Goal: Task Accomplishment & Management: Use online tool/utility

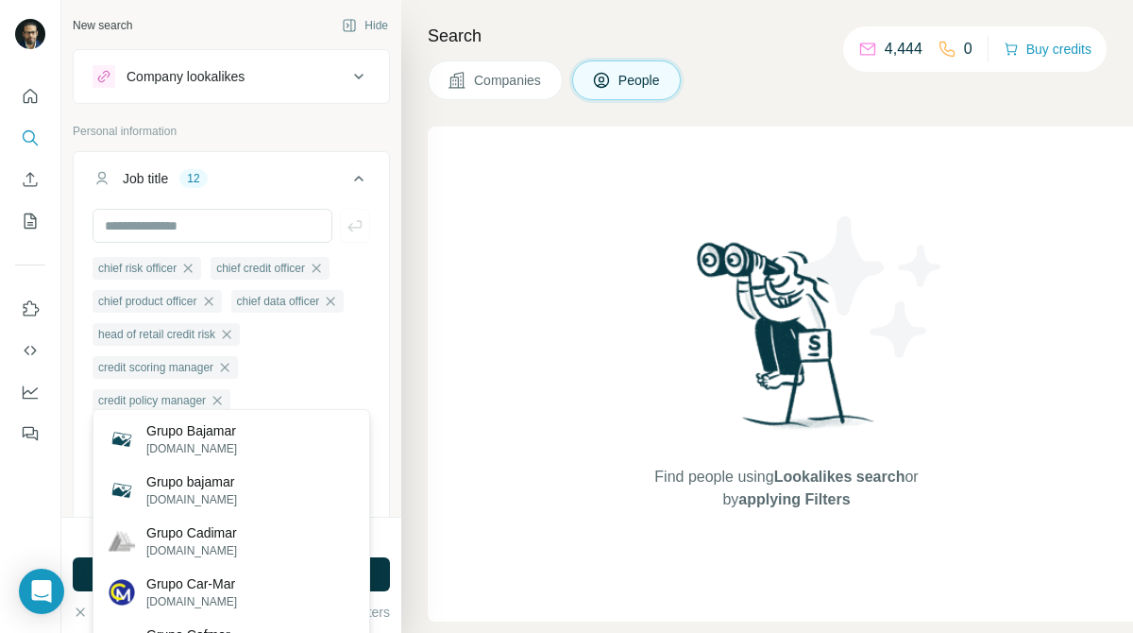
scroll to position [561, 0]
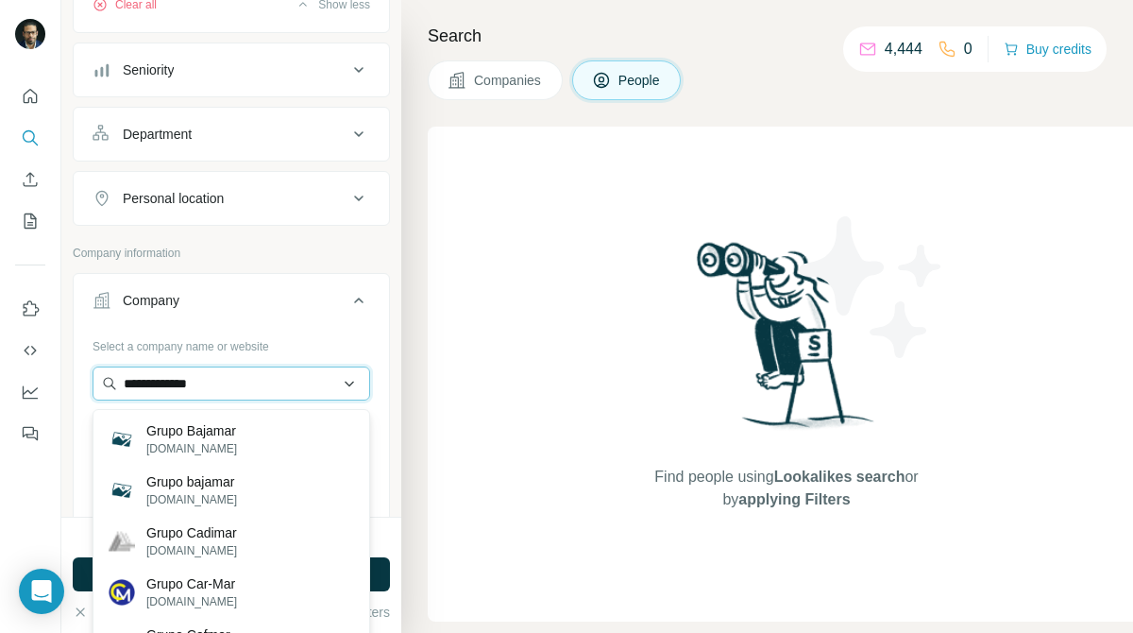
click at [265, 386] on input "**********" at bounding box center [232, 383] width 278 height 34
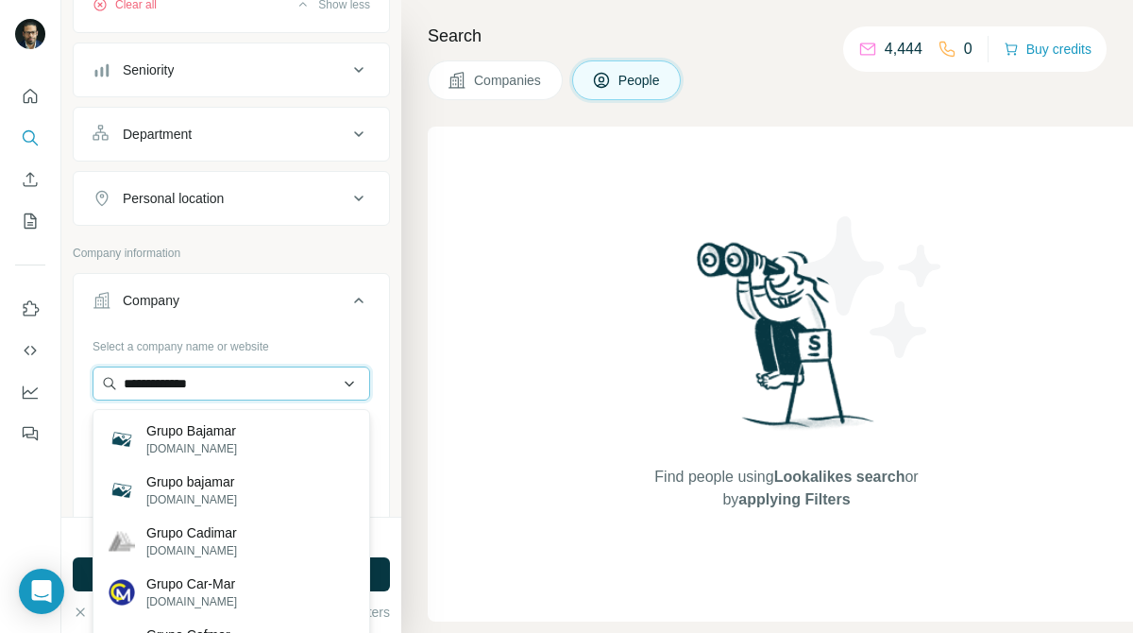
click at [265, 386] on input "**********" at bounding box center [232, 383] width 278 height 34
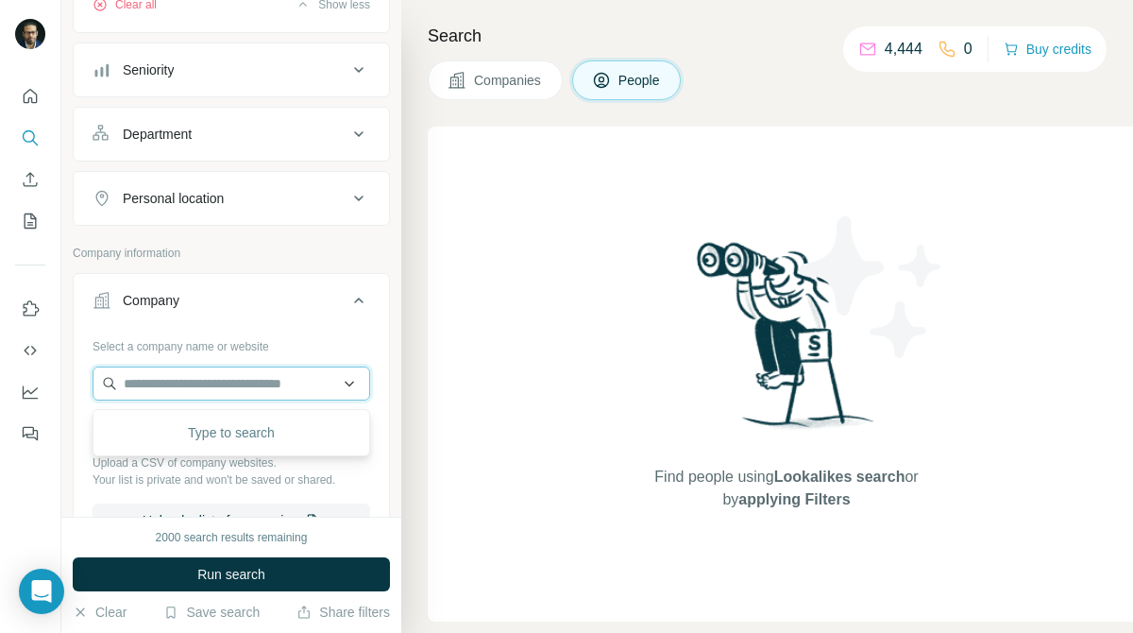
paste input "**********"
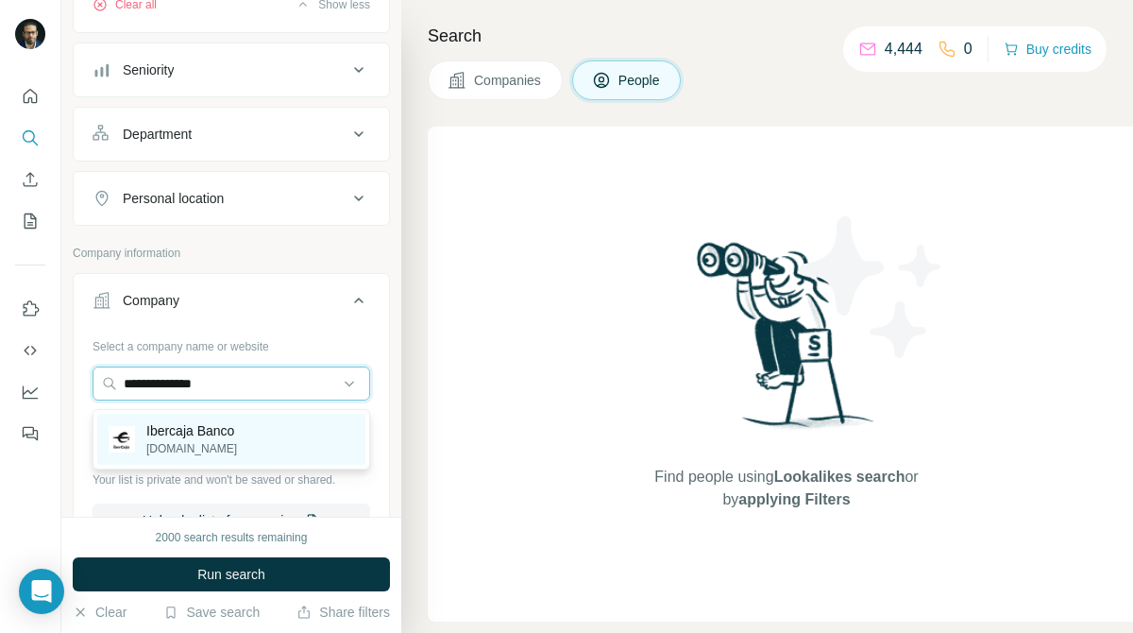
type input "**********"
click at [227, 429] on p "Ibercaja Banco" at bounding box center [191, 430] width 91 height 19
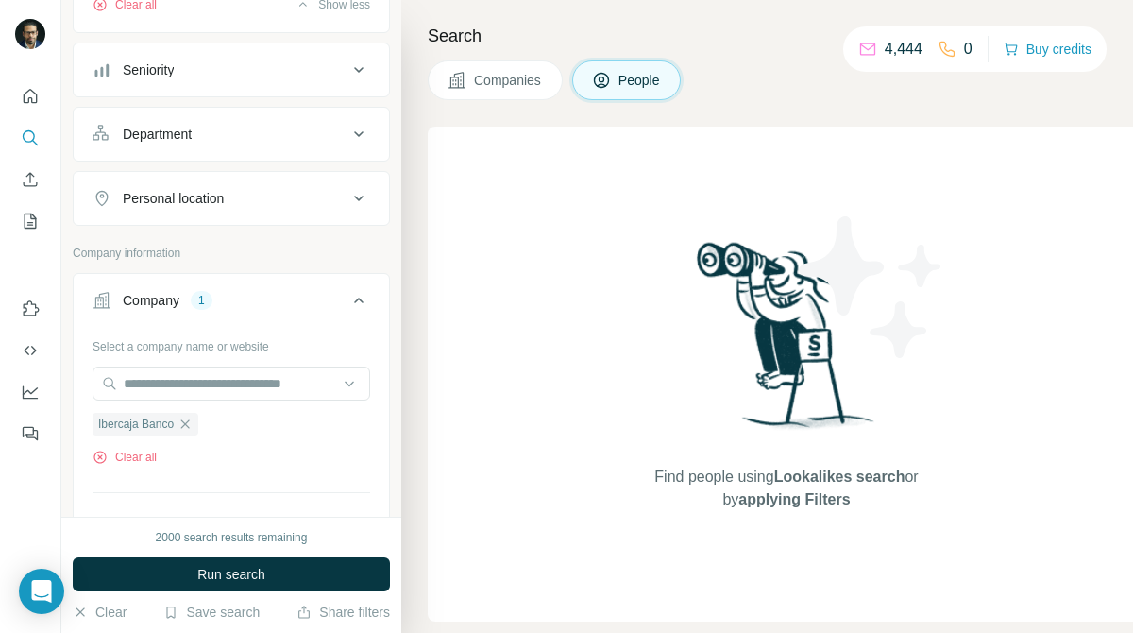
click at [496, 95] on button "Companies" at bounding box center [495, 80] width 135 height 40
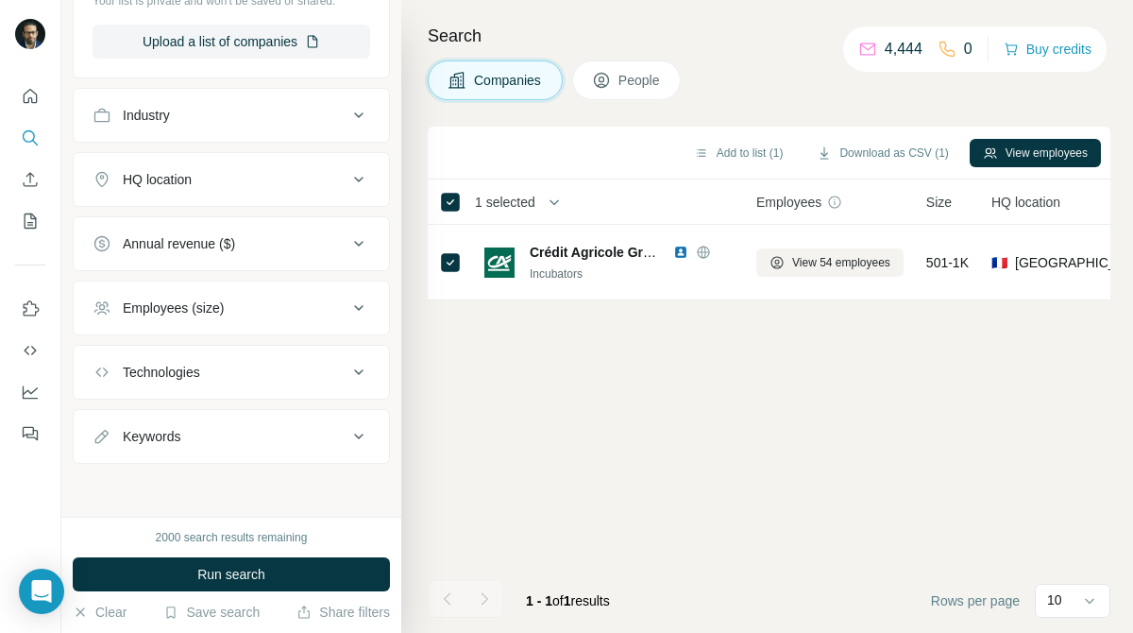
scroll to position [0, 0]
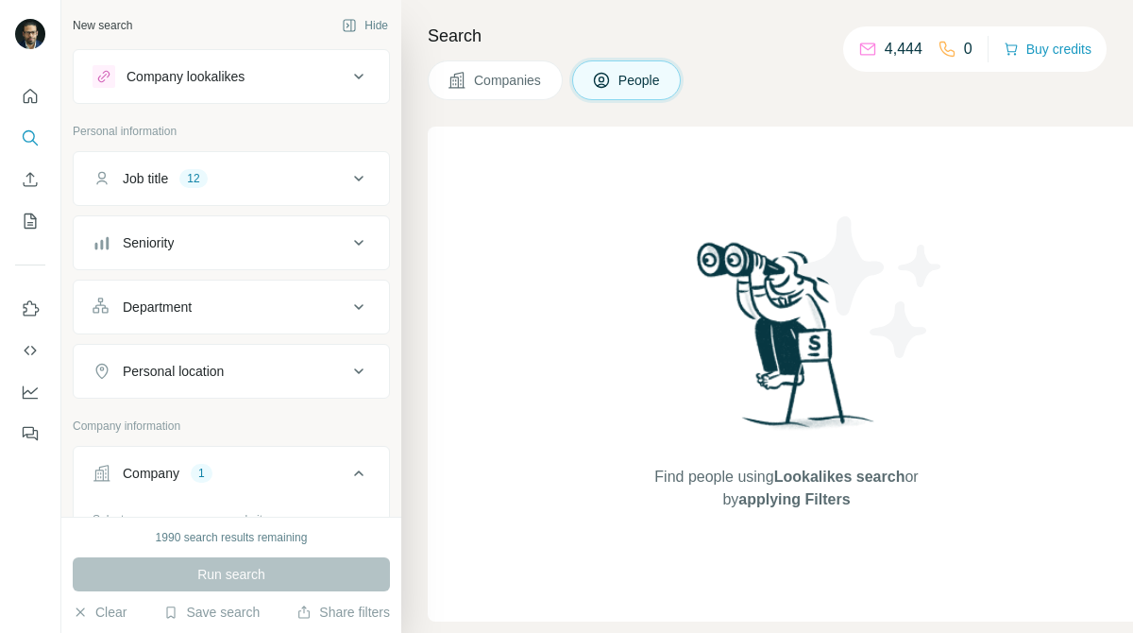
scroll to position [120, 0]
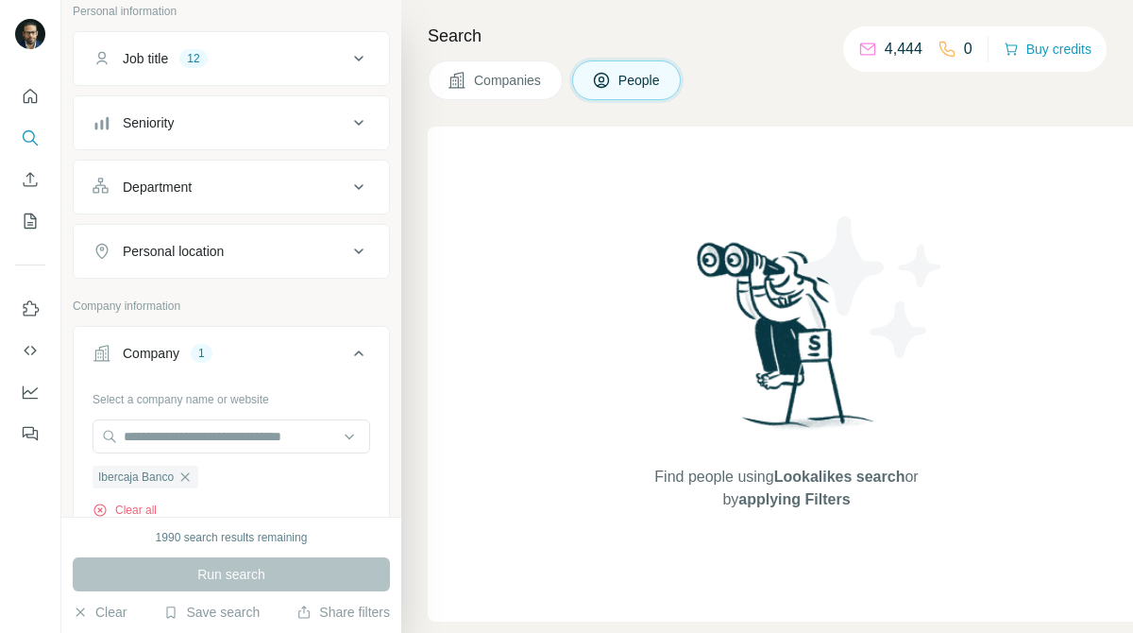
click at [525, 76] on span "Companies" at bounding box center [508, 80] width 69 height 19
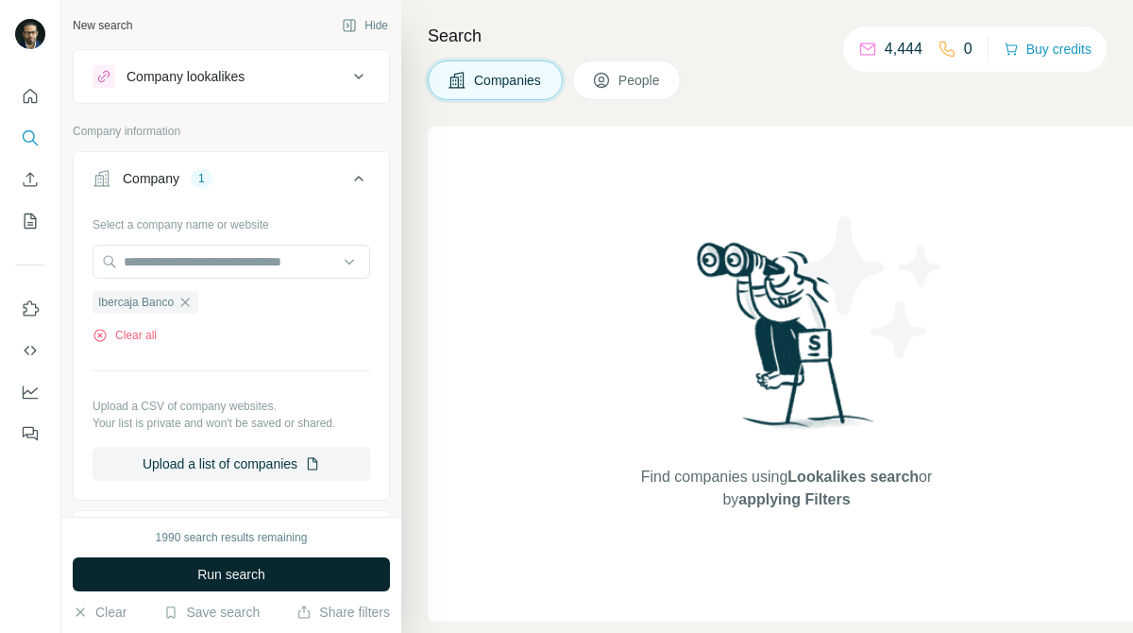
click at [334, 569] on button "Run search" at bounding box center [231, 574] width 317 height 34
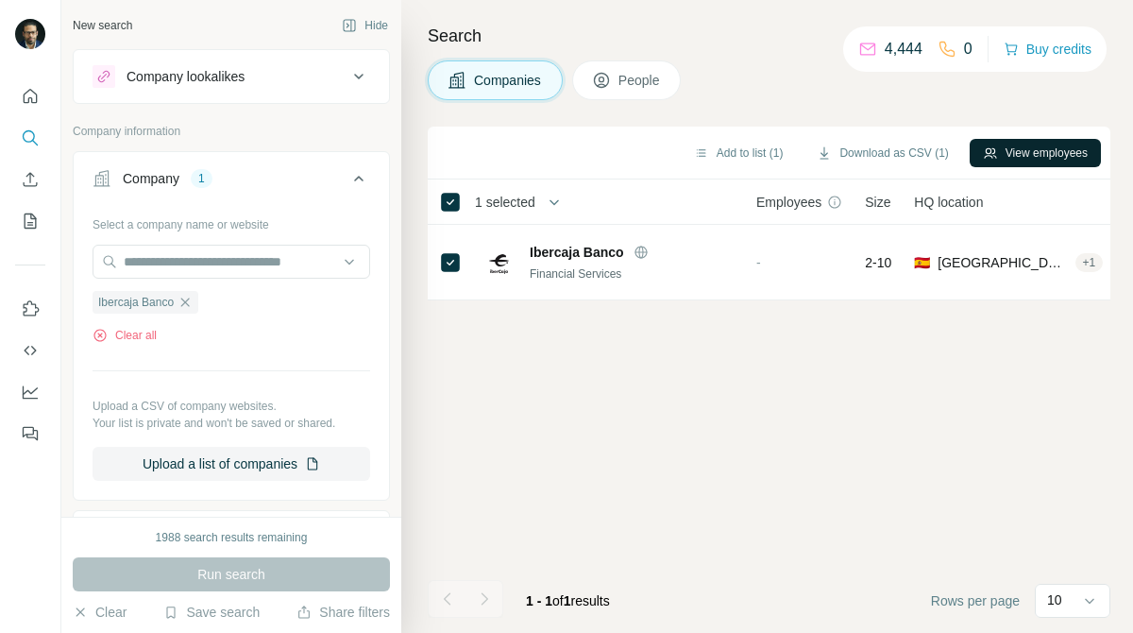
click at [1004, 146] on button "View employees" at bounding box center [1035, 153] width 131 height 28
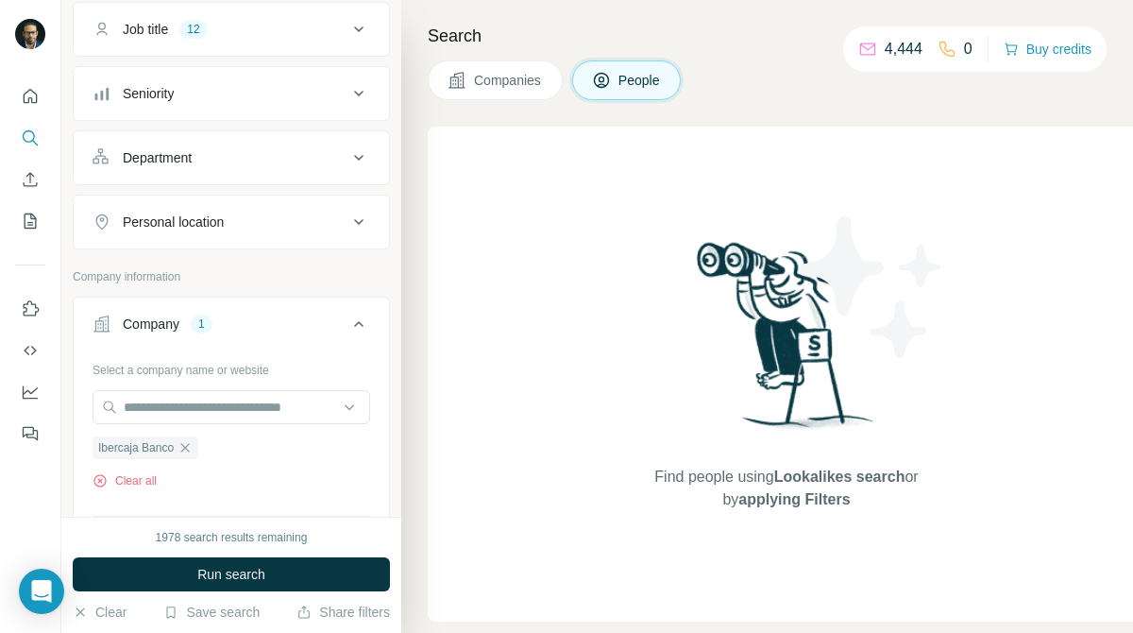
scroll to position [156, 0]
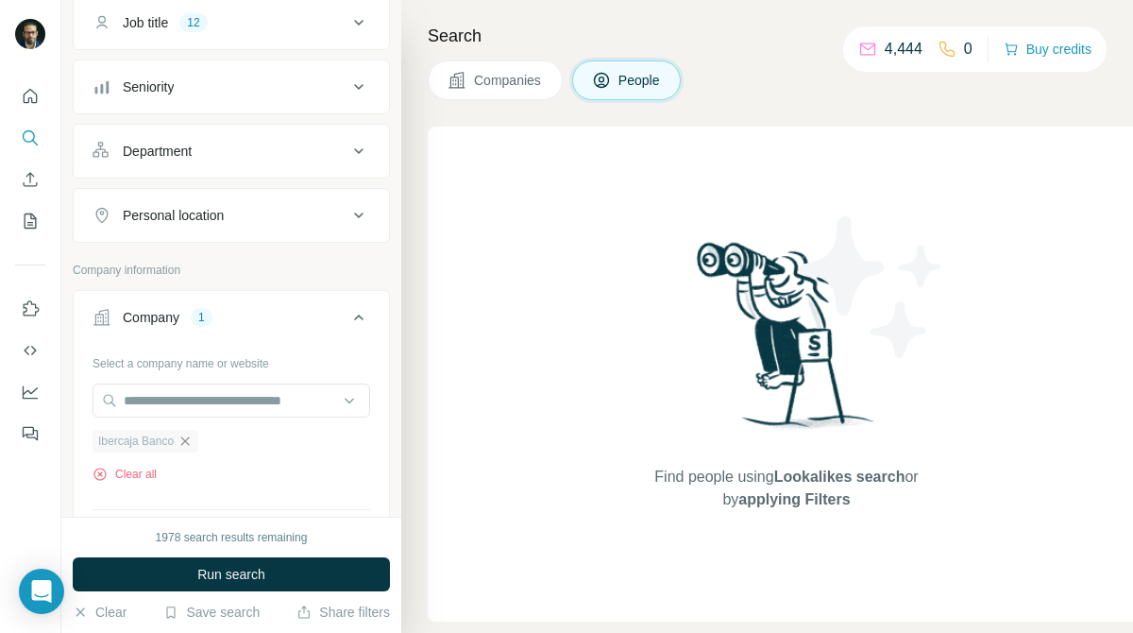
click at [188, 446] on icon "button" at bounding box center [185, 440] width 15 height 15
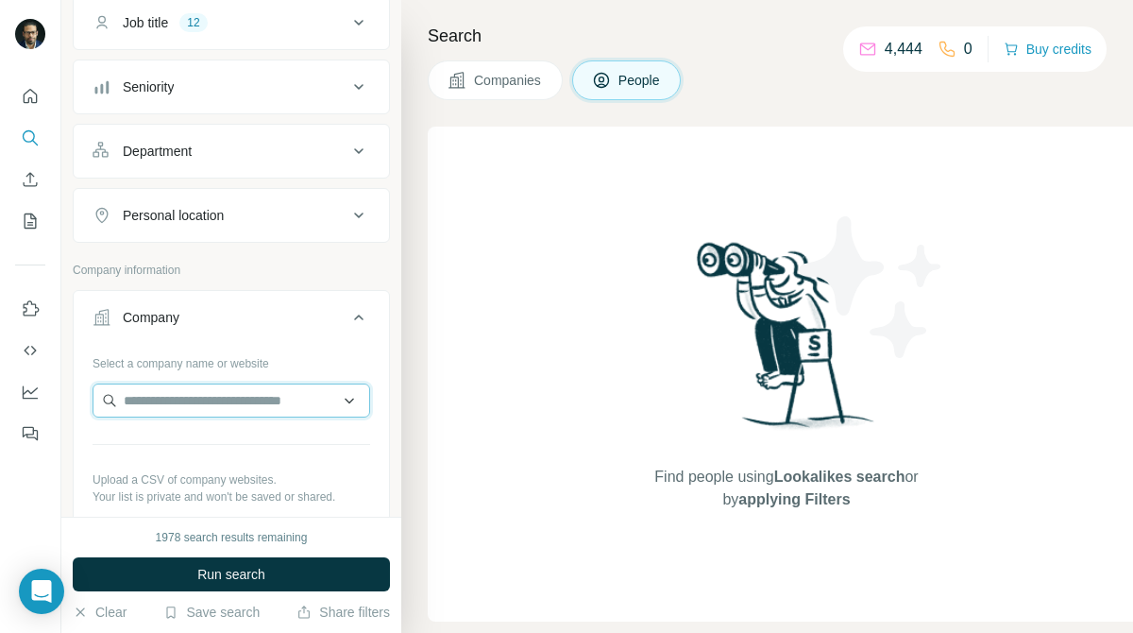
click at [266, 396] on input "text" at bounding box center [232, 400] width 278 height 34
type input "*"
type input "**********"
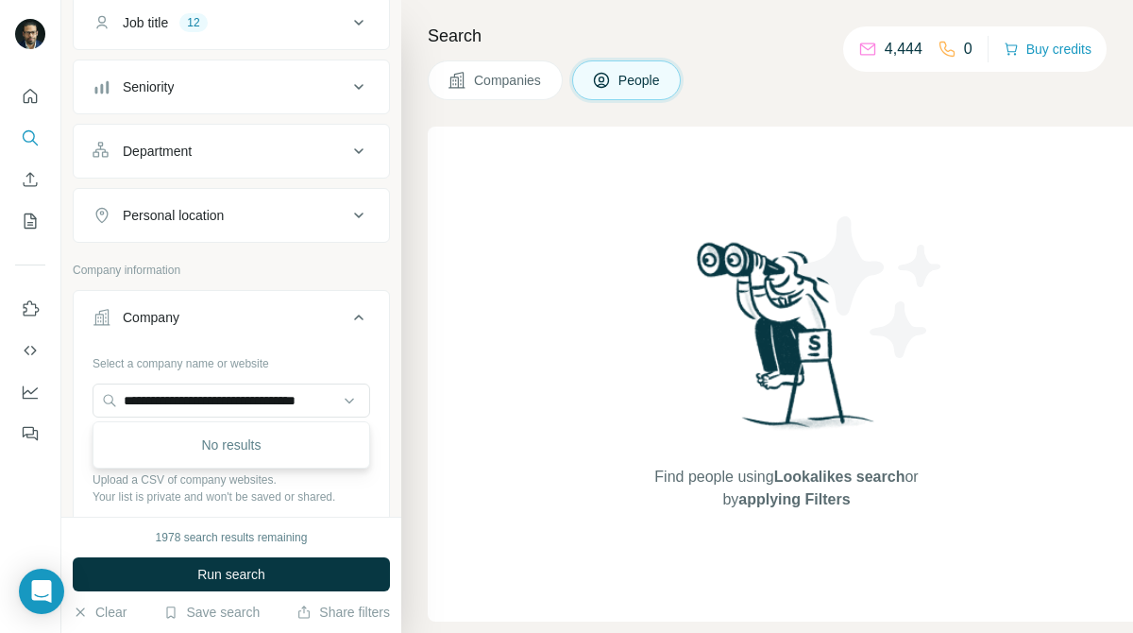
scroll to position [0, 0]
click at [296, 400] on input "**********" at bounding box center [232, 400] width 278 height 34
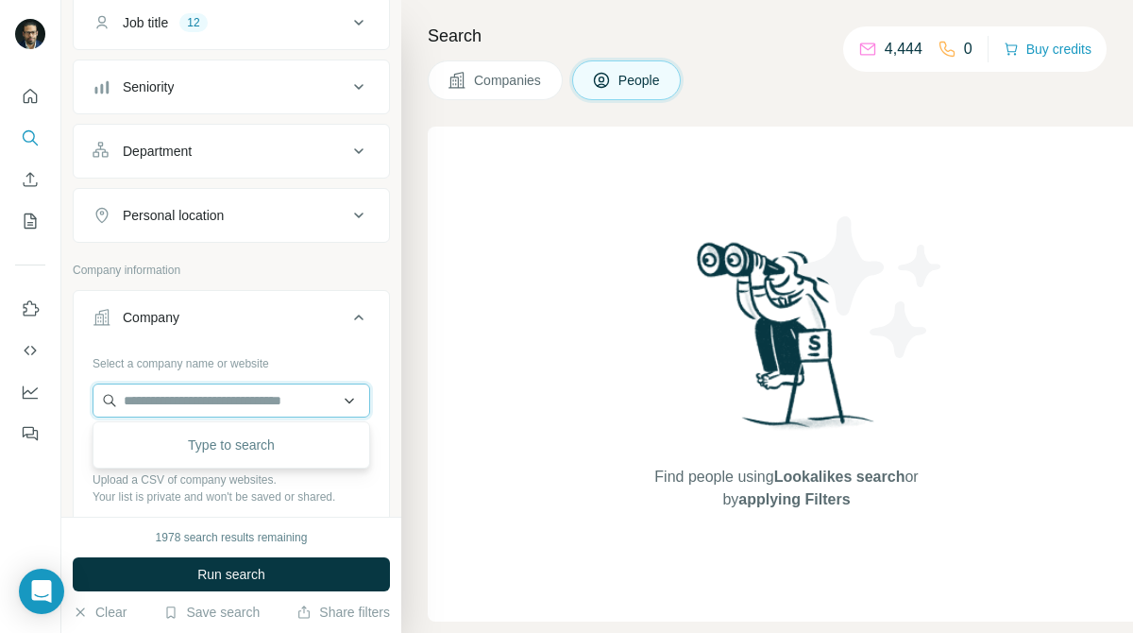
paste input "**********"
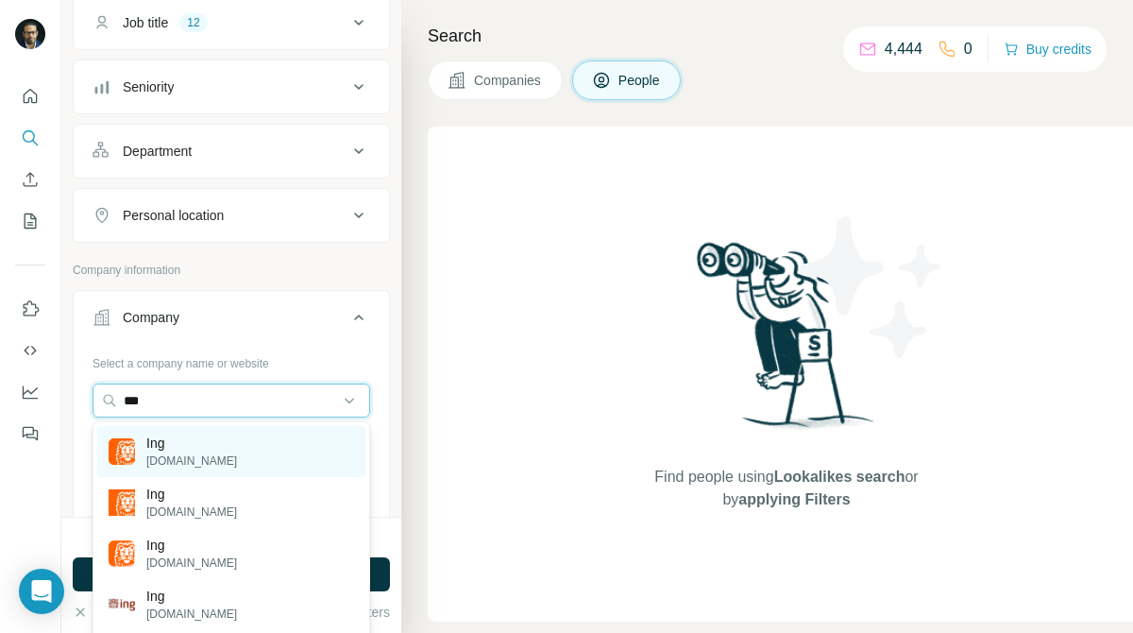
type input "***"
click at [280, 442] on div "Ing [DOMAIN_NAME]" at bounding box center [231, 451] width 268 height 51
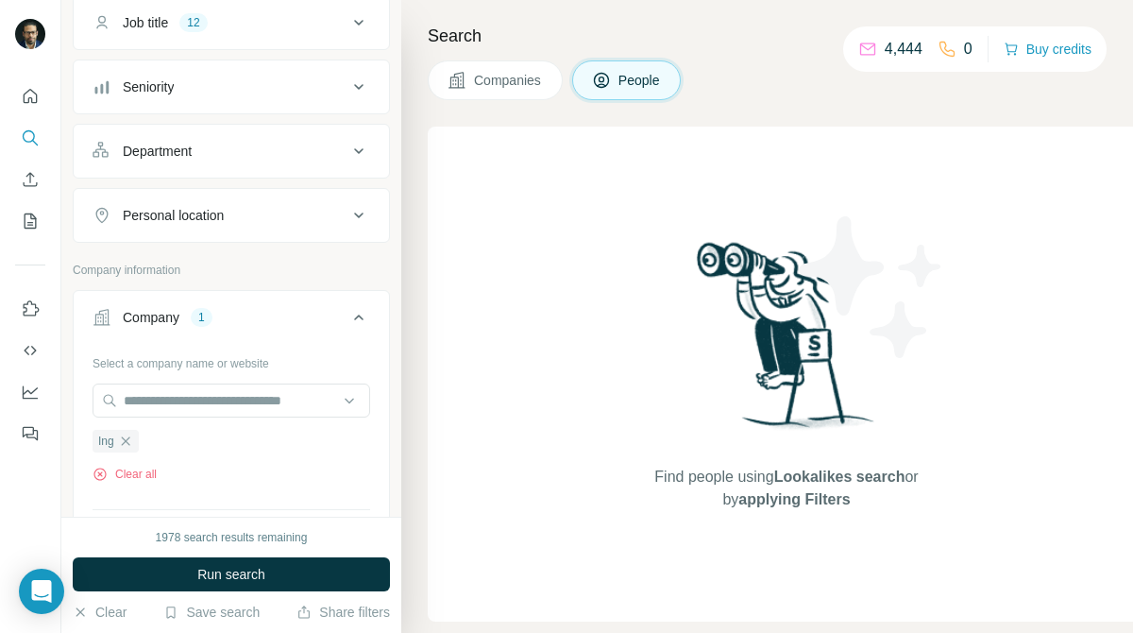
click at [520, 88] on span "Companies" at bounding box center [508, 80] width 69 height 19
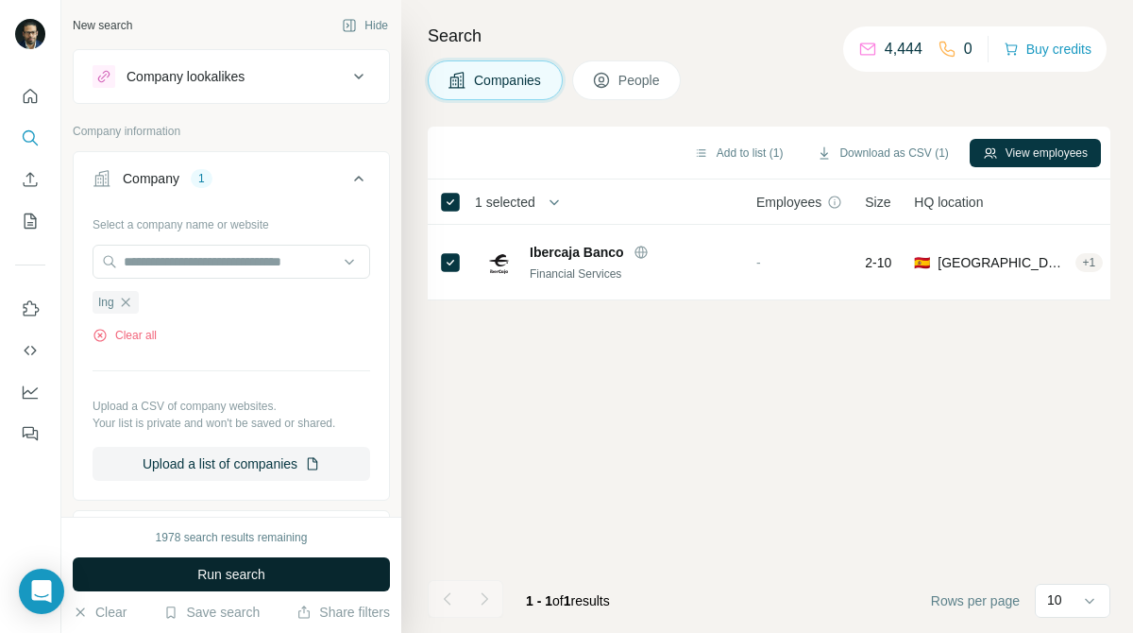
click at [311, 558] on button "Run search" at bounding box center [231, 574] width 317 height 34
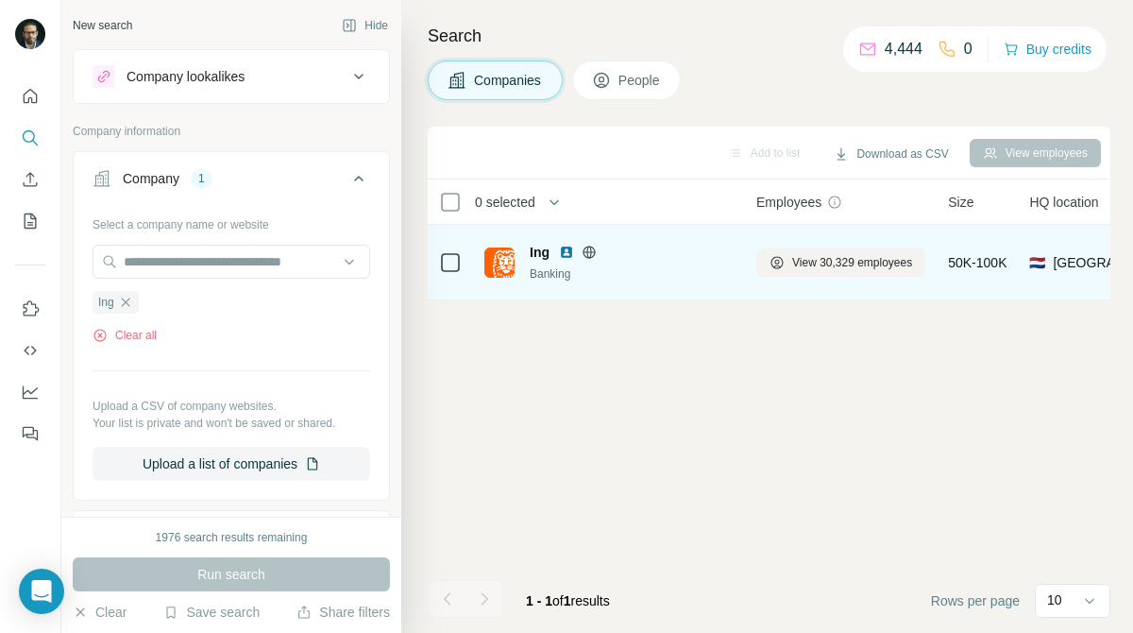
click at [484, 256] on img at bounding box center [499, 262] width 30 height 30
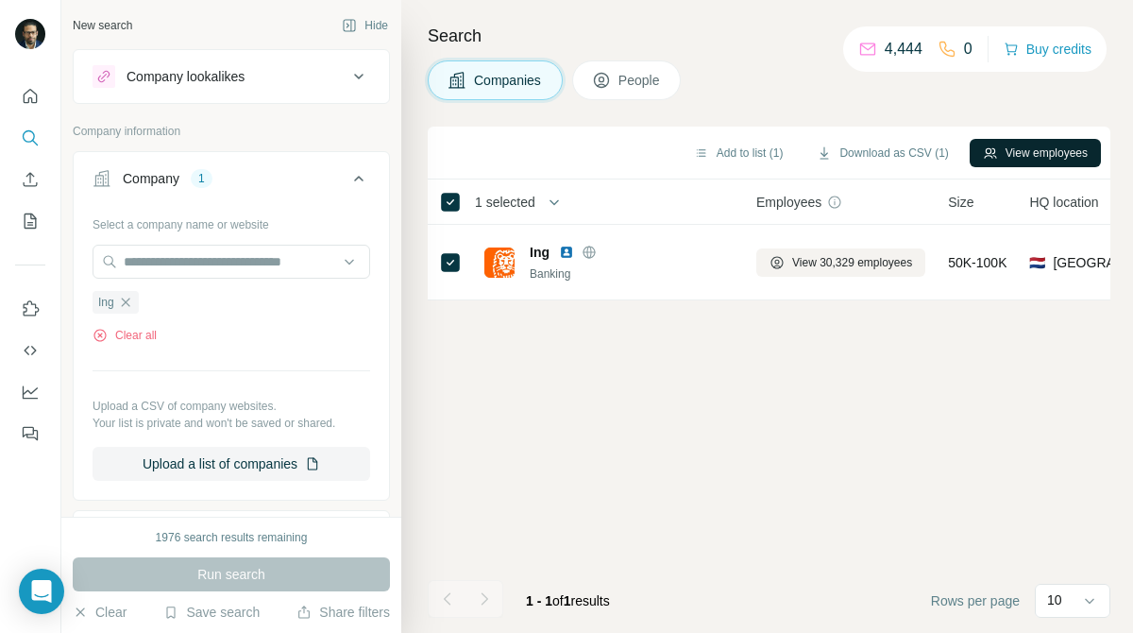
click at [1081, 146] on button "View employees" at bounding box center [1035, 153] width 131 height 28
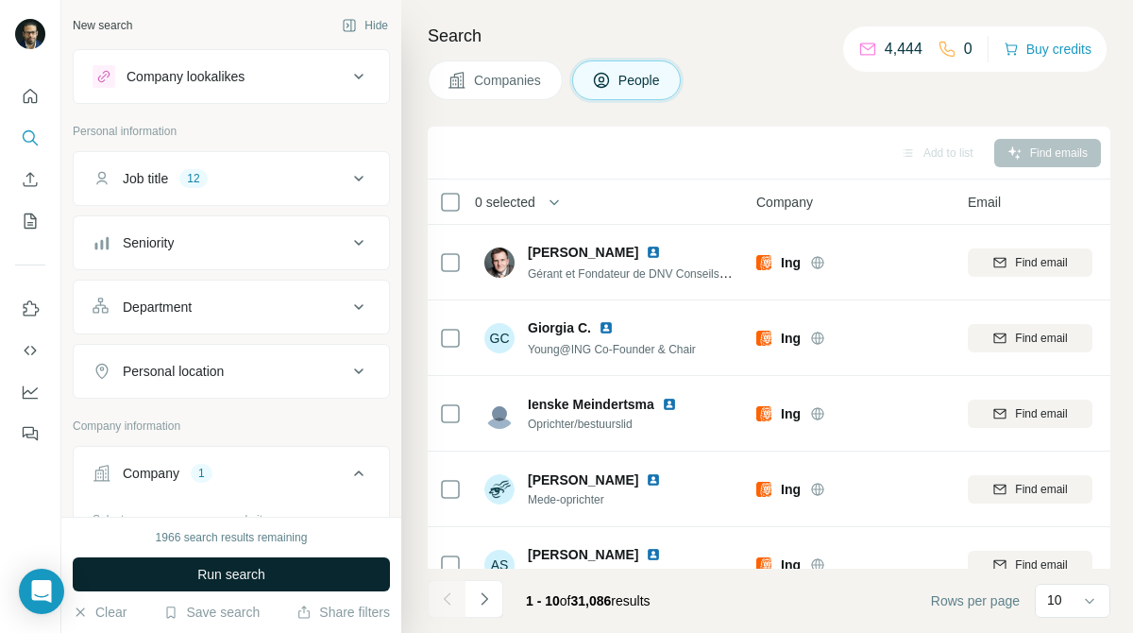
click at [293, 577] on button "Run search" at bounding box center [231, 574] width 317 height 34
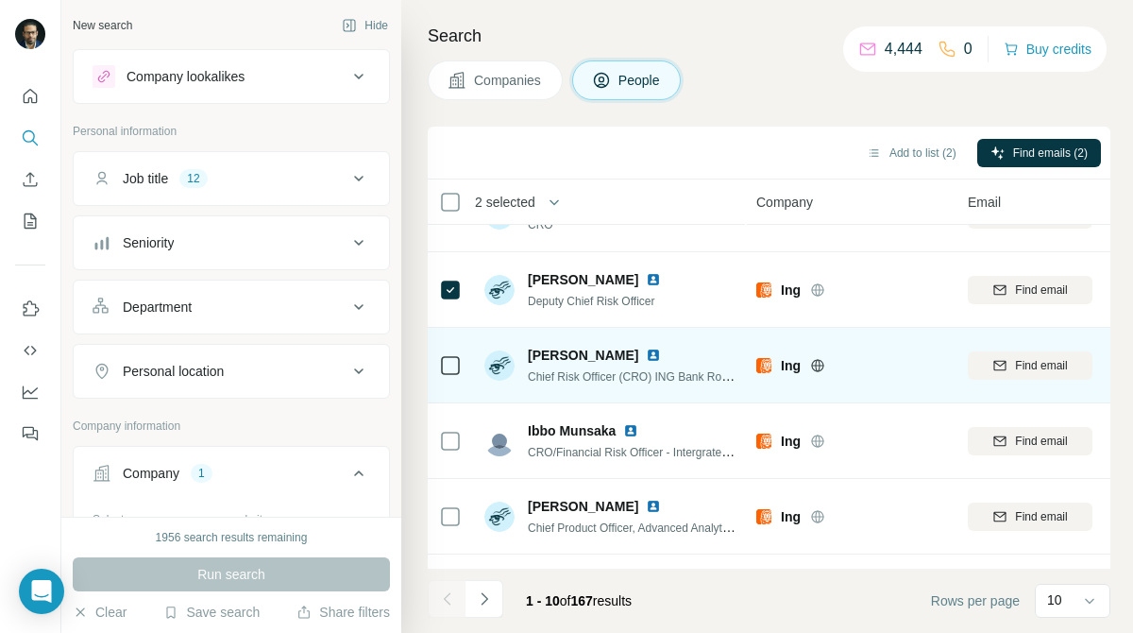
scroll to position [125, 0]
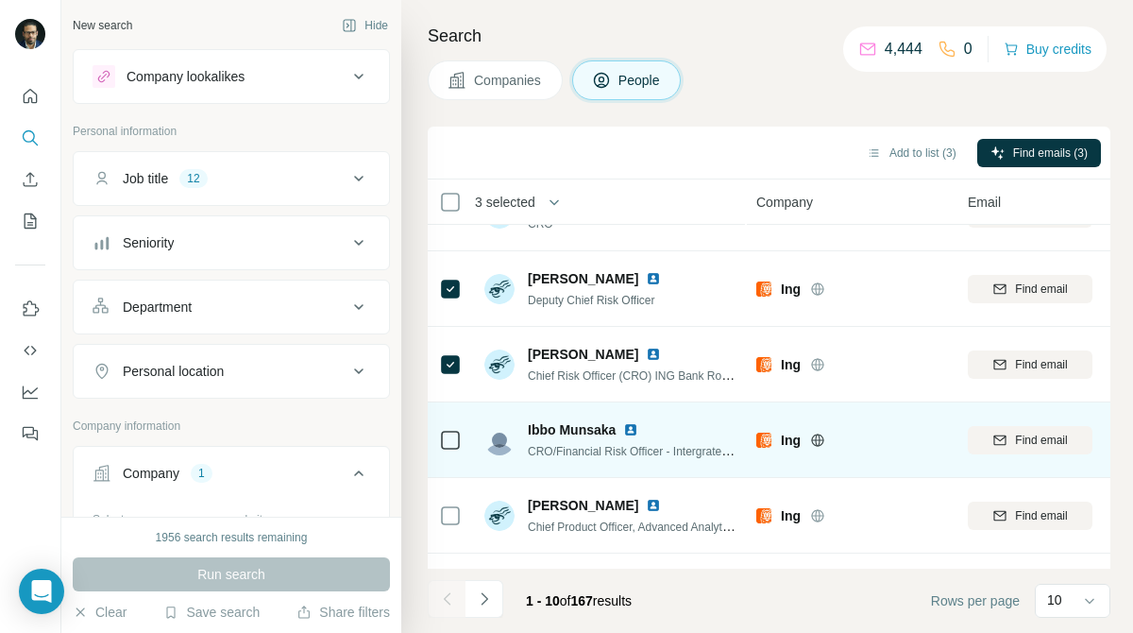
click at [461, 441] on icon at bounding box center [450, 440] width 23 height 23
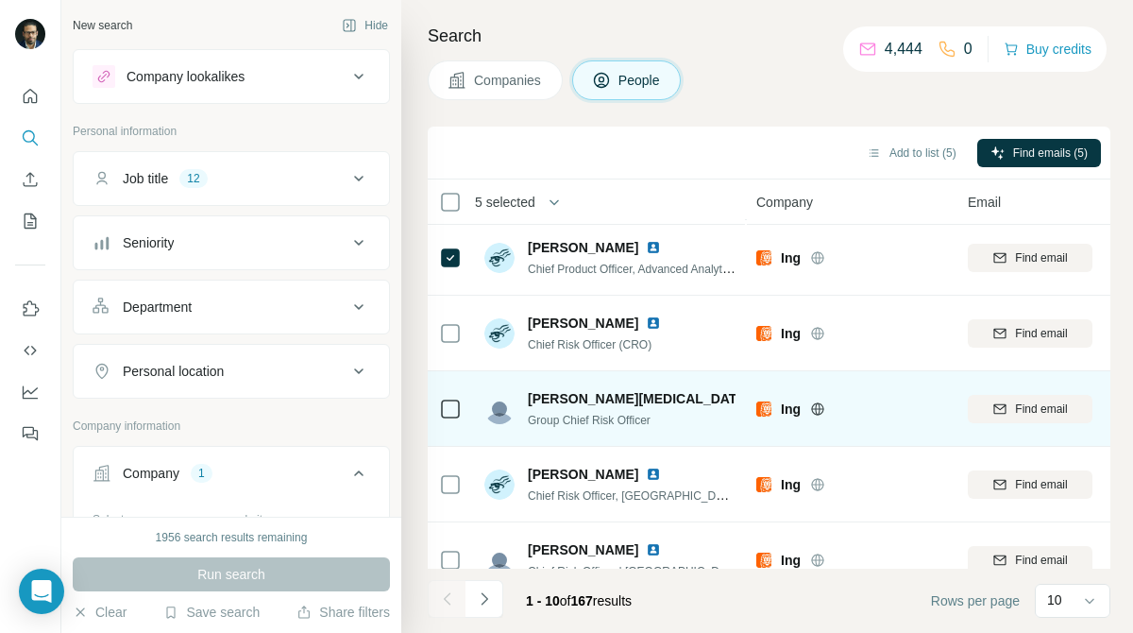
scroll to position [412, 0]
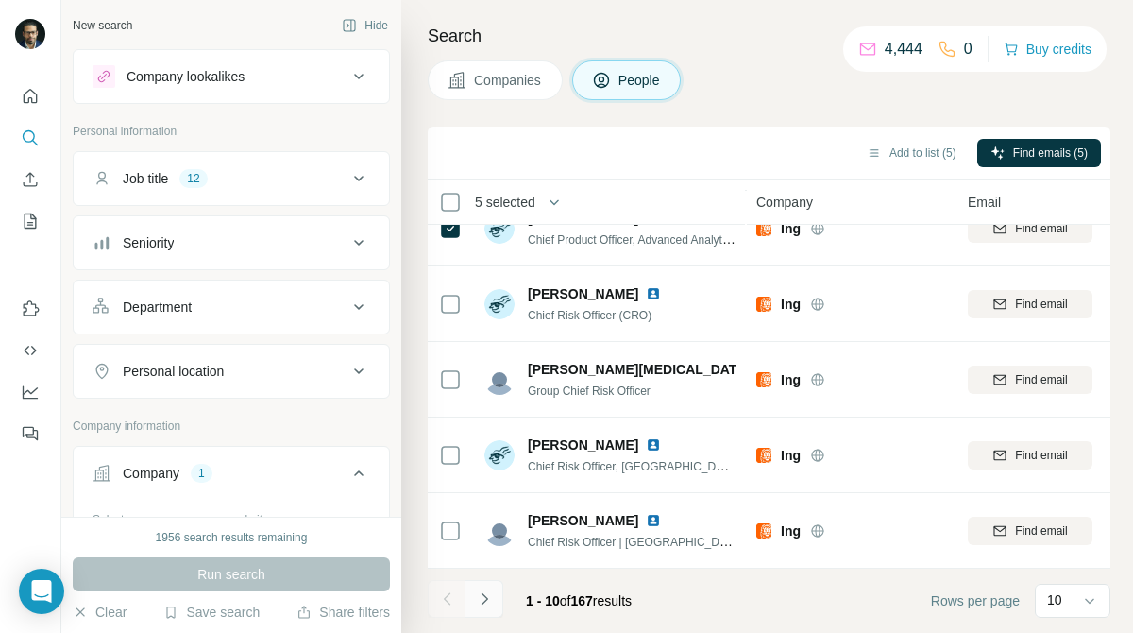
click at [480, 592] on icon "Navigate to next page" at bounding box center [484, 598] width 19 height 19
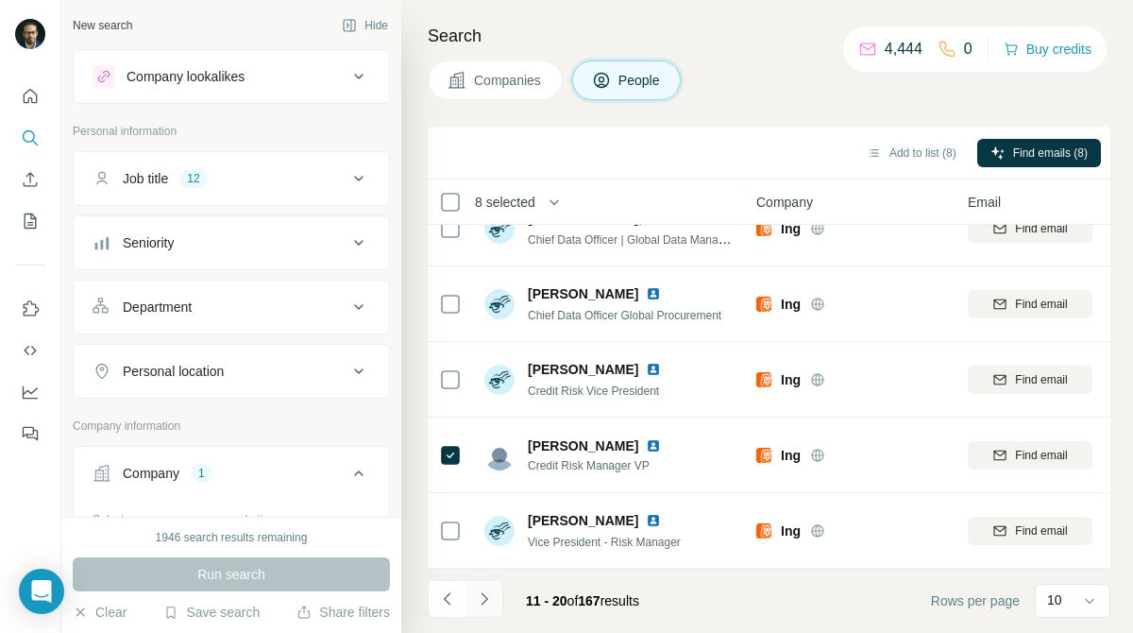
click at [483, 603] on icon "Navigate to next page" at bounding box center [484, 598] width 19 height 19
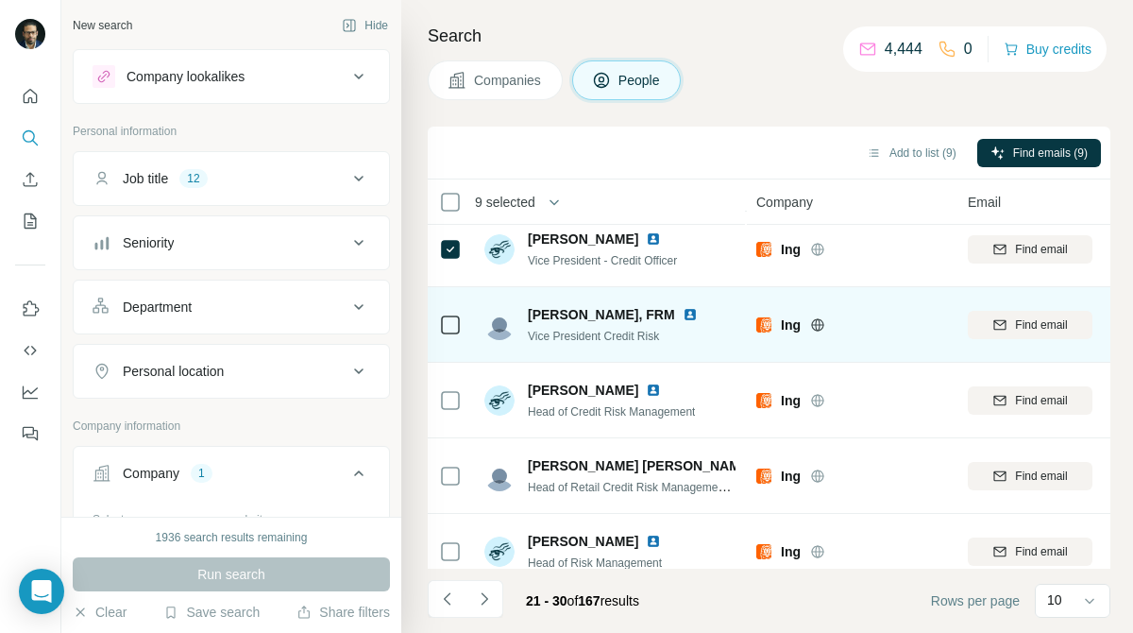
scroll to position [278, 0]
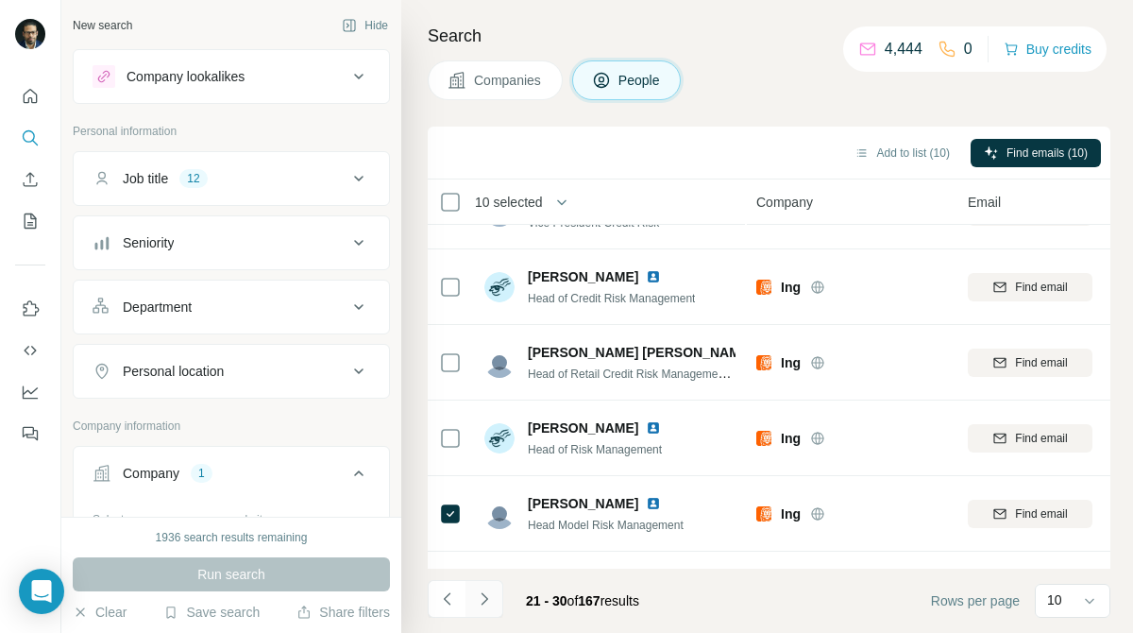
click at [483, 589] on icon "Navigate to next page" at bounding box center [484, 598] width 19 height 19
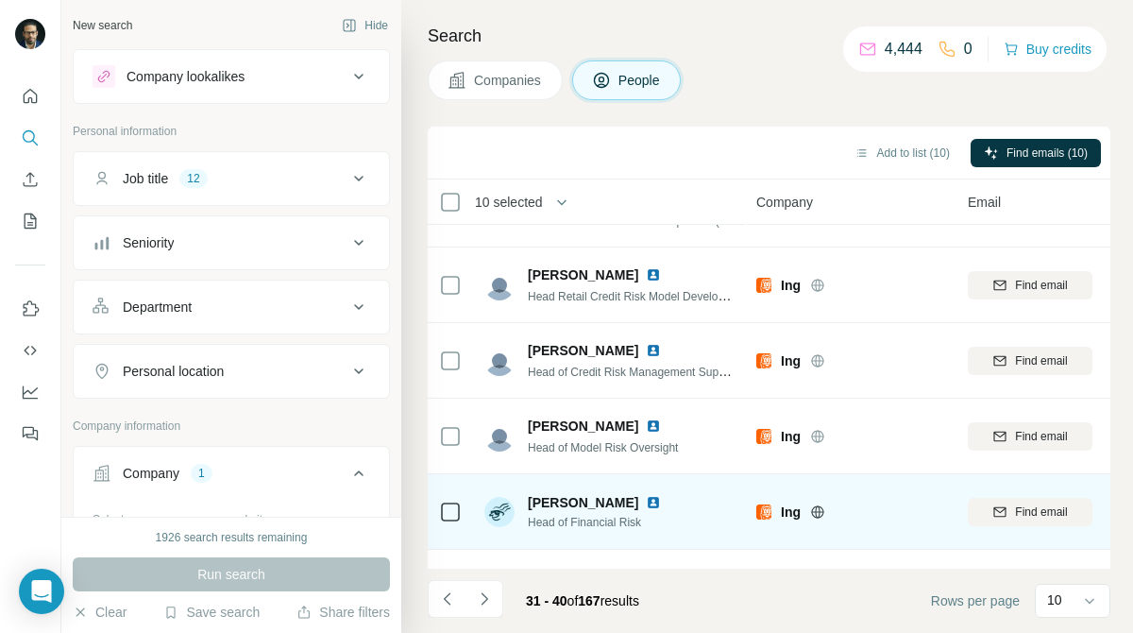
scroll to position [412, 0]
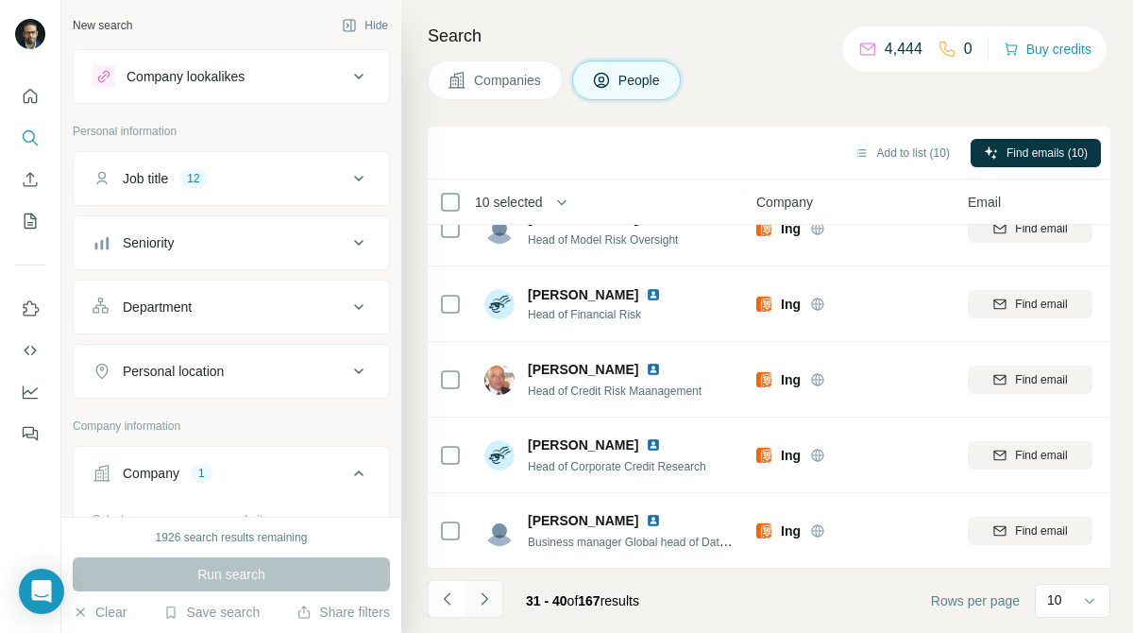
click at [486, 585] on button "Navigate to next page" at bounding box center [485, 599] width 38 height 38
click at [481, 595] on icon "Navigate to next page" at bounding box center [484, 598] width 19 height 19
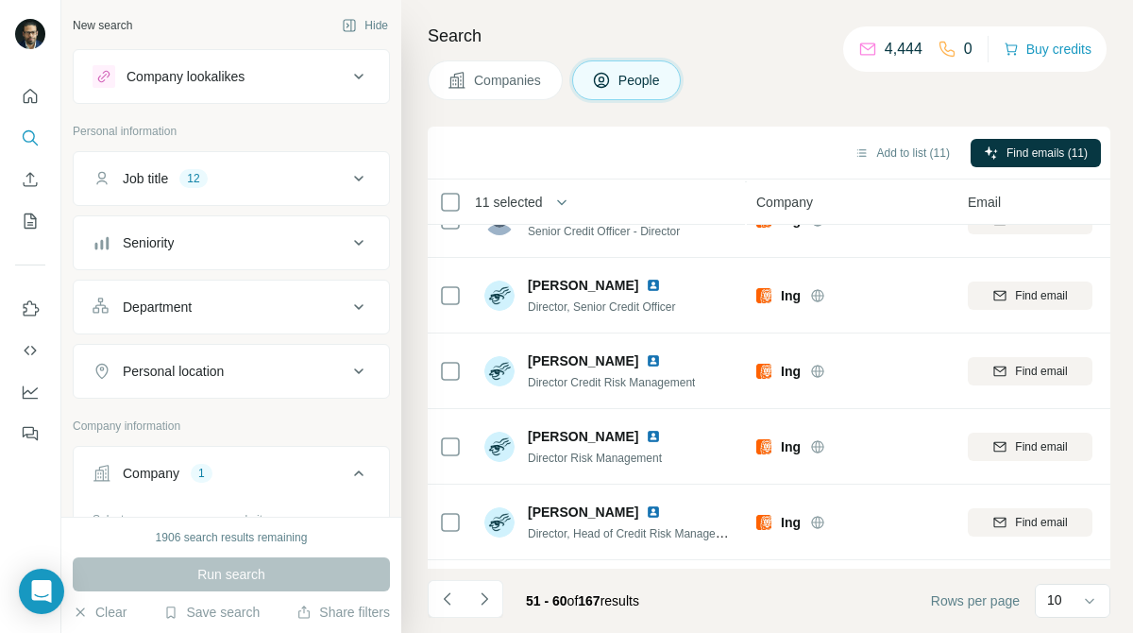
scroll to position [0, 0]
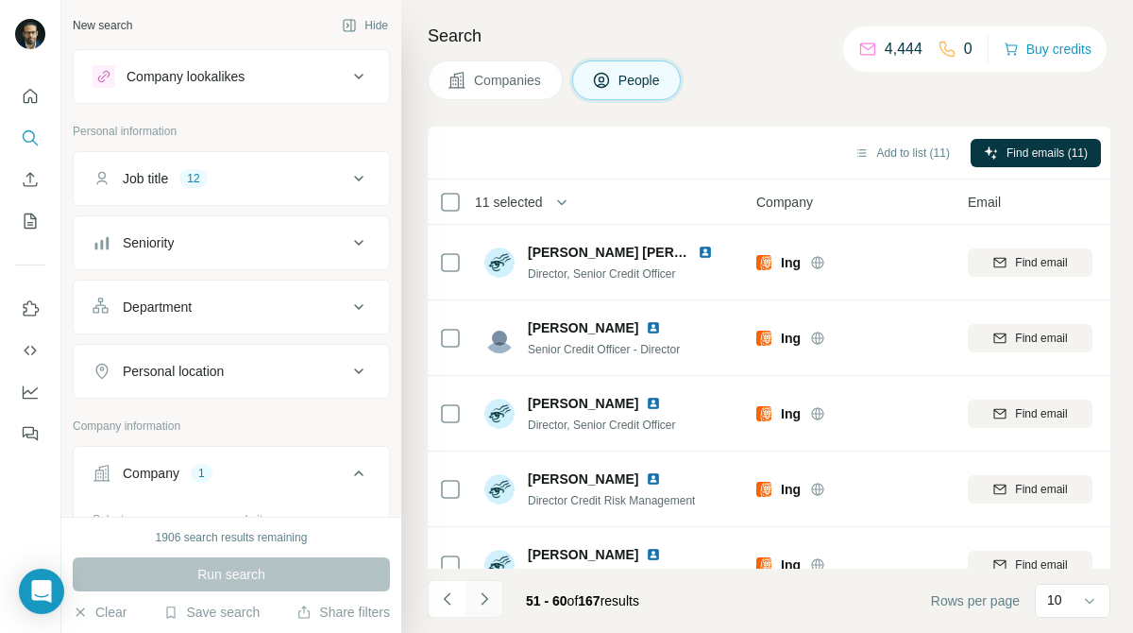
click at [482, 603] on icon "Navigate to next page" at bounding box center [484, 598] width 7 height 12
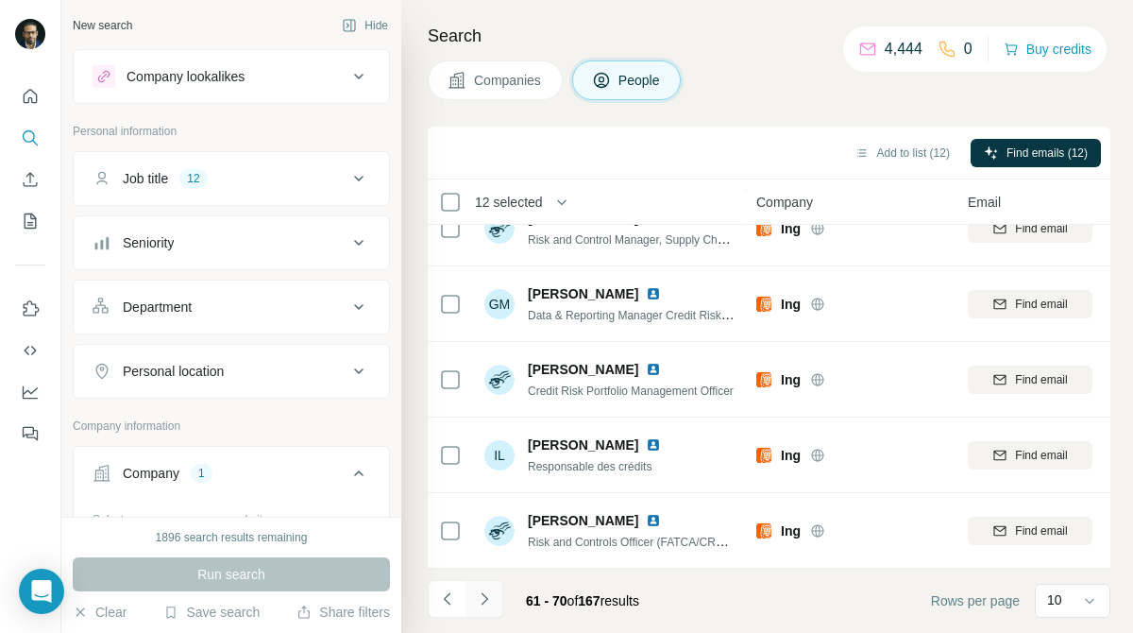
click at [479, 587] on button "Navigate to next page" at bounding box center [485, 599] width 38 height 38
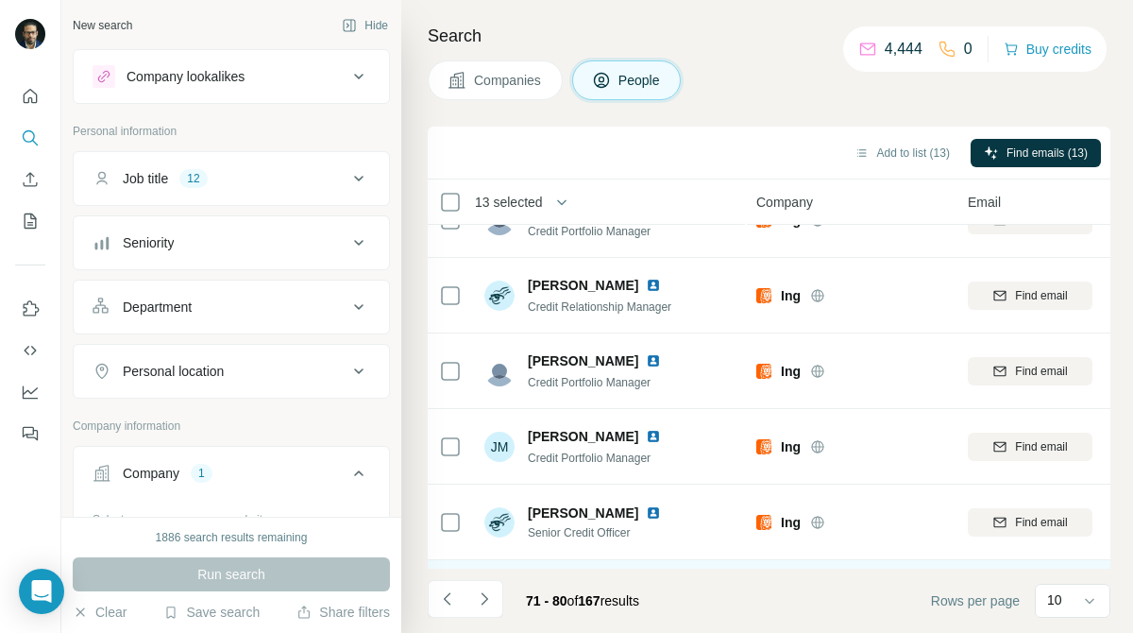
scroll to position [0, 0]
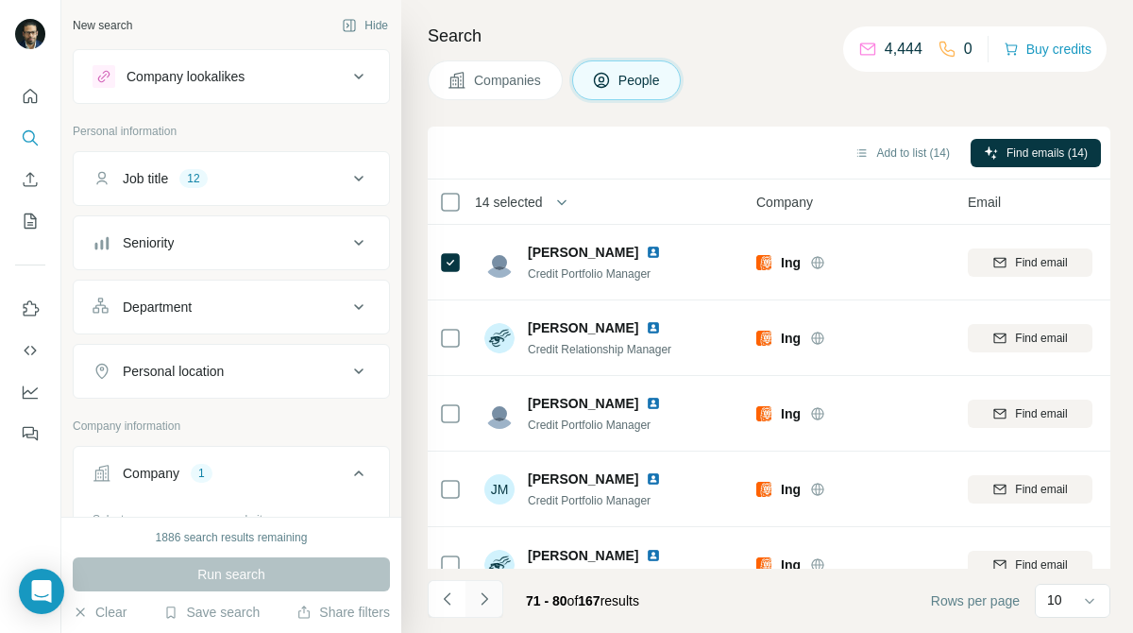
click at [486, 592] on icon "Navigate to next page" at bounding box center [484, 598] width 19 height 19
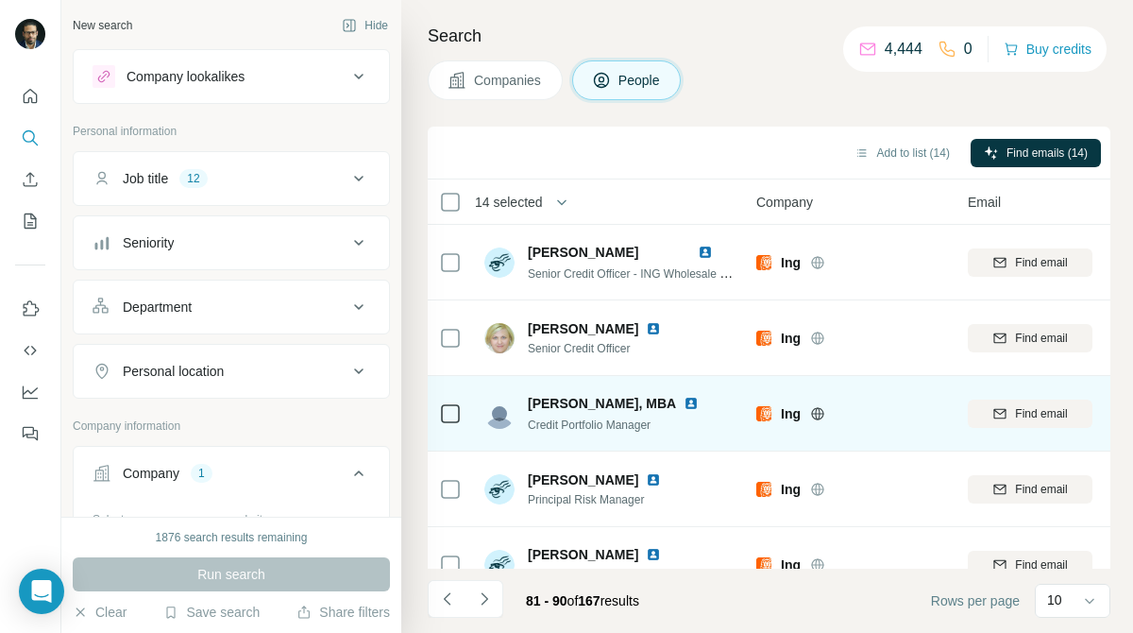
scroll to position [412, 0]
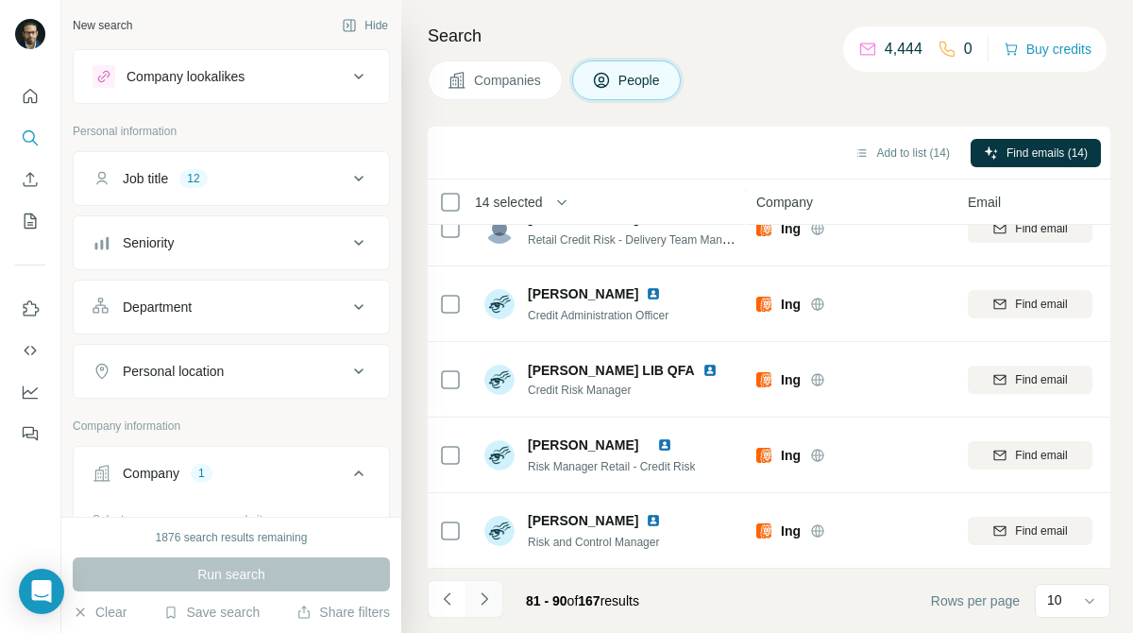
click at [489, 598] on icon "Navigate to next page" at bounding box center [484, 598] width 19 height 19
click at [489, 596] on icon "Navigate to next page" at bounding box center [484, 598] width 19 height 19
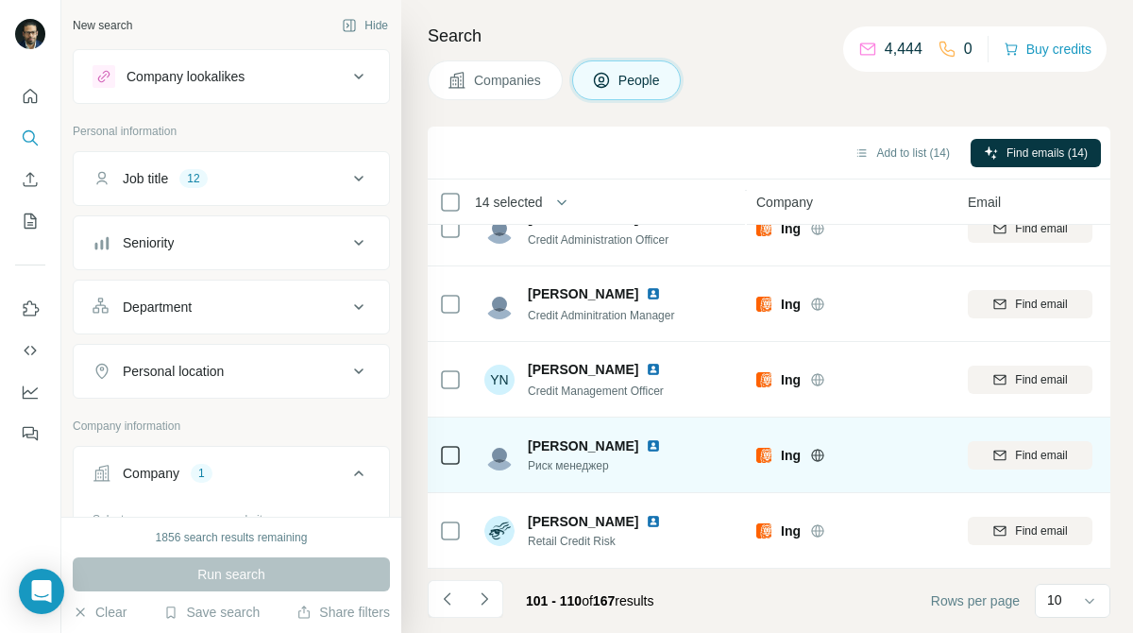
scroll to position [0, 0]
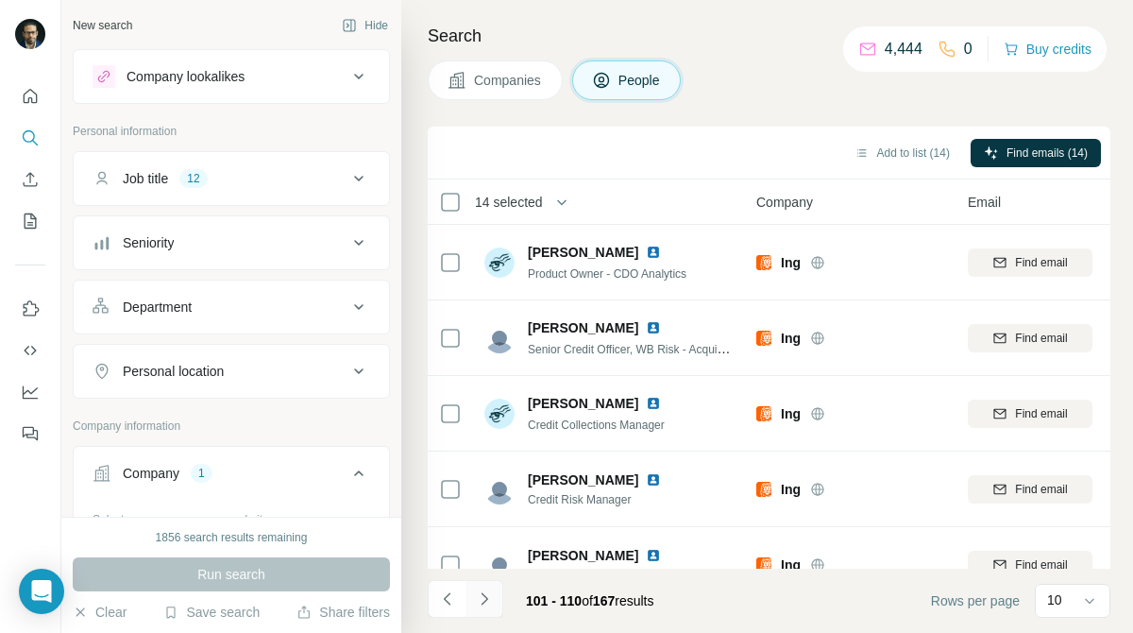
click at [495, 602] on button "Navigate to next page" at bounding box center [485, 599] width 38 height 38
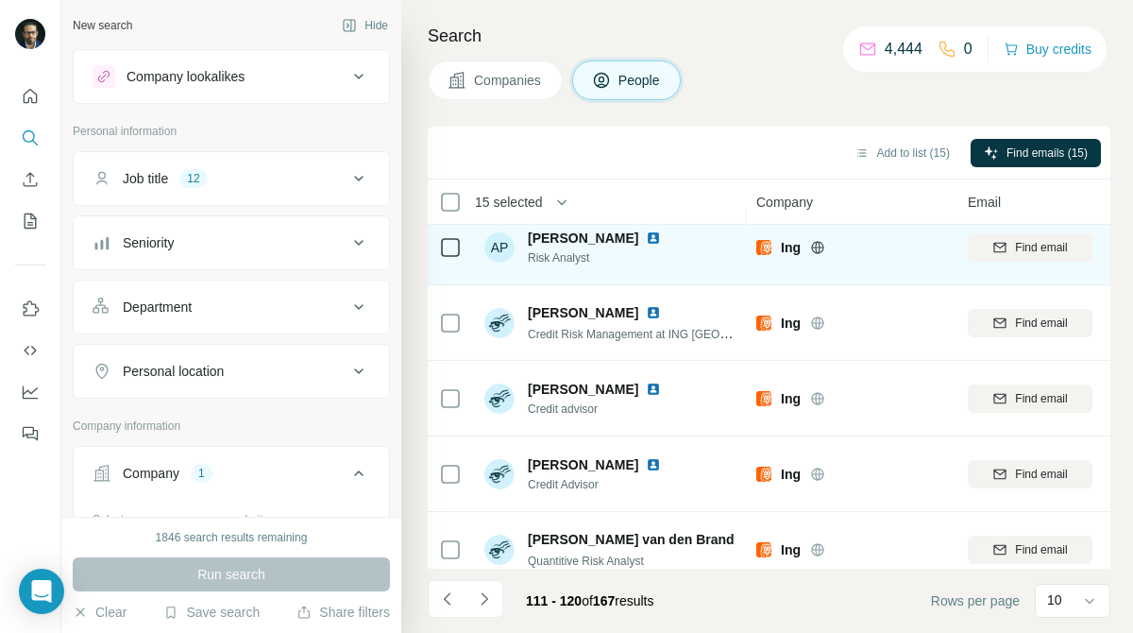
scroll to position [412, 0]
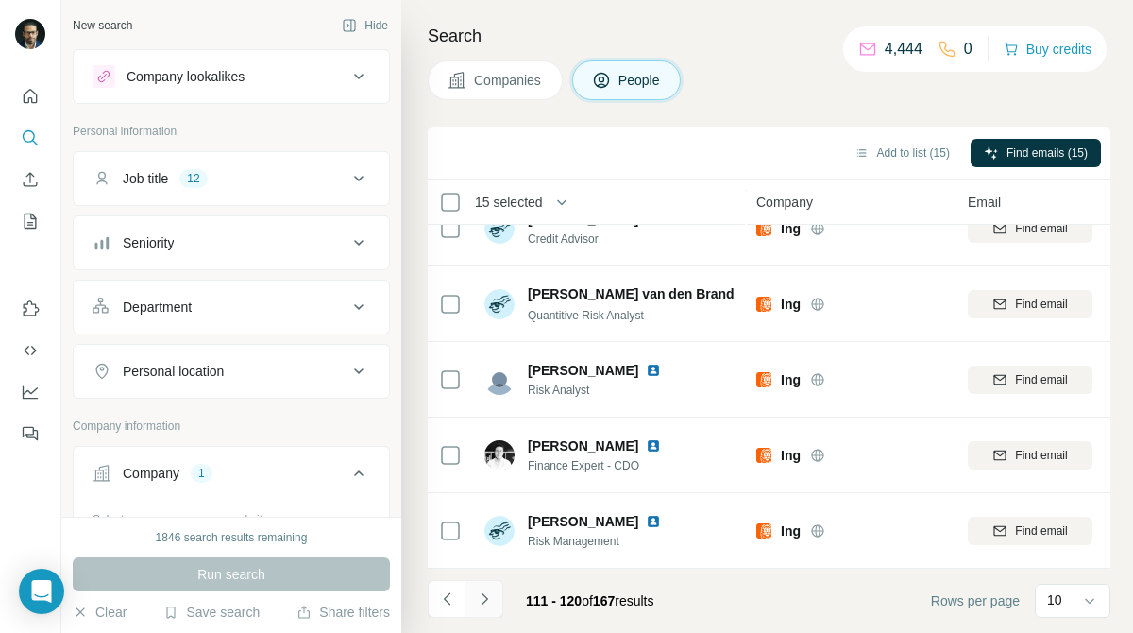
click at [475, 598] on icon "Navigate to next page" at bounding box center [484, 598] width 19 height 19
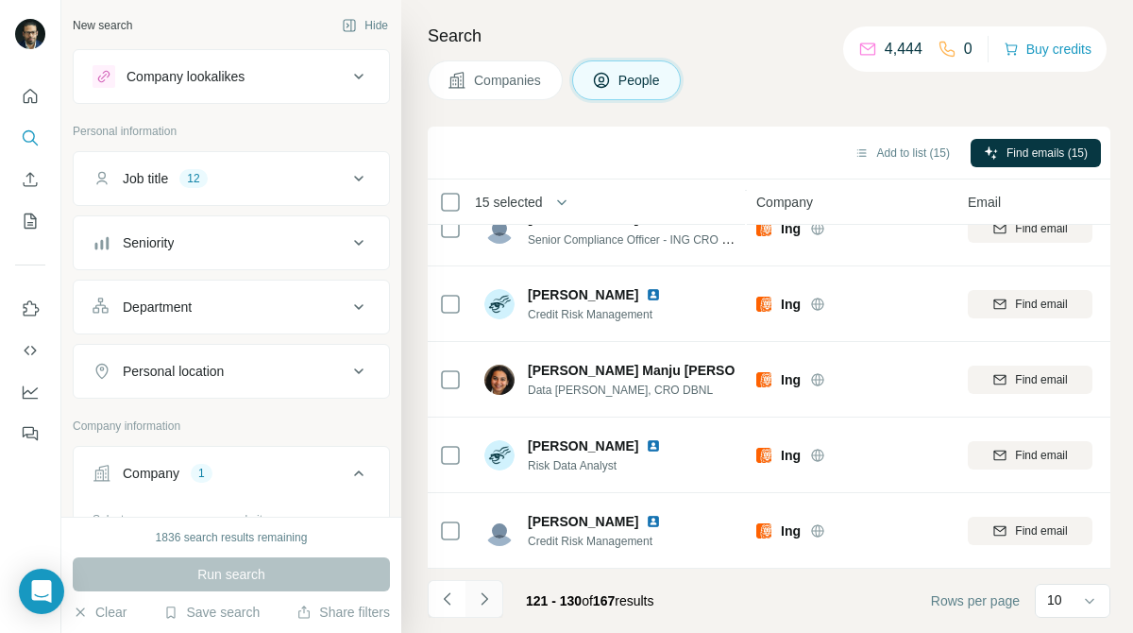
click at [489, 591] on icon "Navigate to next page" at bounding box center [484, 598] width 19 height 19
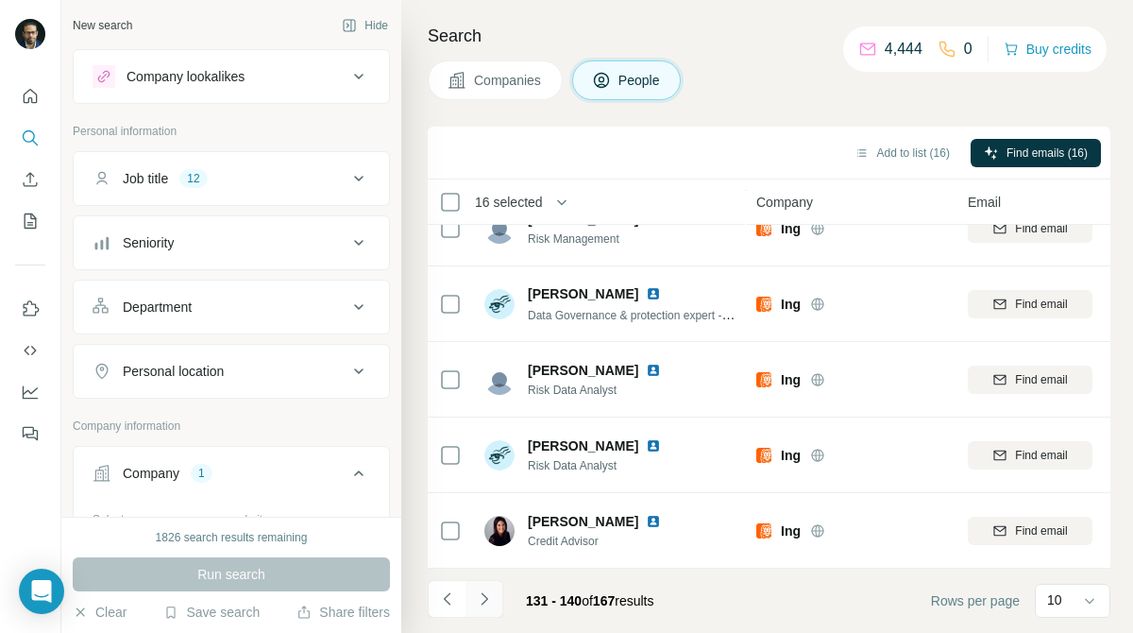
click at [481, 605] on icon "Navigate to next page" at bounding box center [484, 598] width 19 height 19
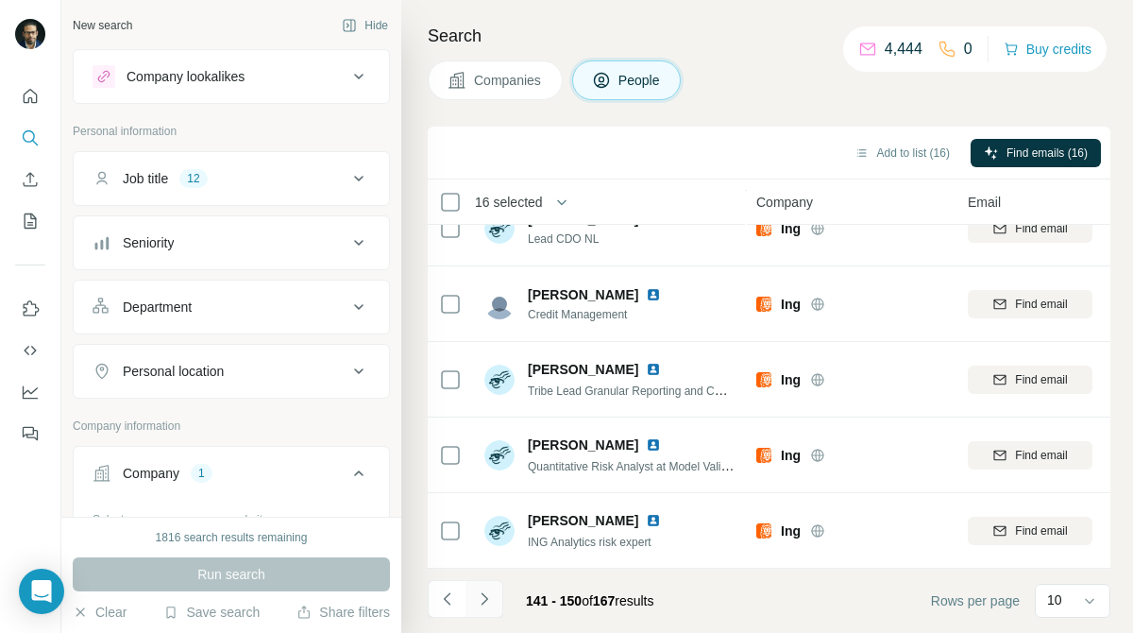
click at [487, 604] on icon "Navigate to next page" at bounding box center [484, 598] width 19 height 19
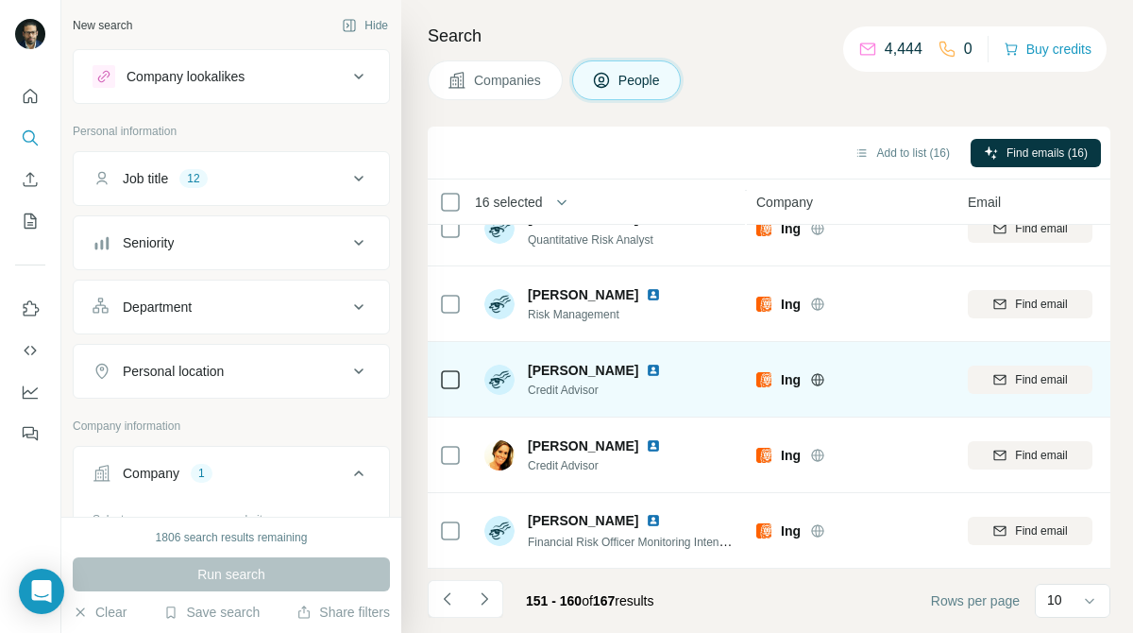
scroll to position [0, 0]
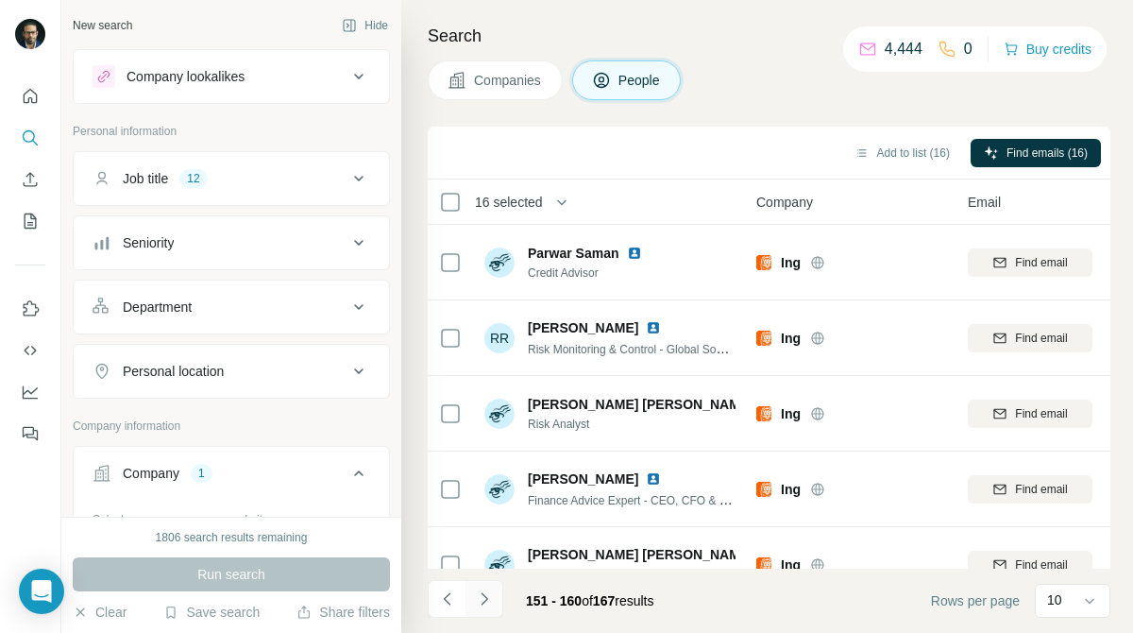
click at [482, 590] on icon "Navigate to next page" at bounding box center [484, 598] width 19 height 19
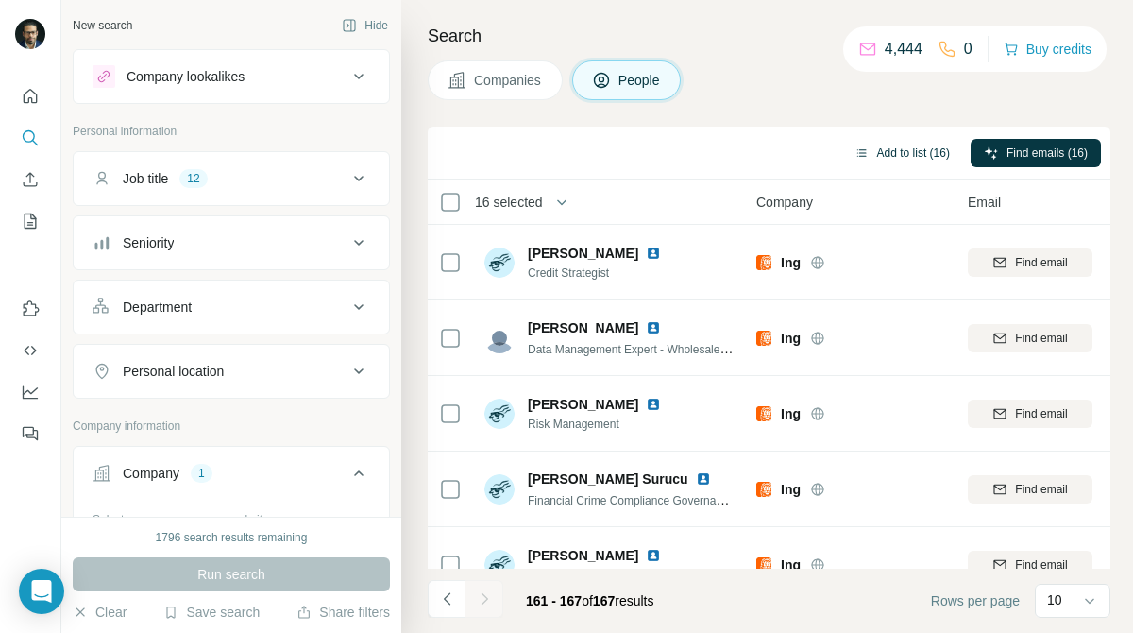
click at [915, 160] on button "Add to list (16)" at bounding box center [902, 153] width 122 height 28
click at [912, 148] on button "Add to list (16)" at bounding box center [902, 153] width 122 height 28
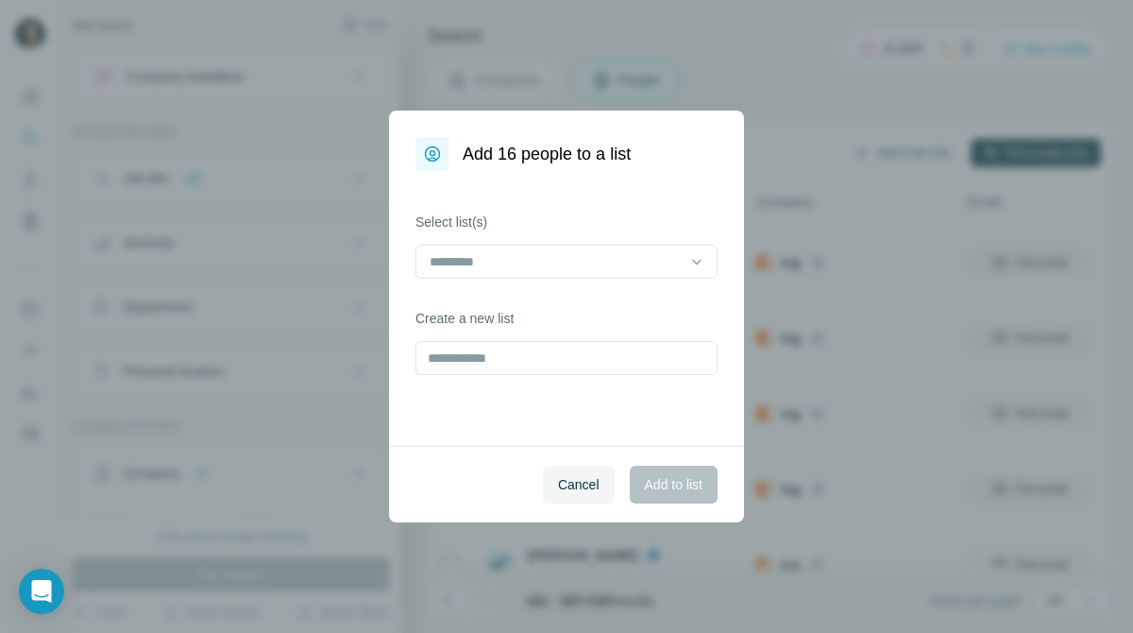
click at [912, 148] on div "Add 16 people to a list Select list(s) Create a new list Cancel Add to list" at bounding box center [566, 316] width 1133 height 633
click at [640, 267] on input at bounding box center [555, 261] width 255 height 21
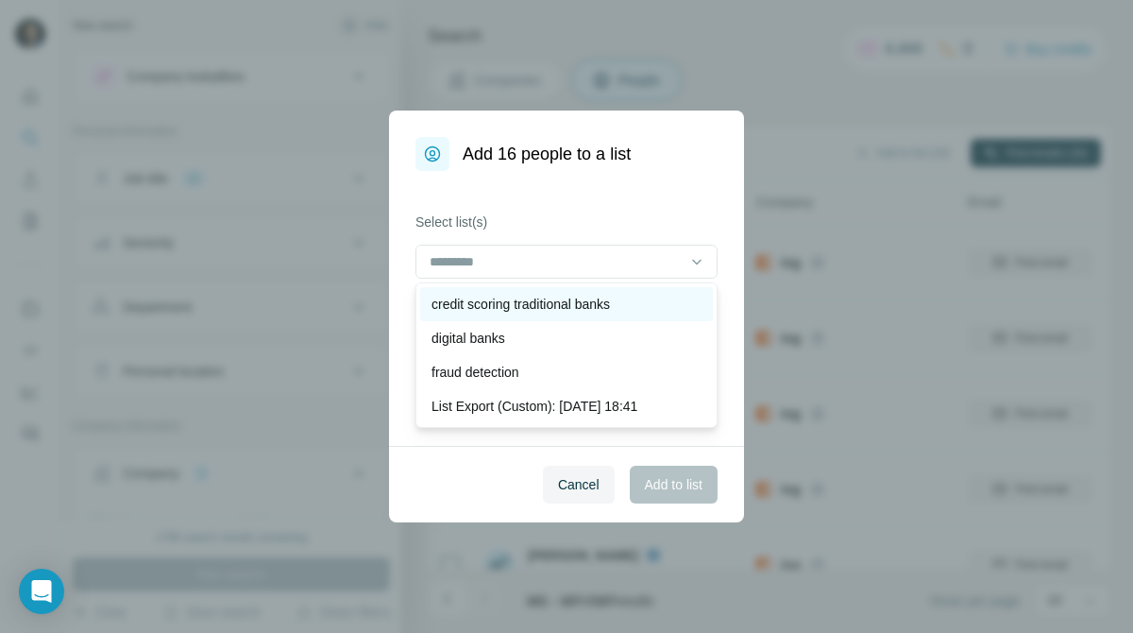
click at [610, 307] on p "credit scoring traditional banks" at bounding box center [521, 304] width 178 height 19
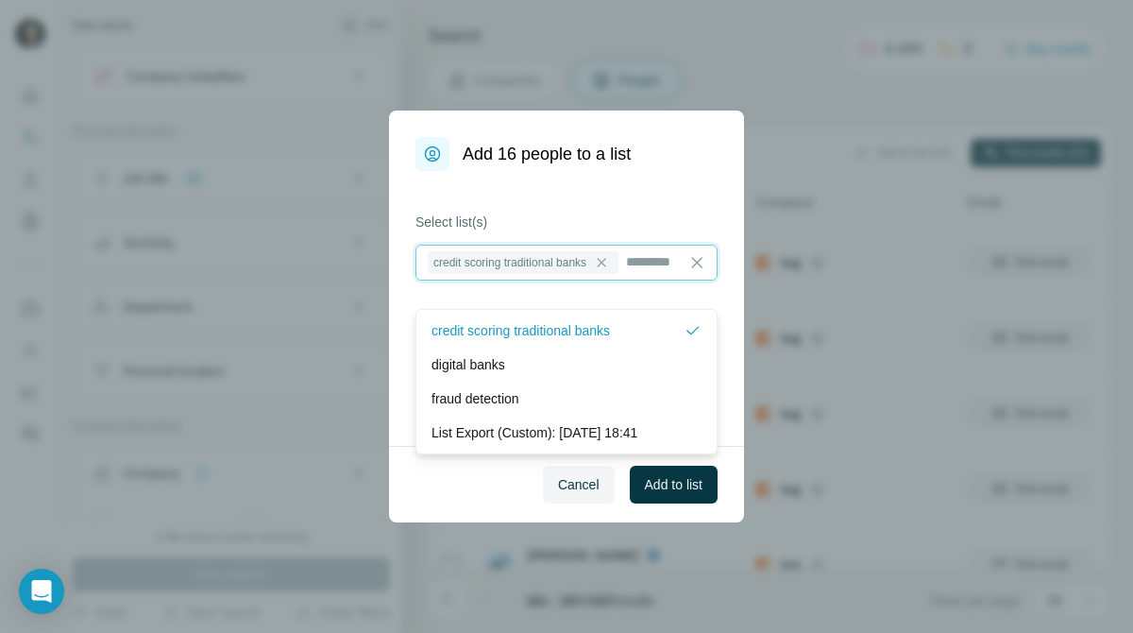
scroll to position [2, 0]
click at [682, 485] on span "Add to list" at bounding box center [674, 484] width 58 height 19
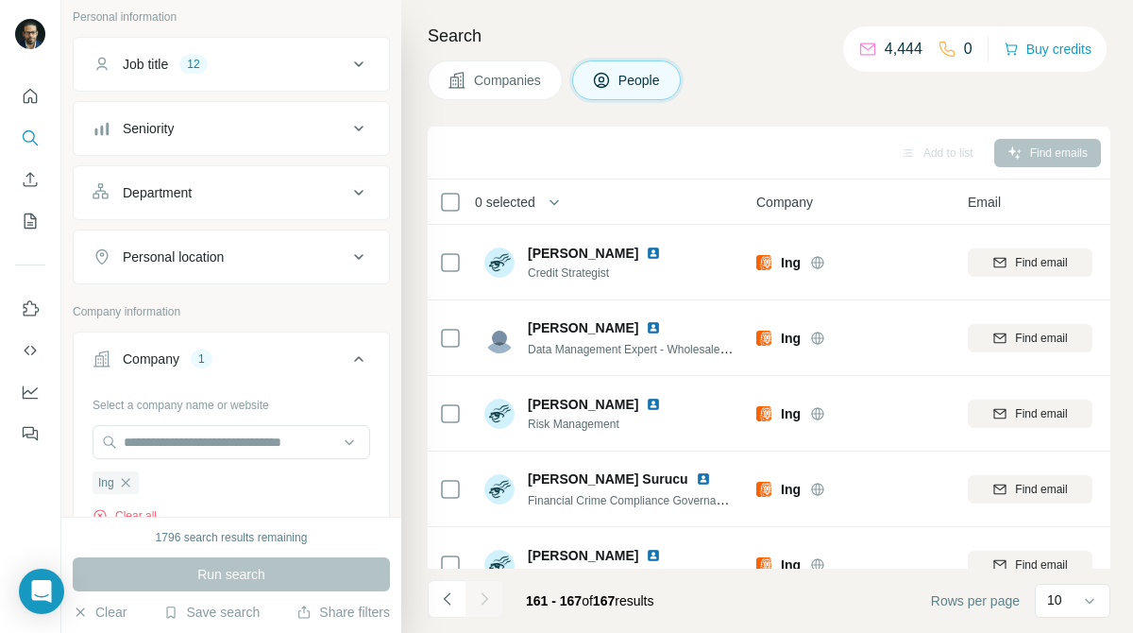
scroll to position [133, 0]
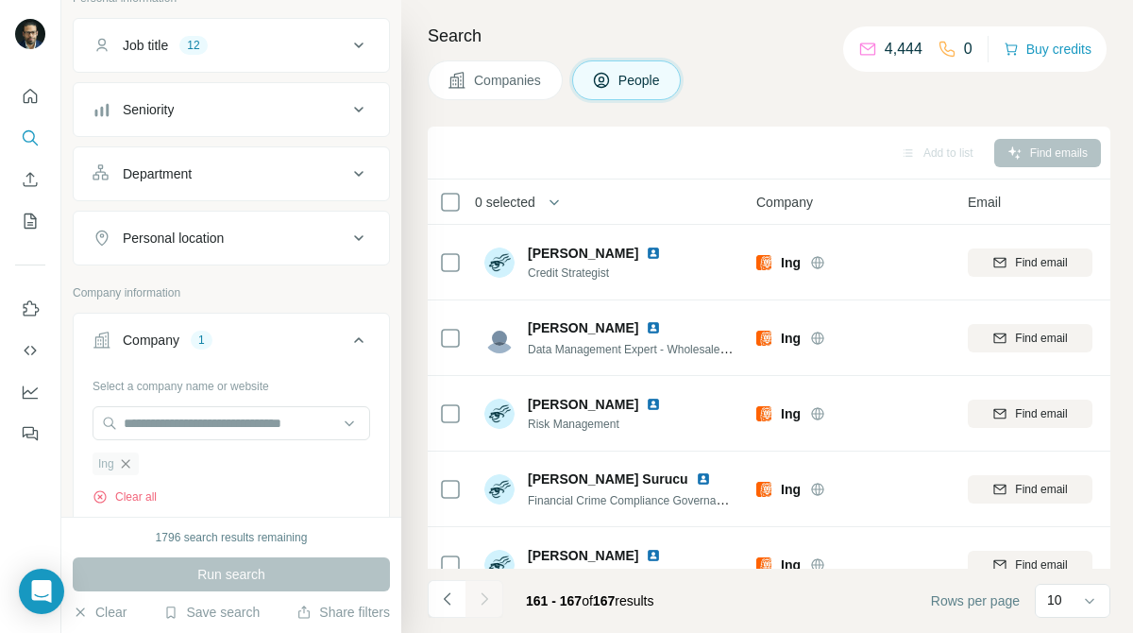
click at [127, 468] on icon "button" at bounding box center [125, 463] width 15 height 15
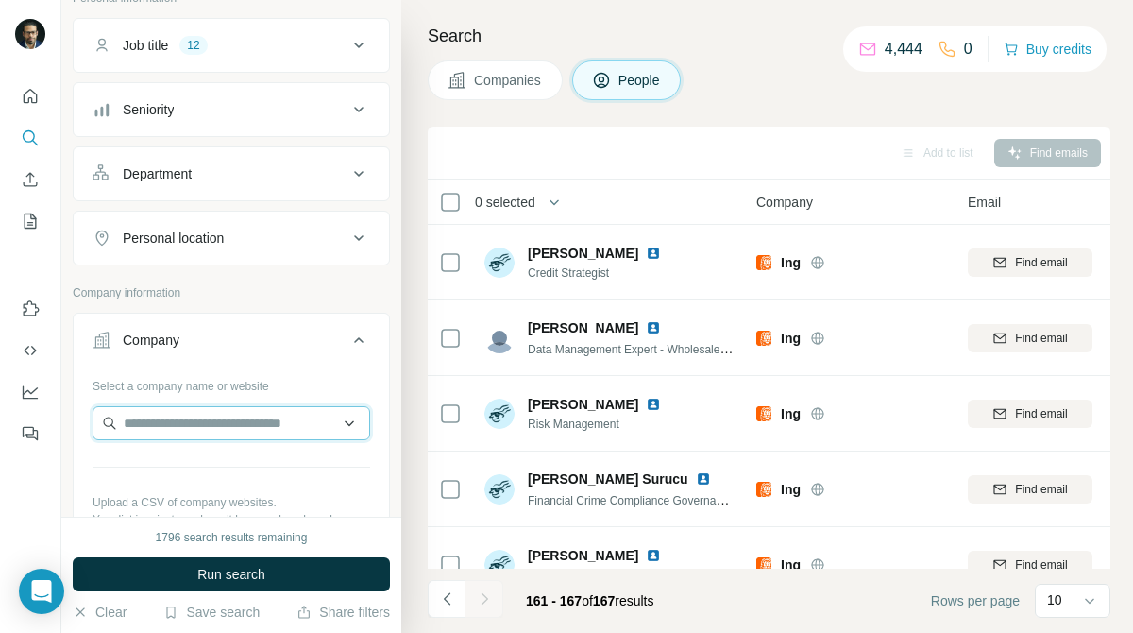
click at [243, 426] on input "text" at bounding box center [232, 423] width 278 height 34
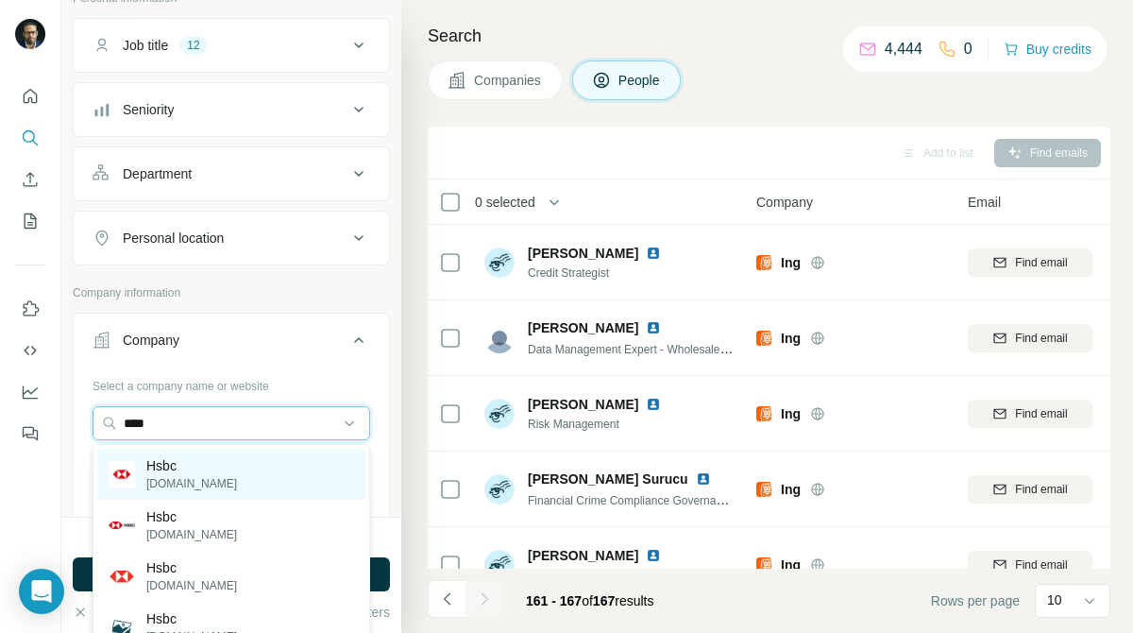
type input "****"
click at [251, 470] on div "Hsbc [DOMAIN_NAME]" at bounding box center [231, 474] width 268 height 51
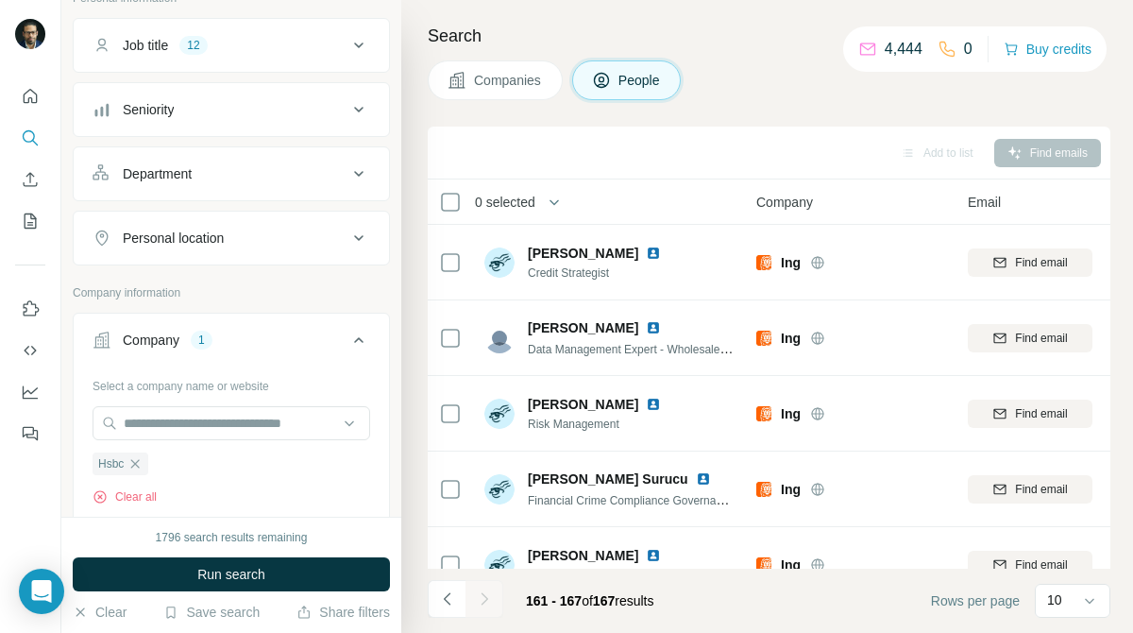
click at [504, 77] on span "Companies" at bounding box center [508, 80] width 69 height 19
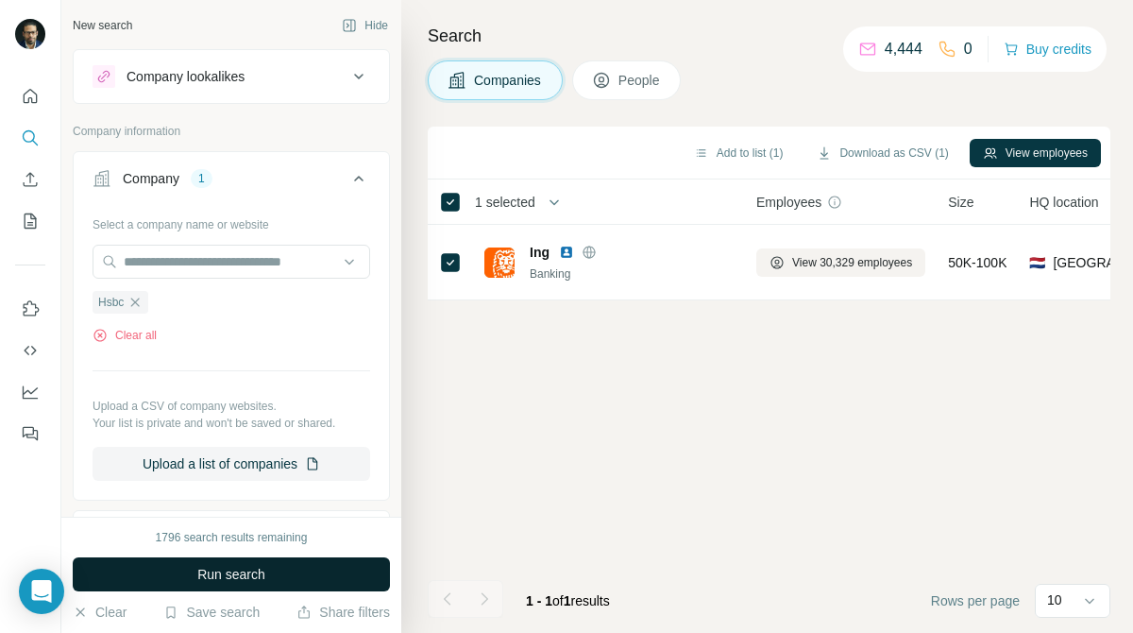
click at [323, 588] on button "Run search" at bounding box center [231, 574] width 317 height 34
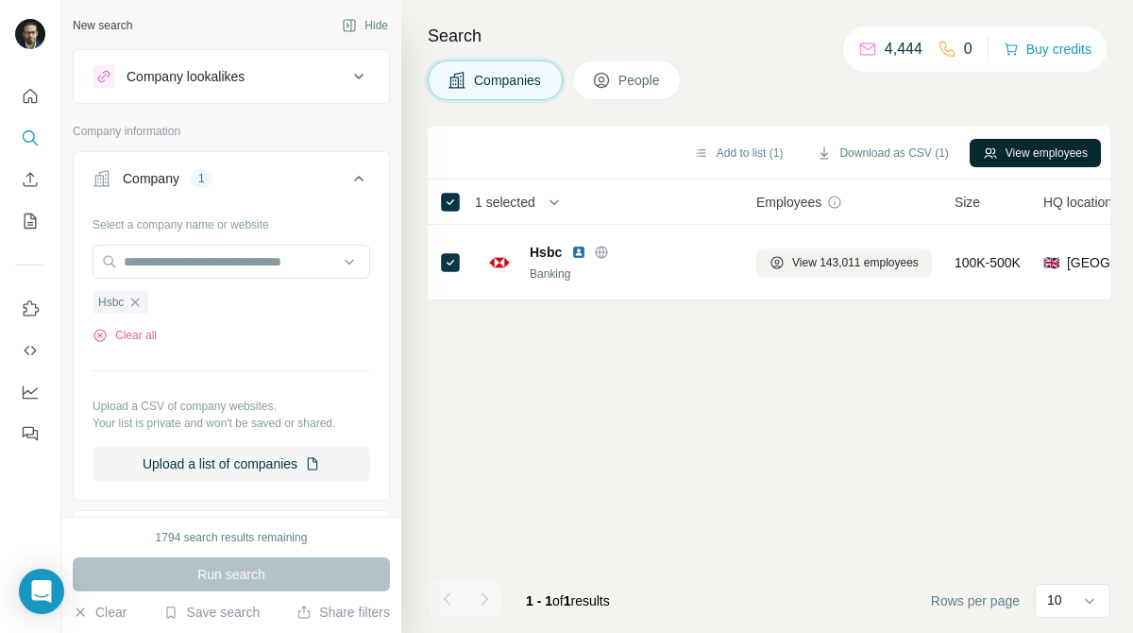
click at [1003, 144] on button "View employees" at bounding box center [1035, 153] width 131 height 28
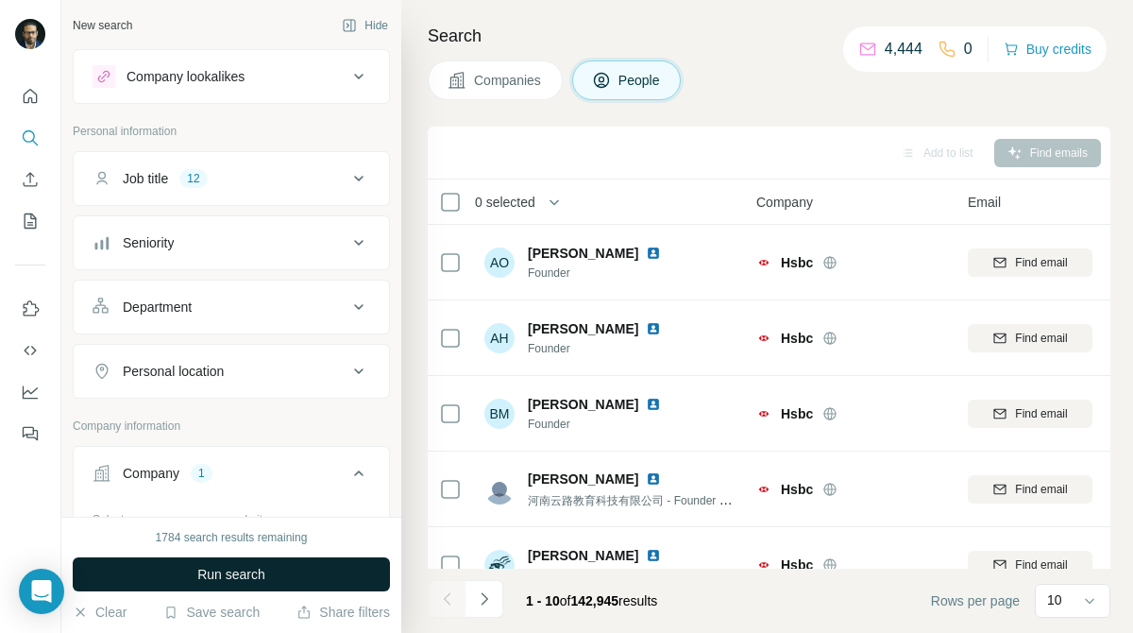
click at [294, 568] on button "Run search" at bounding box center [231, 574] width 317 height 34
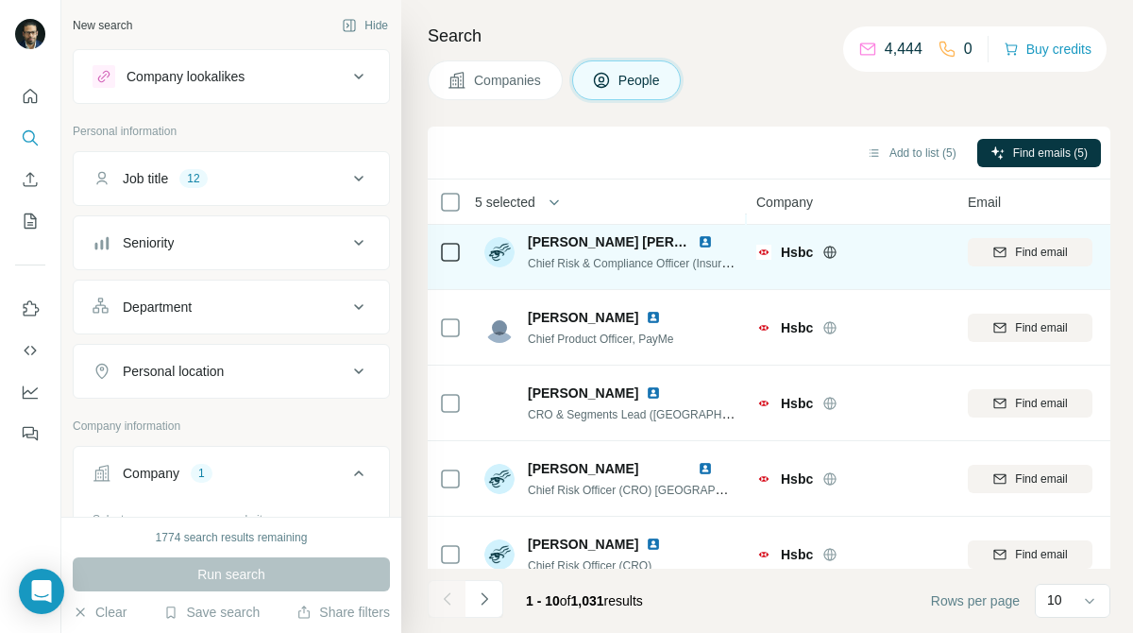
scroll to position [412, 0]
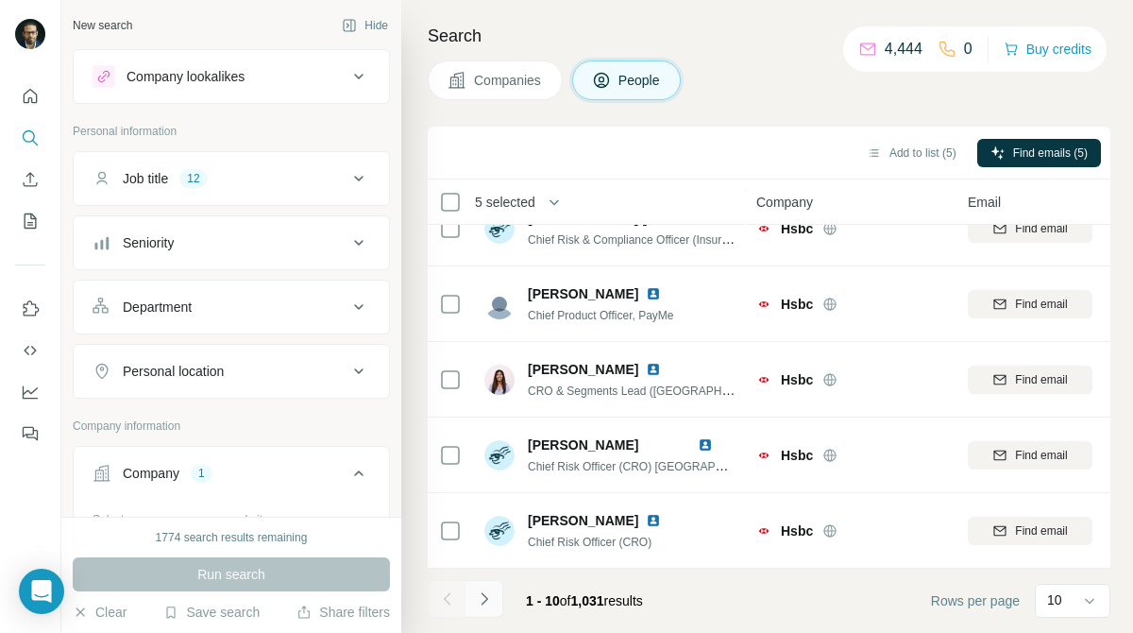
click at [489, 590] on icon "Navigate to next page" at bounding box center [484, 598] width 19 height 19
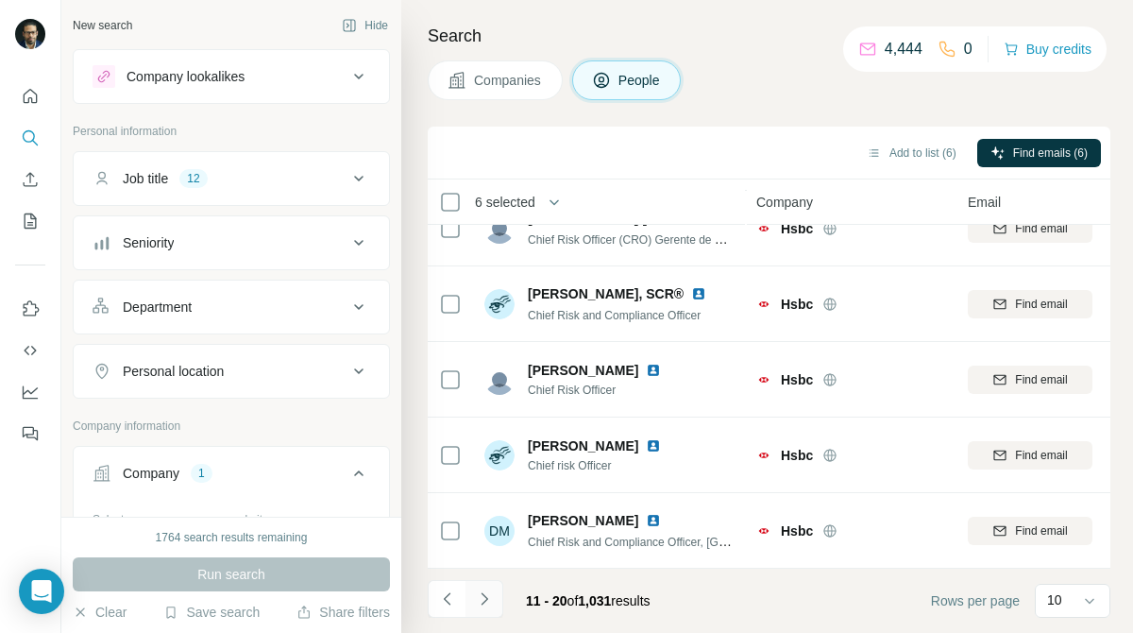
click at [487, 590] on icon "Navigate to next page" at bounding box center [484, 598] width 19 height 19
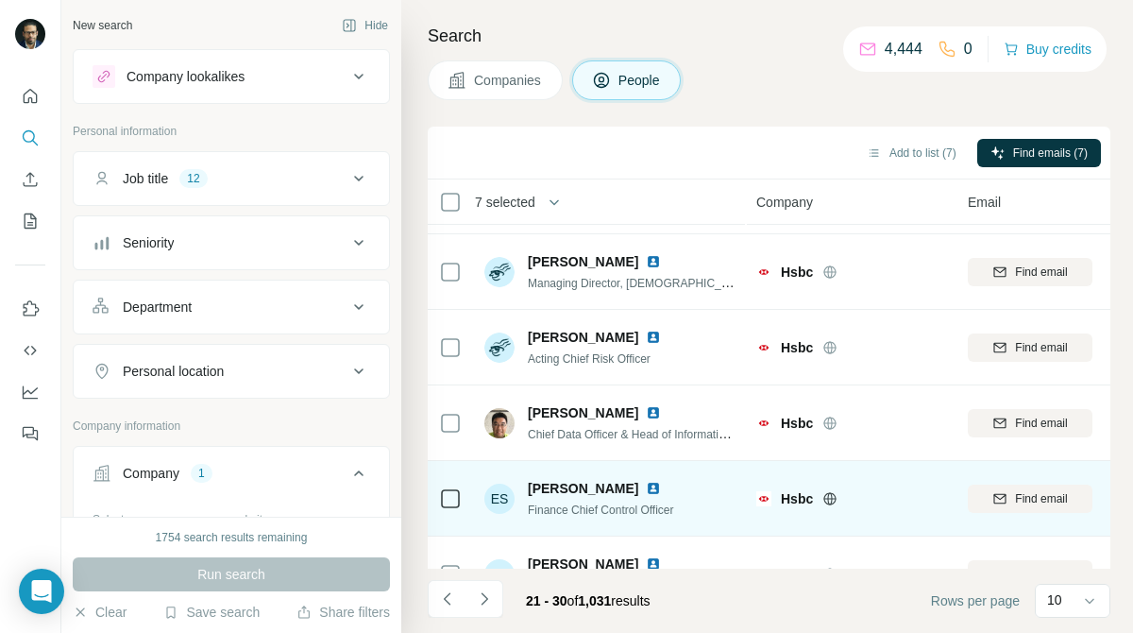
scroll to position [219, 0]
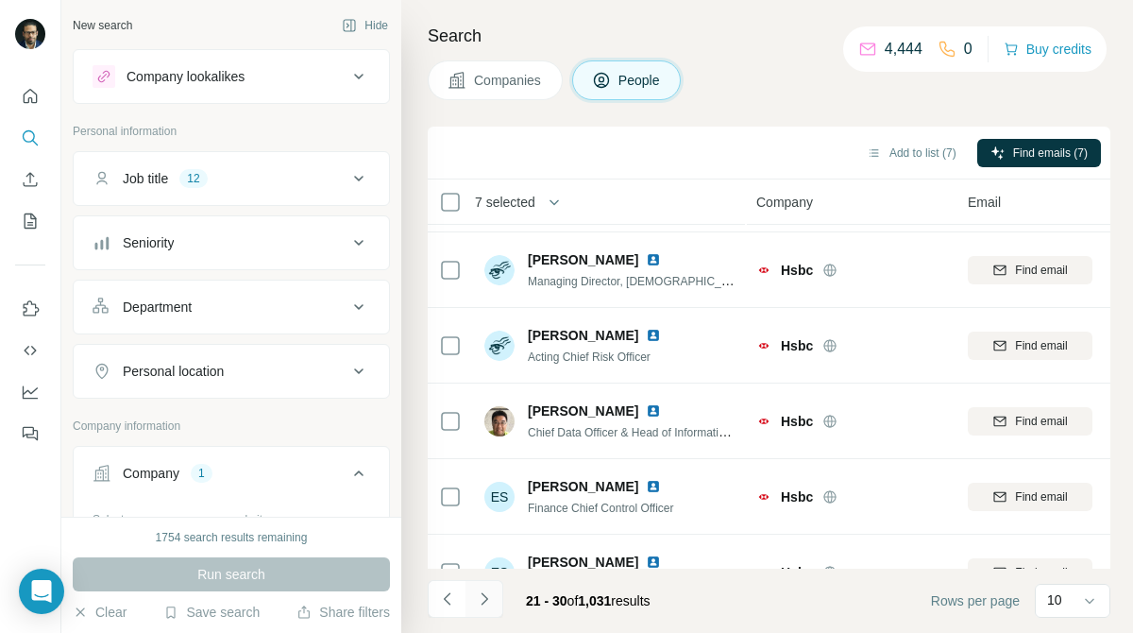
click at [488, 591] on icon "Navigate to next page" at bounding box center [484, 598] width 19 height 19
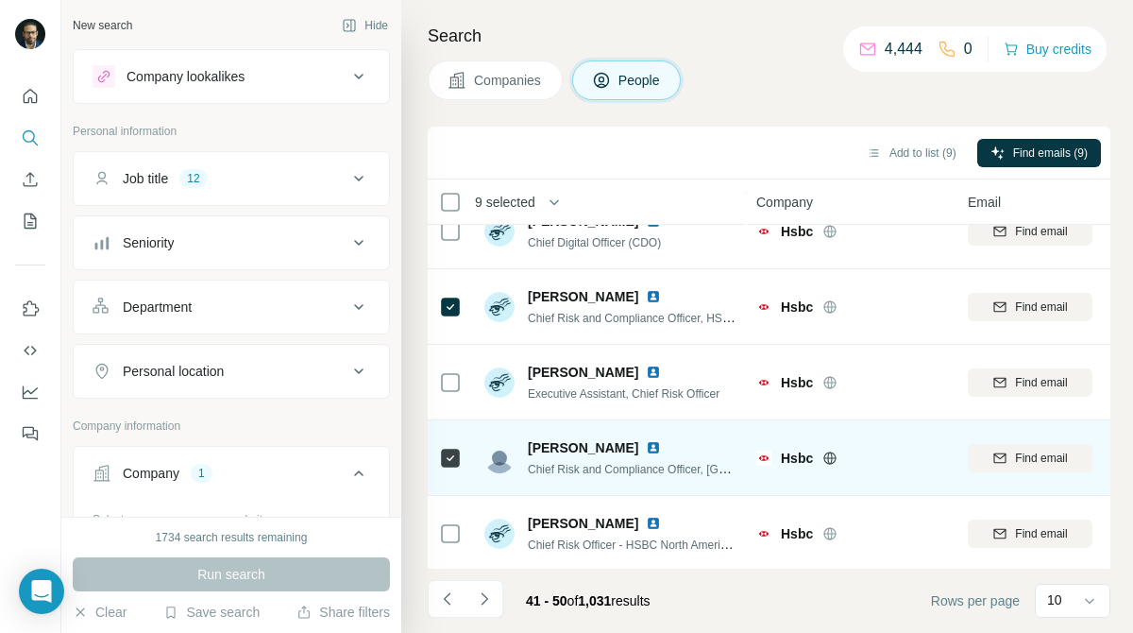
scroll to position [412, 0]
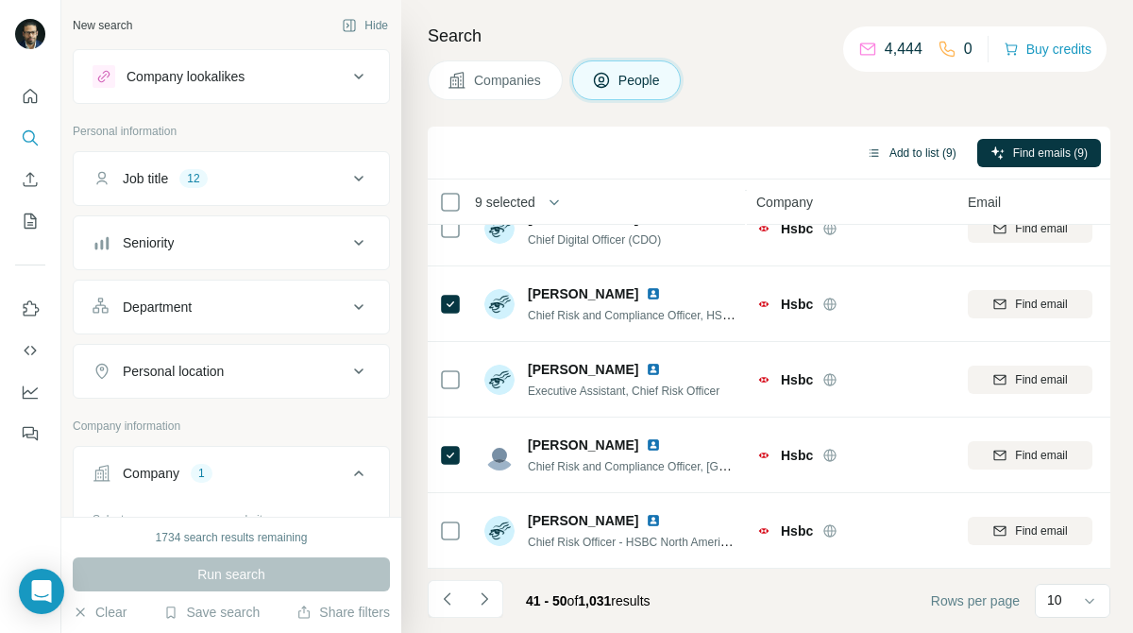
click at [924, 149] on button "Add to list (9)" at bounding box center [912, 153] width 116 height 28
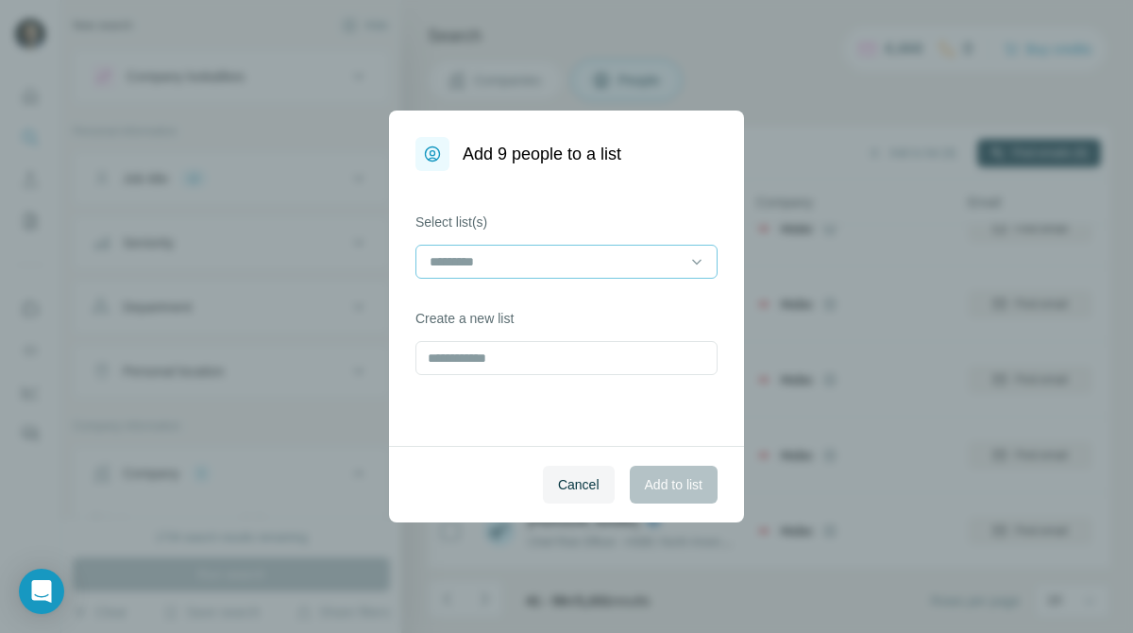
click at [644, 258] on input at bounding box center [555, 261] width 255 height 21
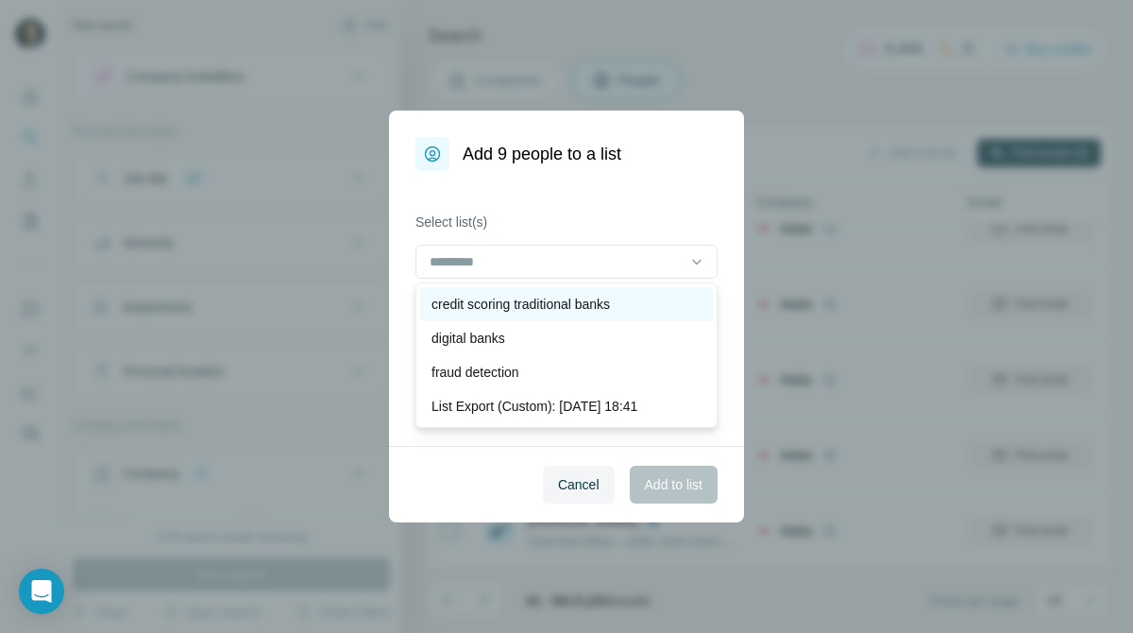
click at [599, 297] on p "credit scoring traditional banks" at bounding box center [521, 304] width 178 height 19
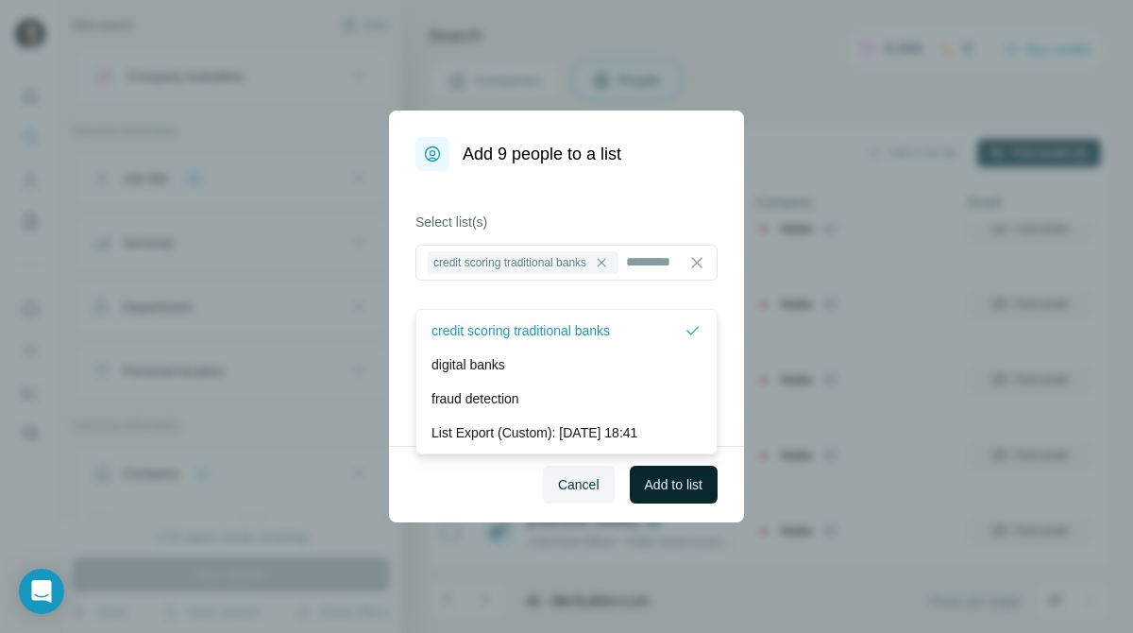
click at [663, 490] on span "Add to list" at bounding box center [674, 484] width 58 height 19
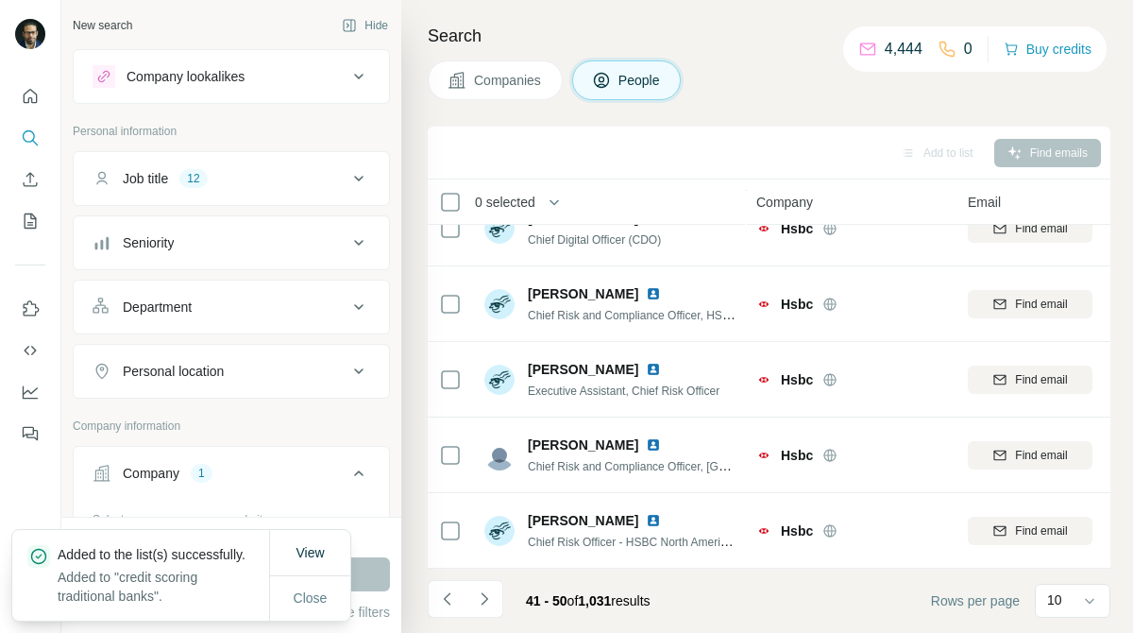
click at [288, 186] on div "Job title 12" at bounding box center [220, 178] width 255 height 19
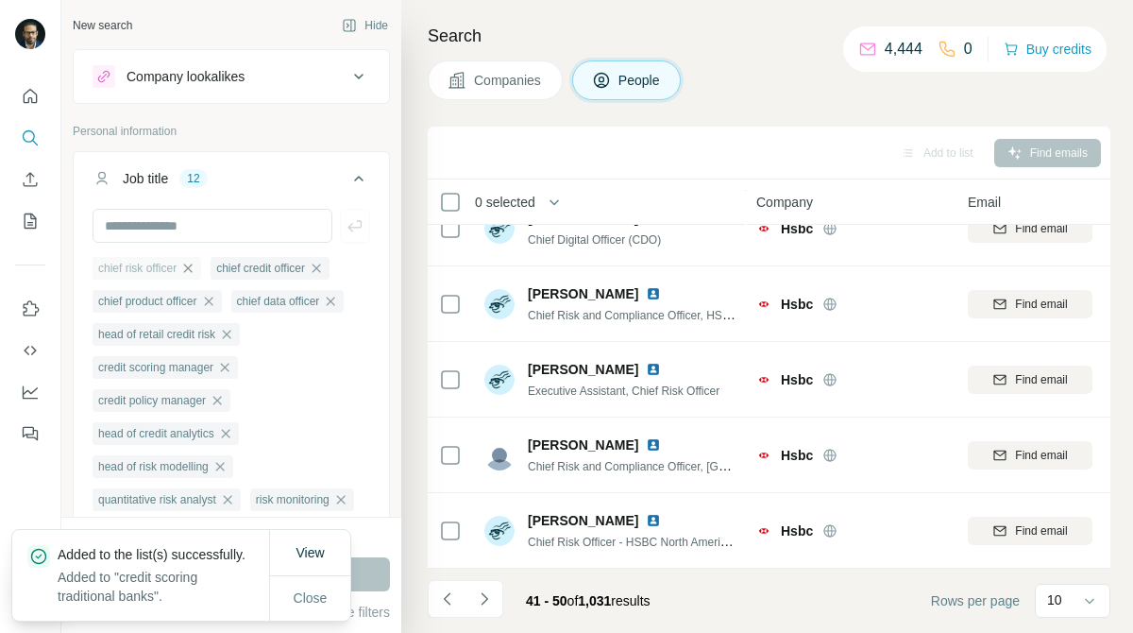
click at [195, 269] on icon "button" at bounding box center [187, 268] width 15 height 15
click at [202, 269] on icon "button" at bounding box center [198, 267] width 8 height 8
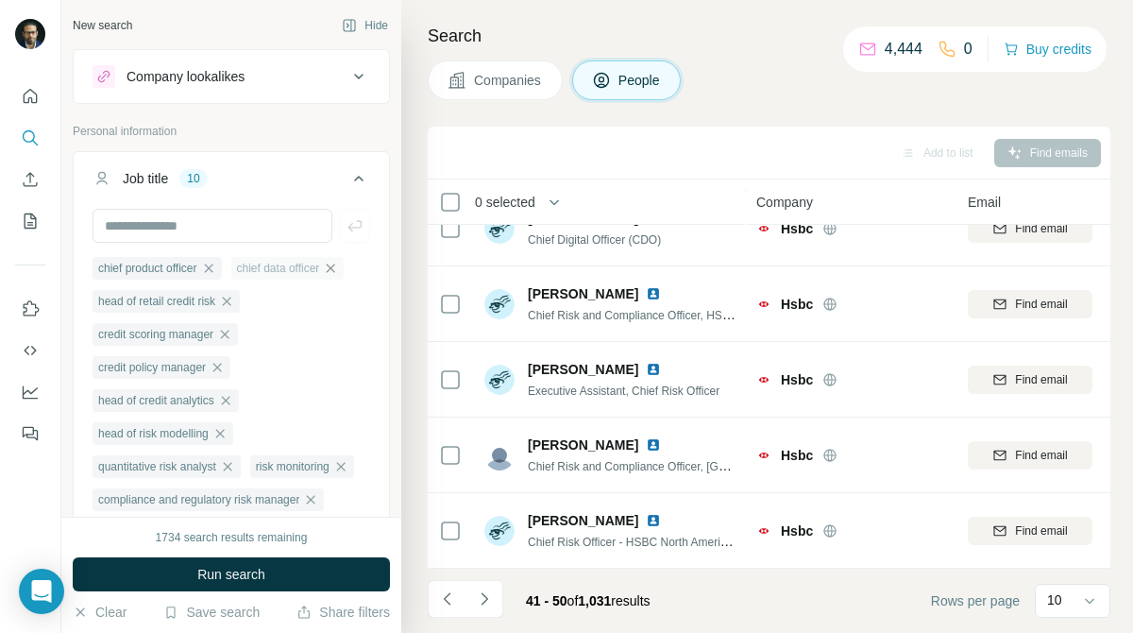
click at [338, 272] on icon "button" at bounding box center [330, 268] width 15 height 15
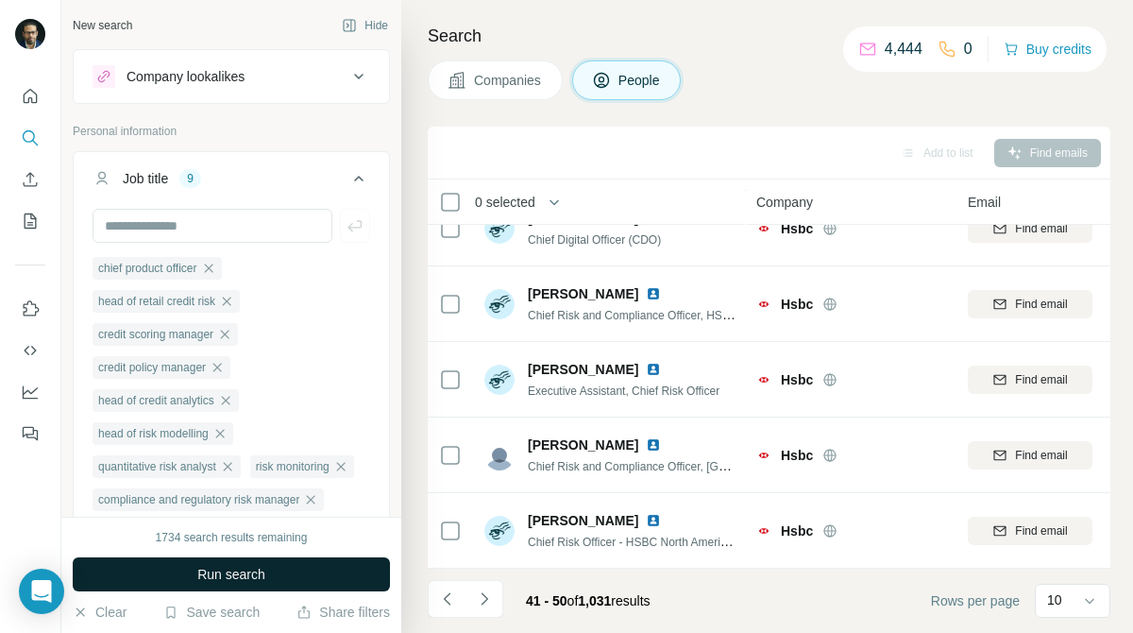
click at [285, 566] on button "Run search" at bounding box center [231, 574] width 317 height 34
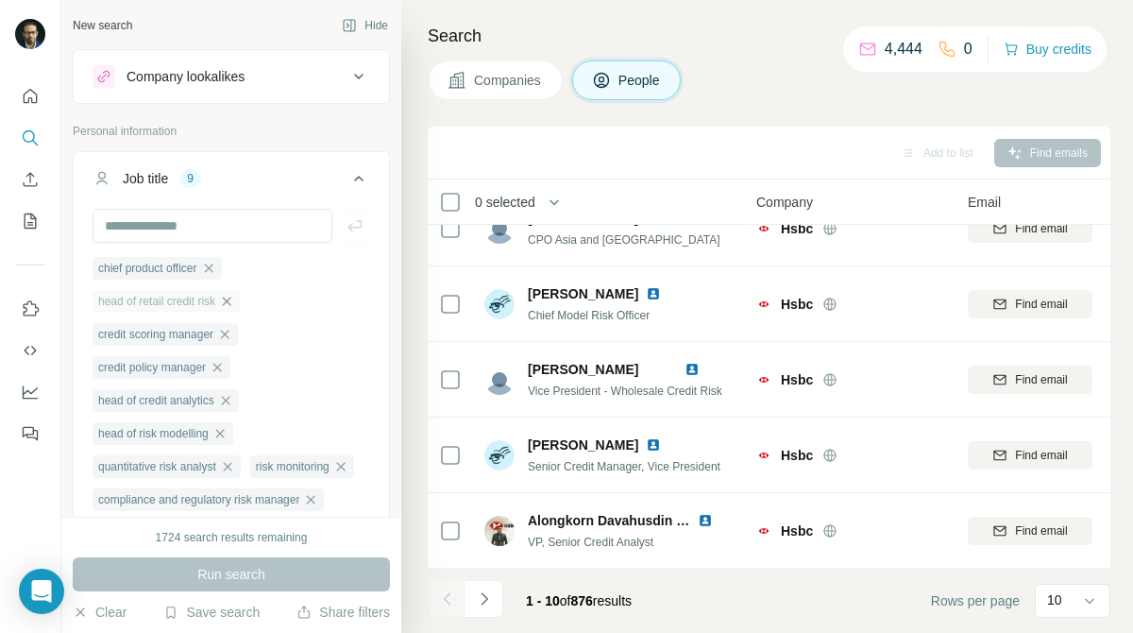
click at [234, 306] on icon "button" at bounding box center [226, 301] width 15 height 15
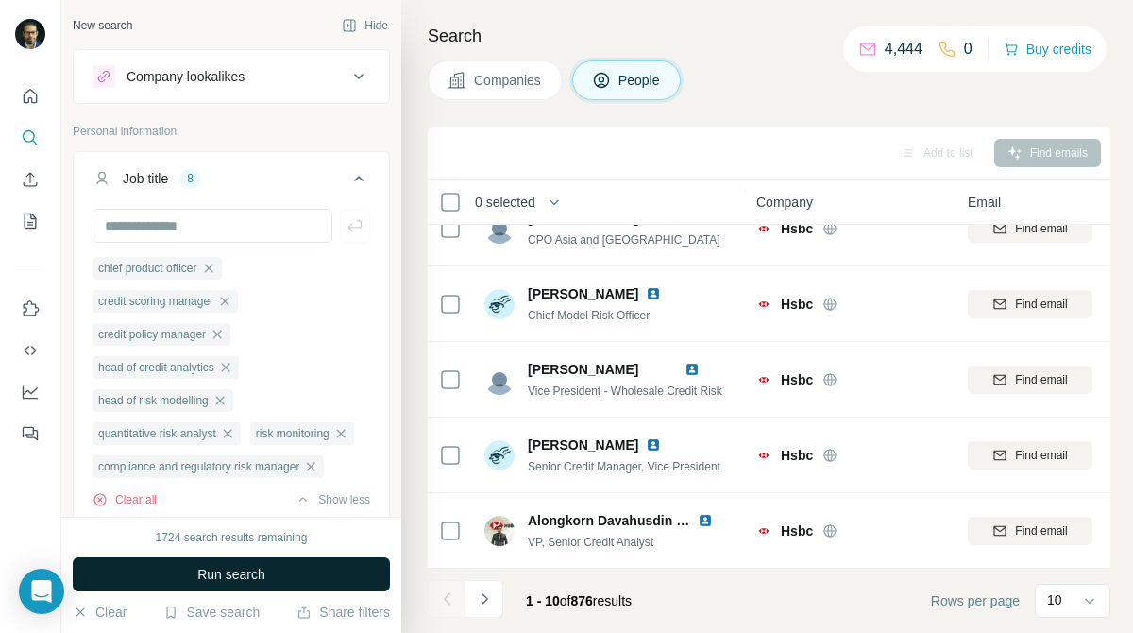
click at [285, 557] on button "Run search" at bounding box center [231, 574] width 317 height 34
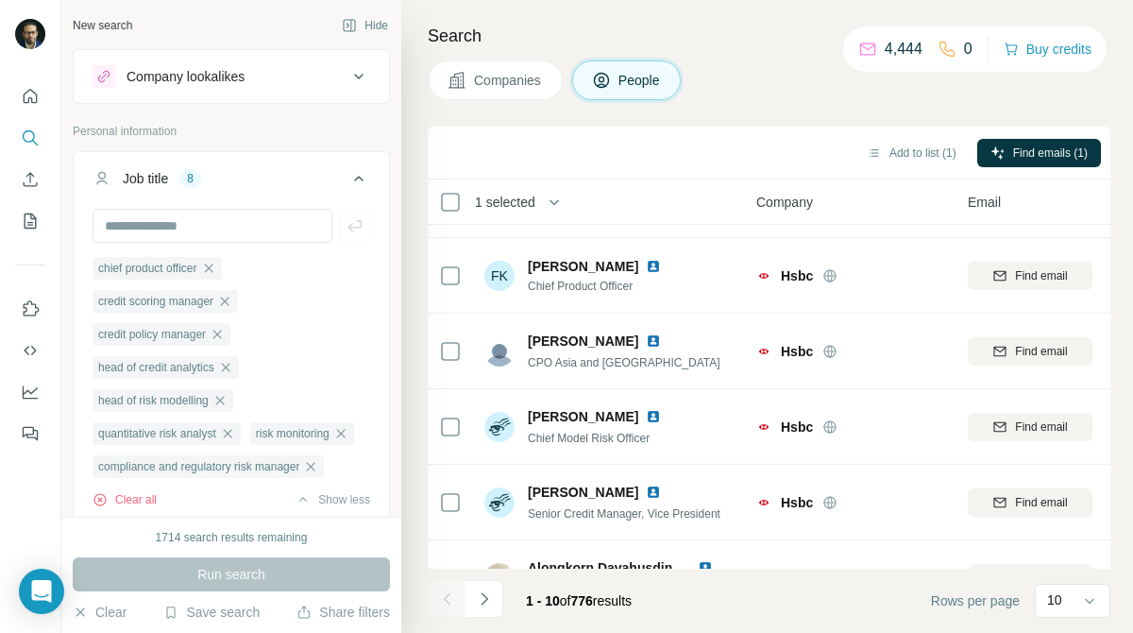
scroll to position [412, 0]
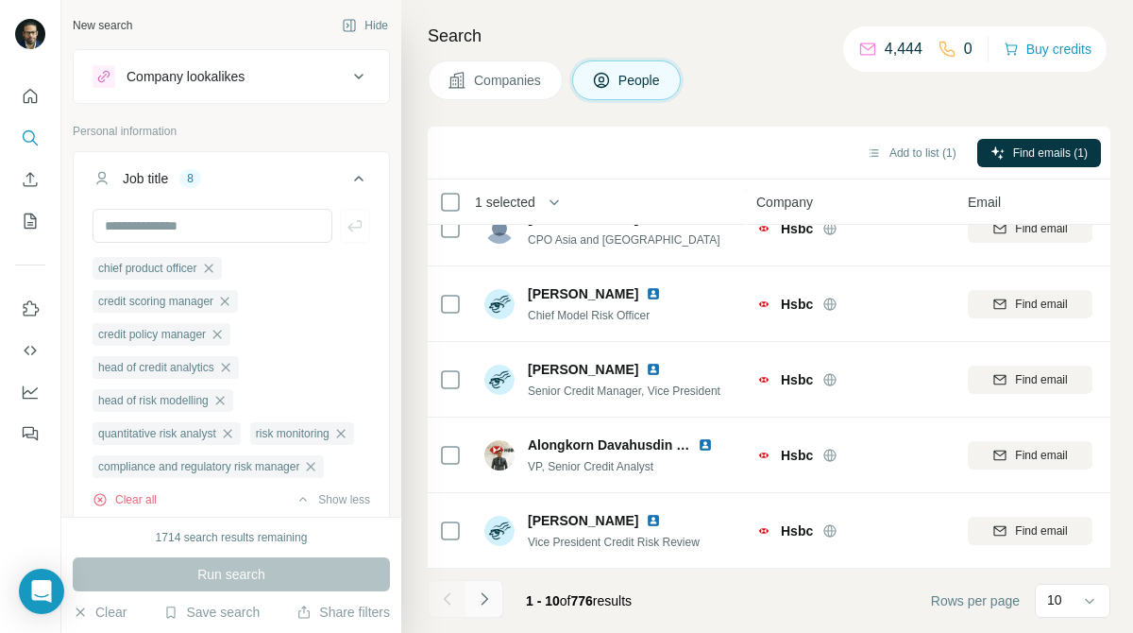
click at [479, 597] on icon "Navigate to next page" at bounding box center [484, 598] width 19 height 19
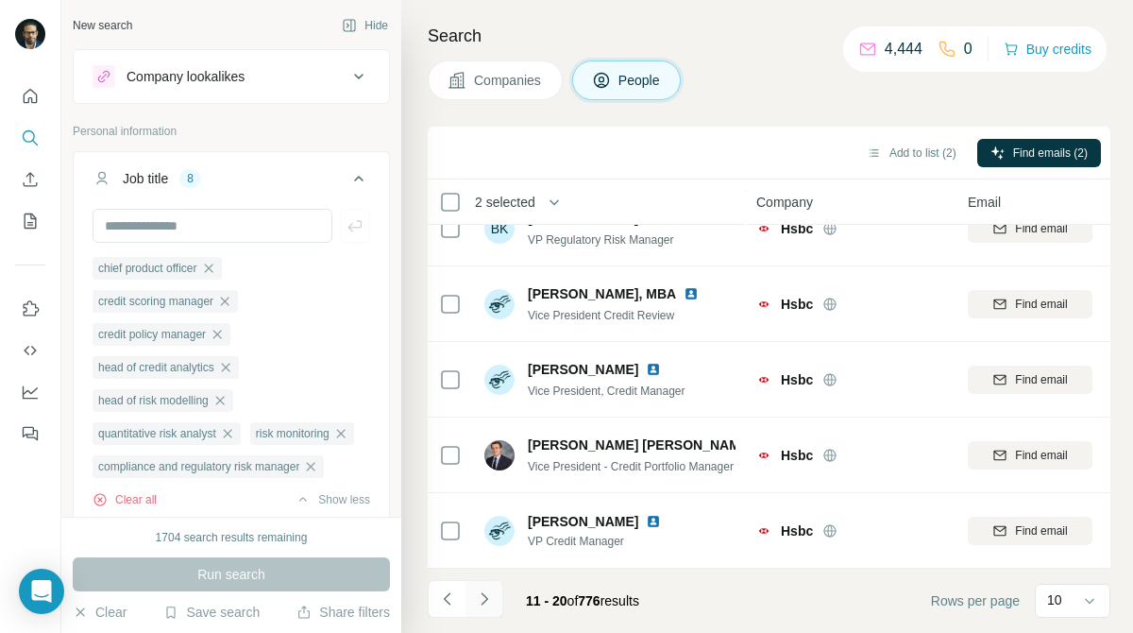
click at [485, 602] on icon "Navigate to next page" at bounding box center [484, 598] width 19 height 19
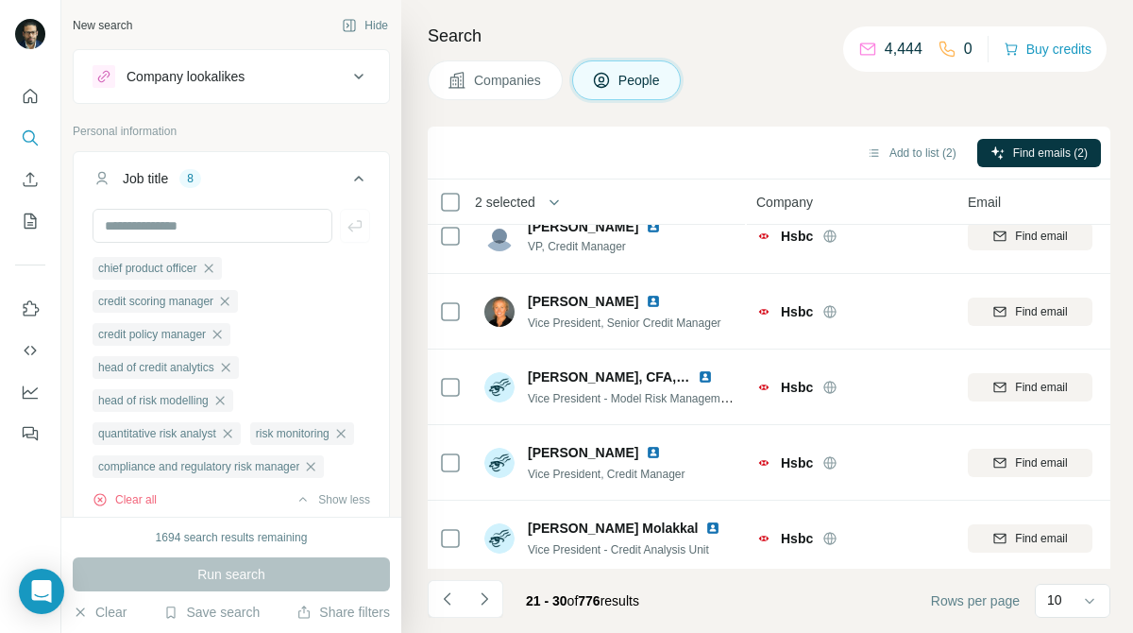
scroll to position [0, 0]
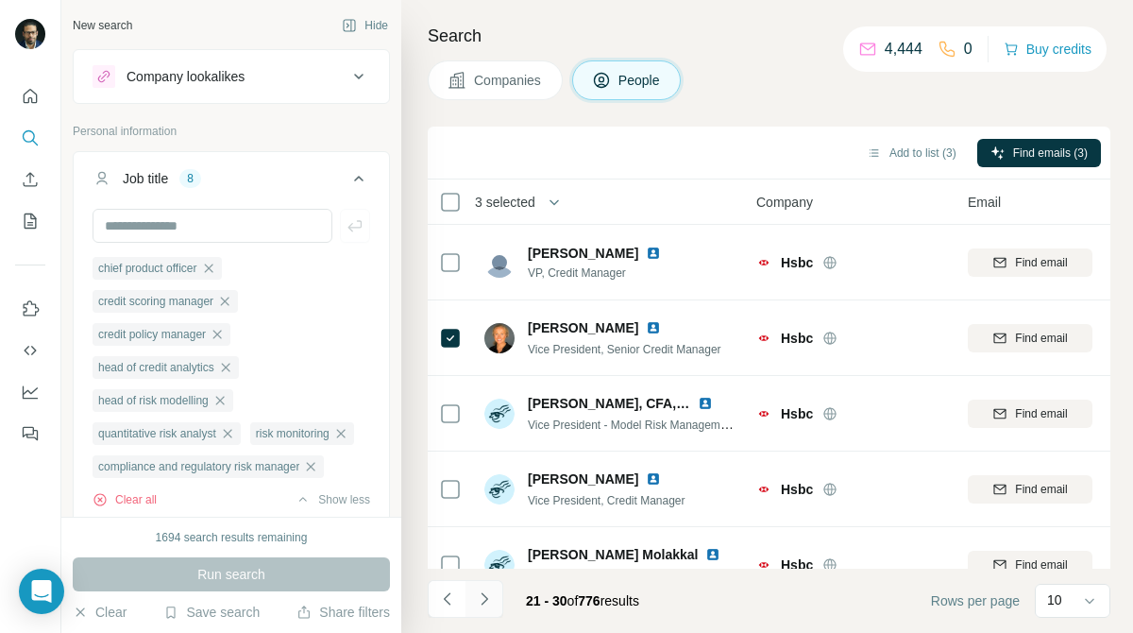
click at [490, 587] on button "Navigate to next page" at bounding box center [485, 599] width 38 height 38
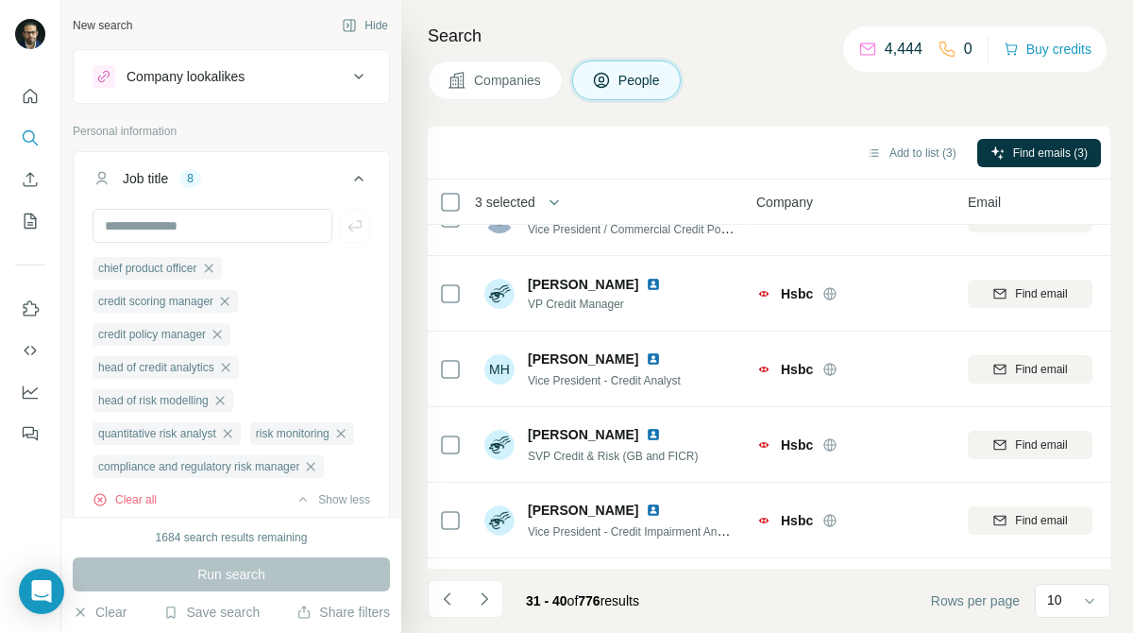
scroll to position [412, 0]
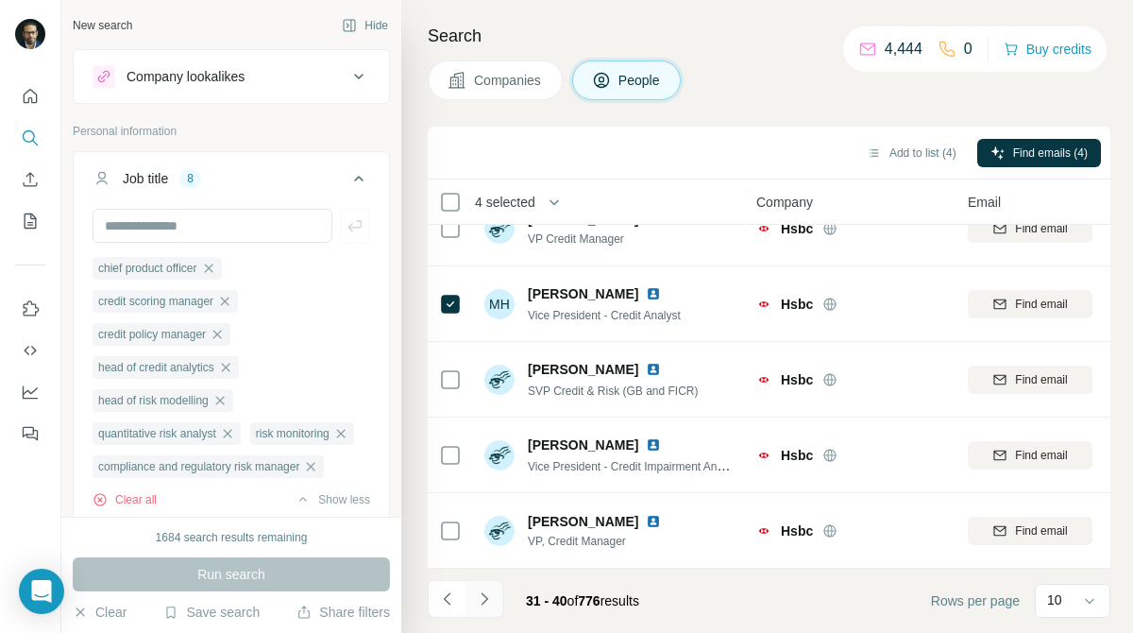
click at [479, 597] on icon "Navigate to next page" at bounding box center [484, 598] width 19 height 19
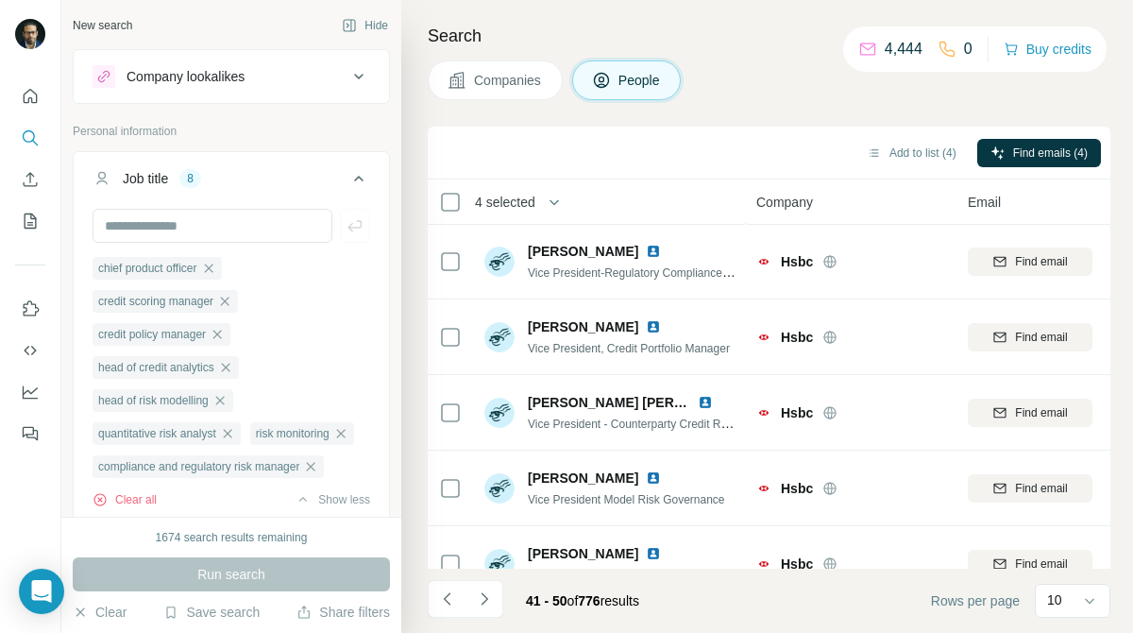
scroll to position [0, 0]
click at [492, 599] on icon "Navigate to next page" at bounding box center [484, 598] width 19 height 19
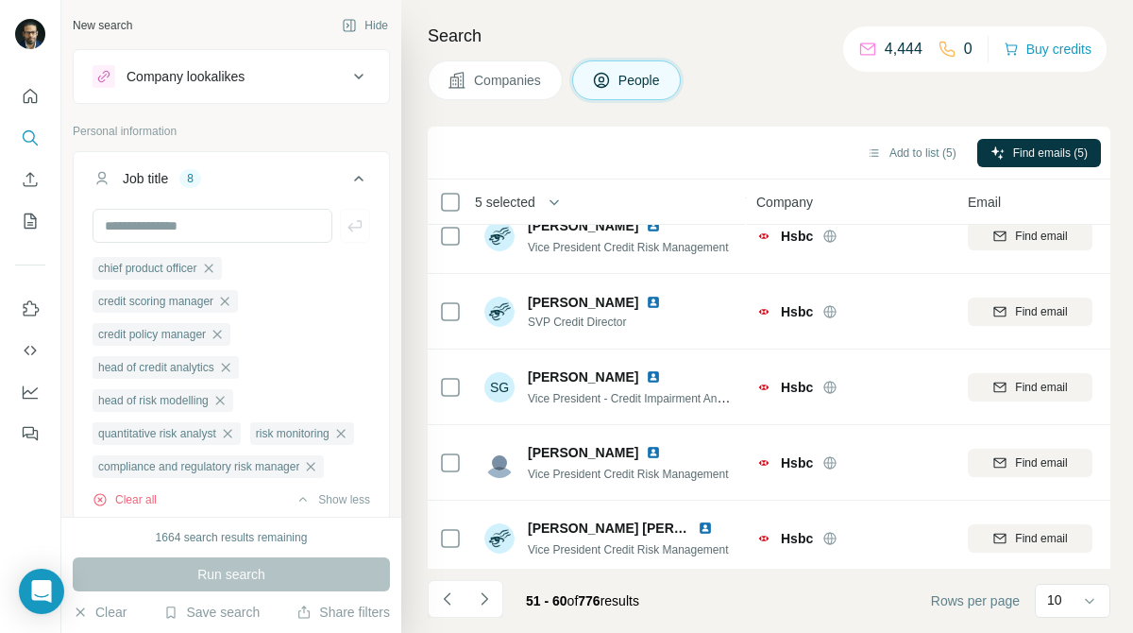
scroll to position [412, 0]
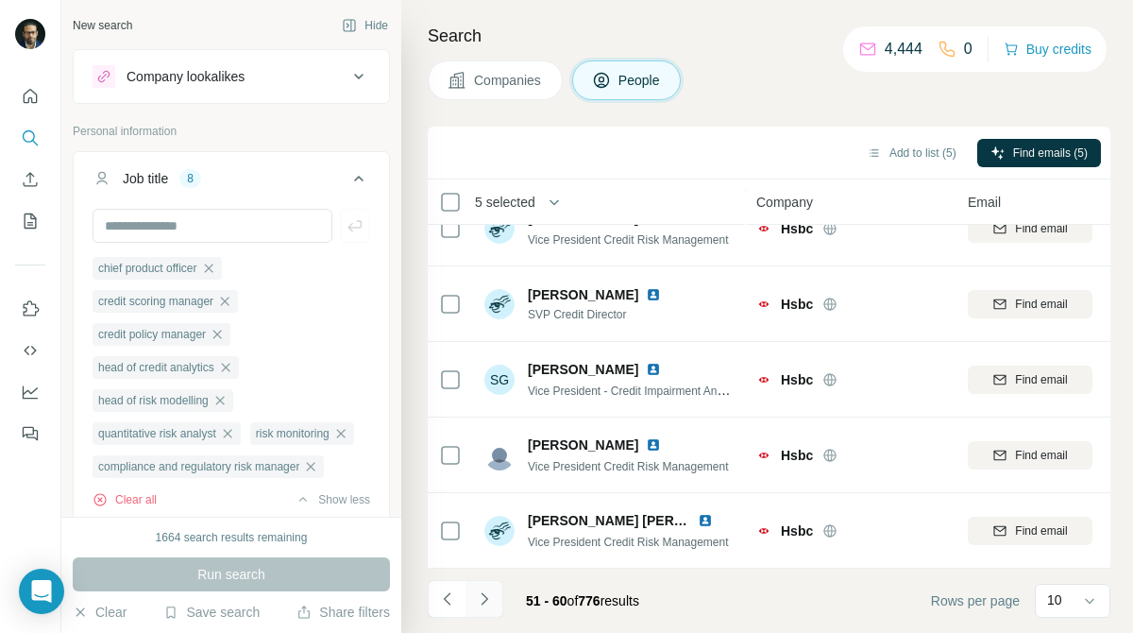
click at [487, 605] on icon "Navigate to next page" at bounding box center [484, 598] width 19 height 19
click at [481, 609] on button "Navigate to next page" at bounding box center [485, 599] width 38 height 38
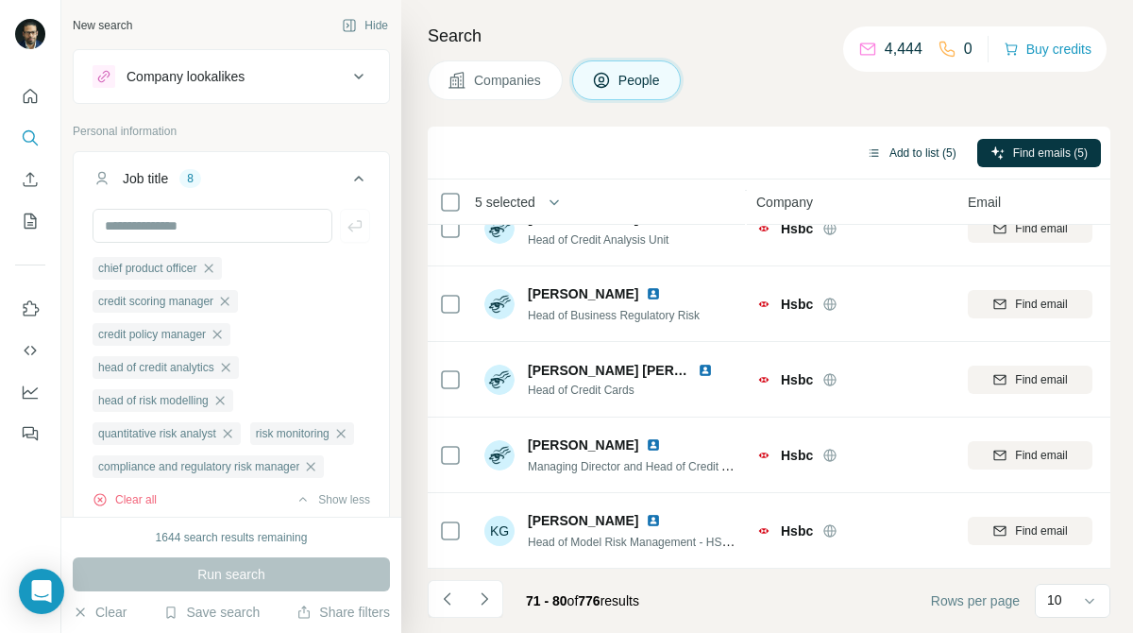
click at [940, 159] on button "Add to list (5)" at bounding box center [912, 153] width 116 height 28
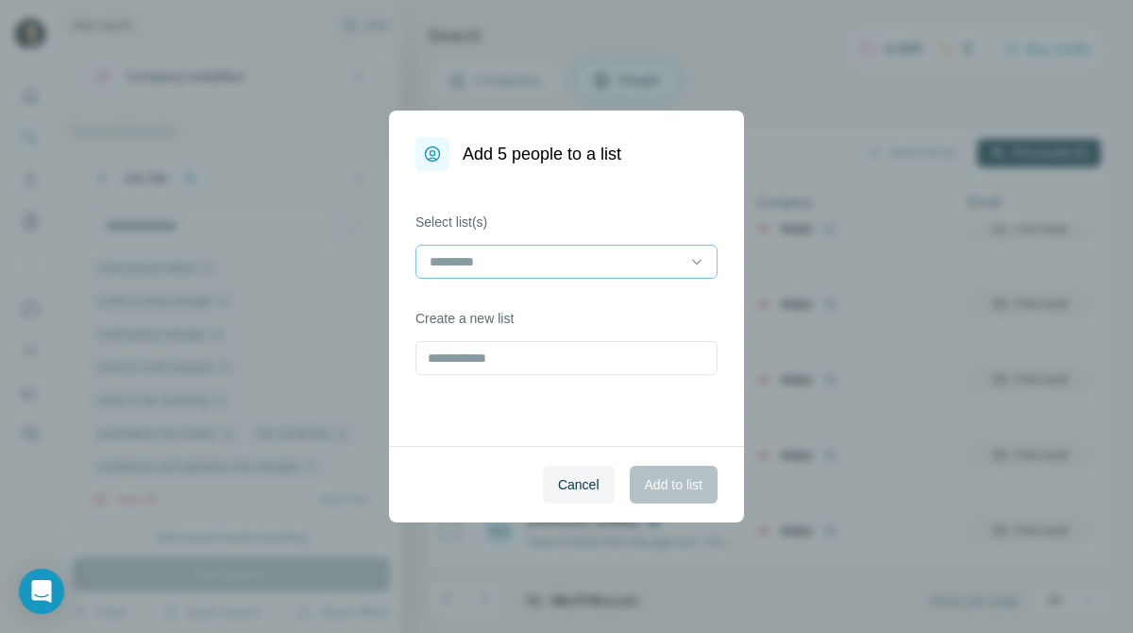
click at [657, 269] on input at bounding box center [555, 261] width 255 height 21
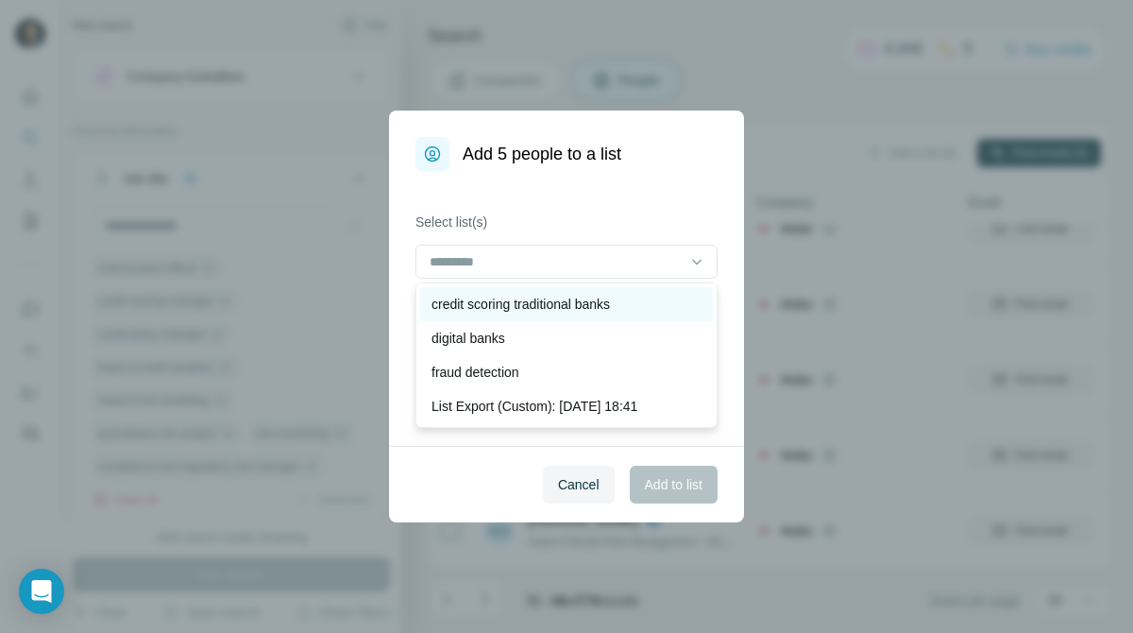
click at [631, 301] on div "credit scoring traditional banks" at bounding box center [567, 304] width 270 height 19
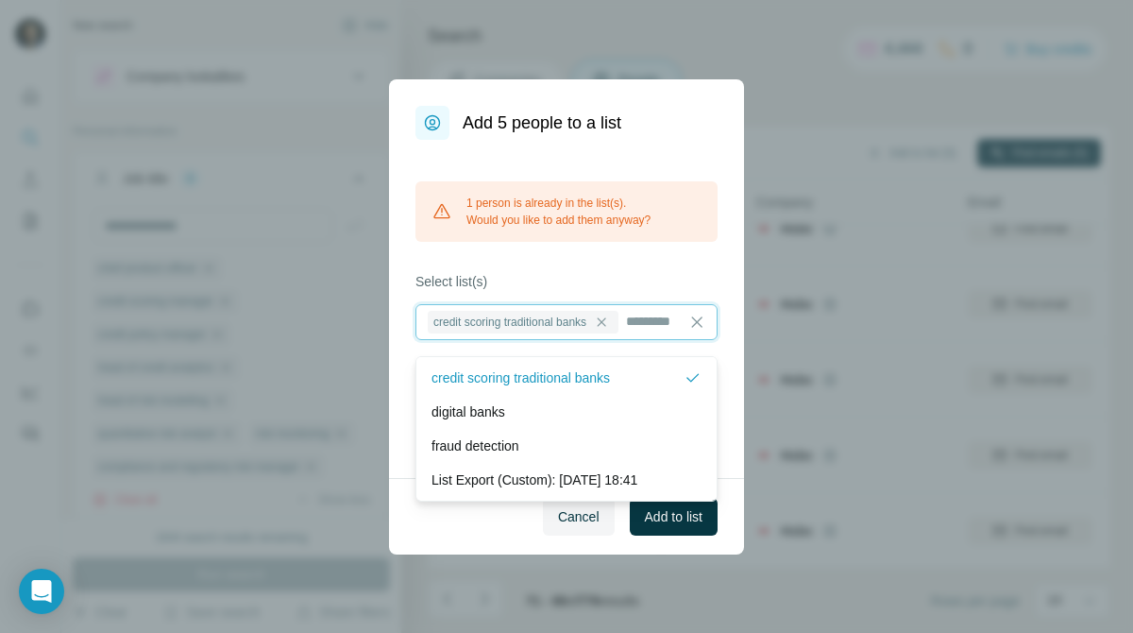
scroll to position [2, 0]
click at [597, 528] on button "Cancel" at bounding box center [579, 517] width 72 height 38
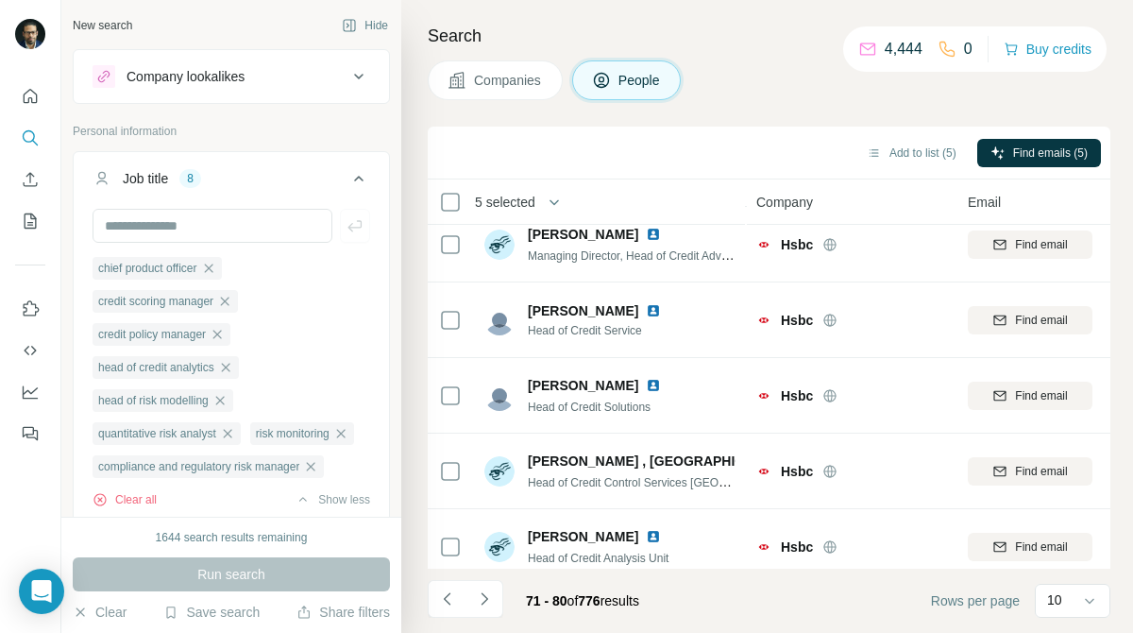
scroll to position [0, 0]
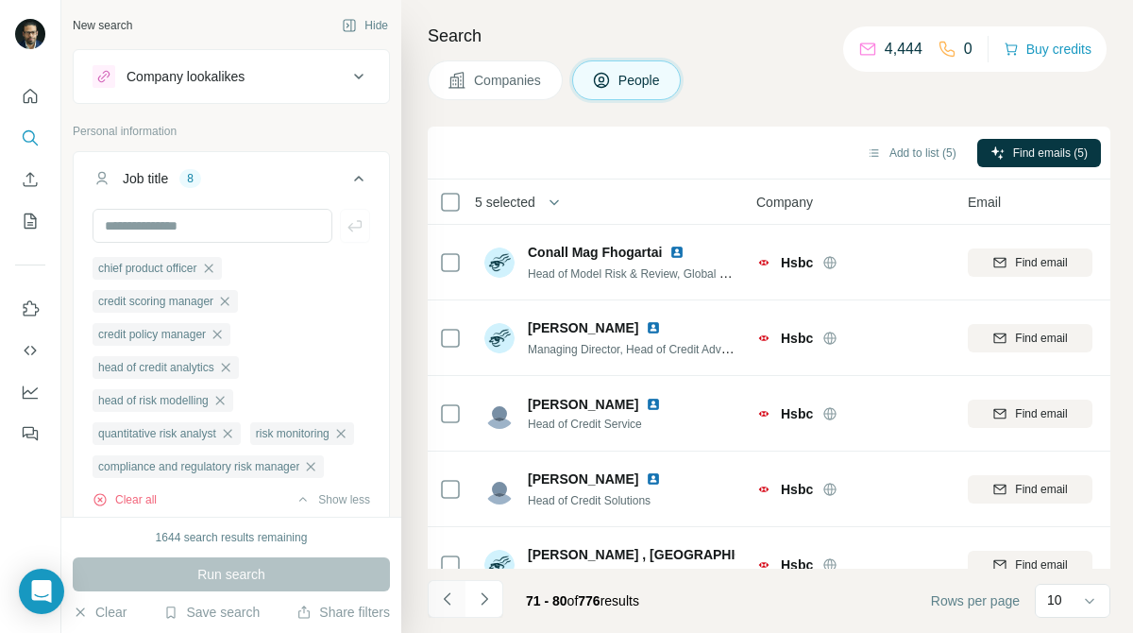
click at [445, 607] on button "Navigate to previous page" at bounding box center [447, 599] width 38 height 38
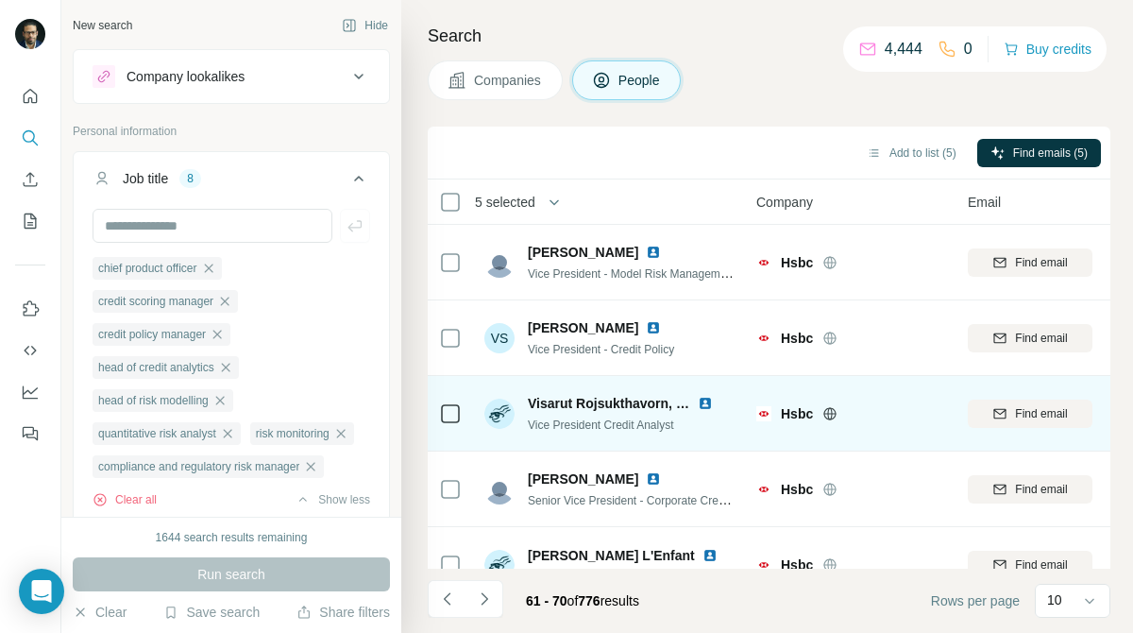
scroll to position [412, 0]
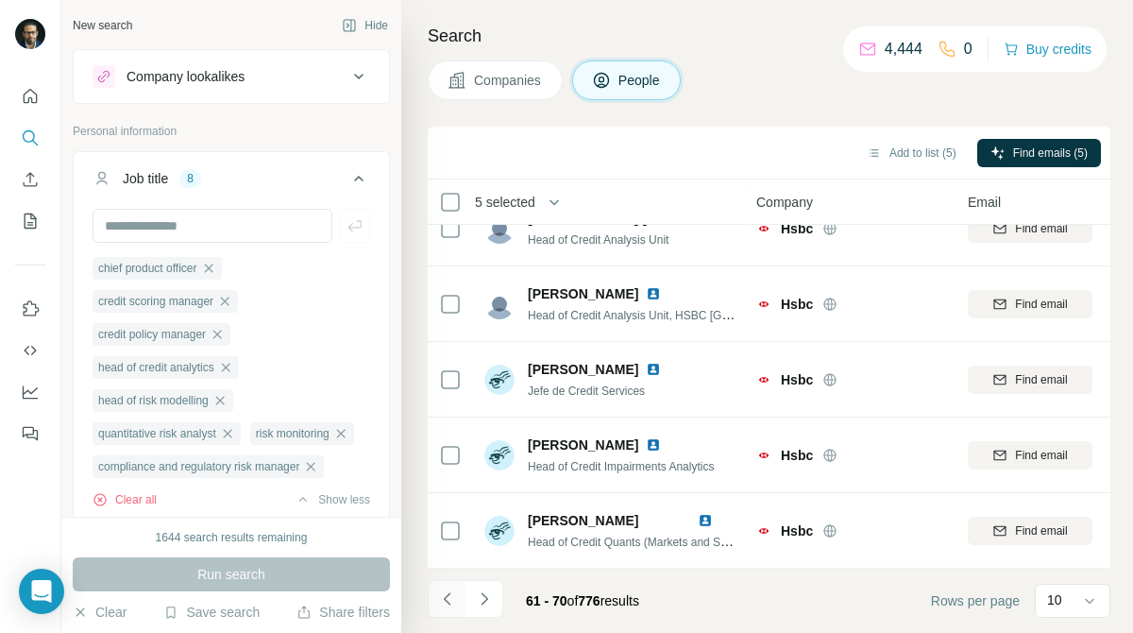
click at [443, 607] on icon "Navigate to previous page" at bounding box center [447, 598] width 19 height 19
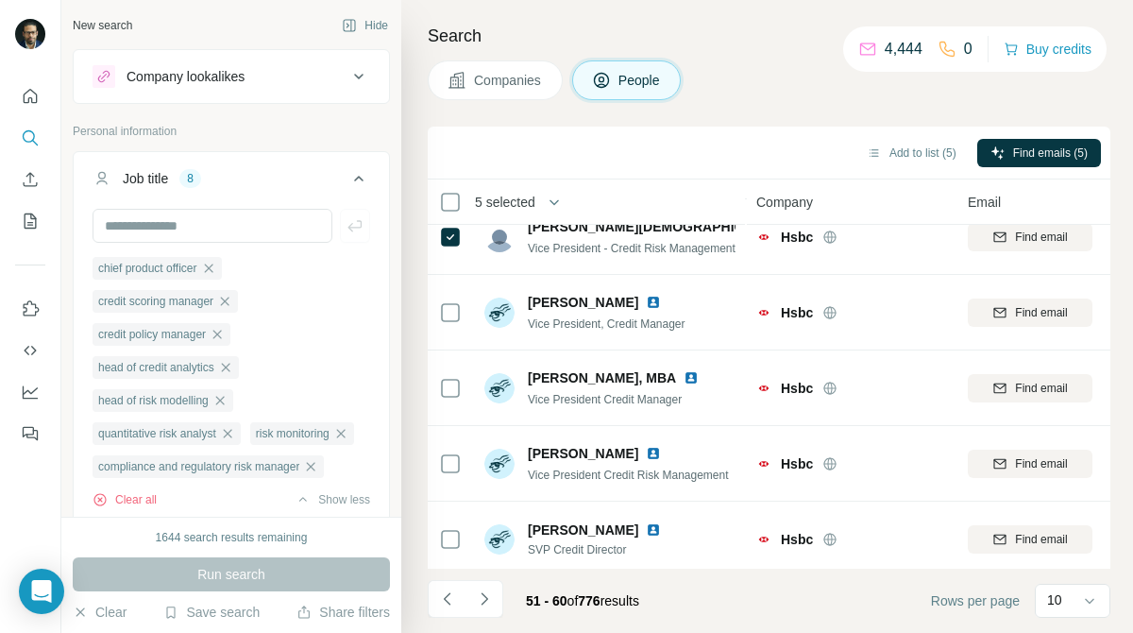
scroll to position [0, 0]
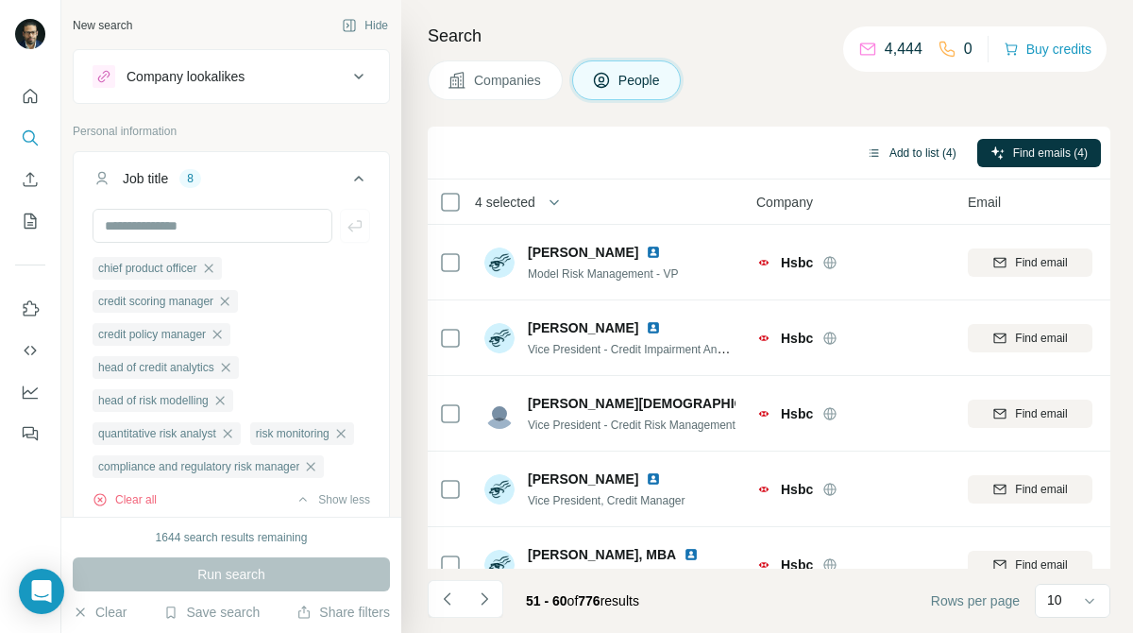
click at [902, 155] on button "Add to list (4)" at bounding box center [912, 153] width 116 height 28
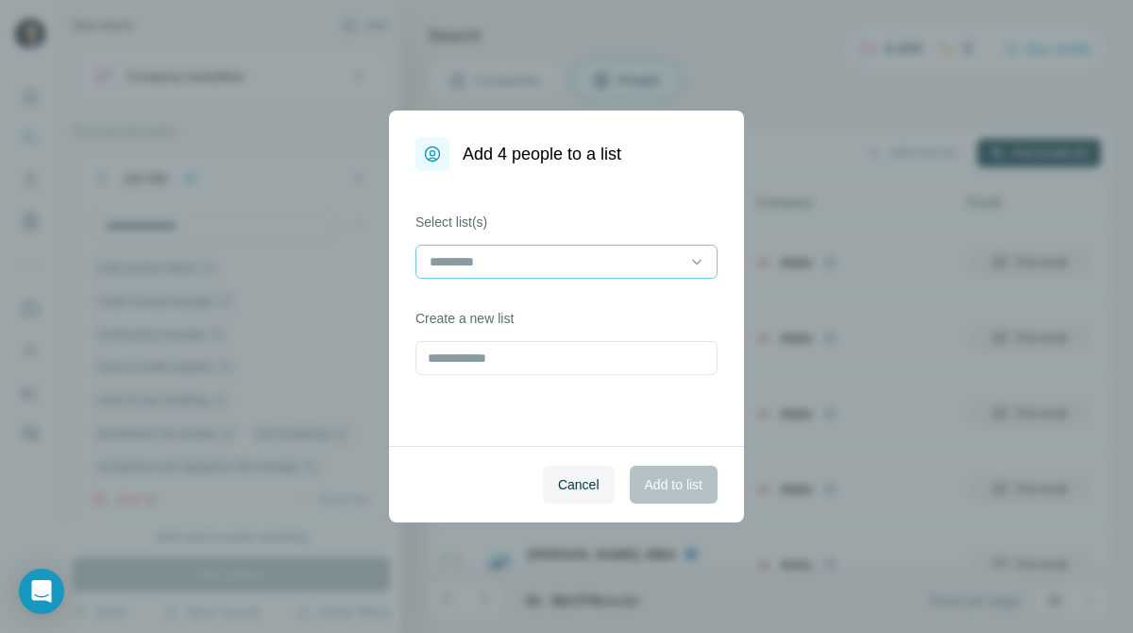
click at [633, 267] on input at bounding box center [555, 261] width 255 height 21
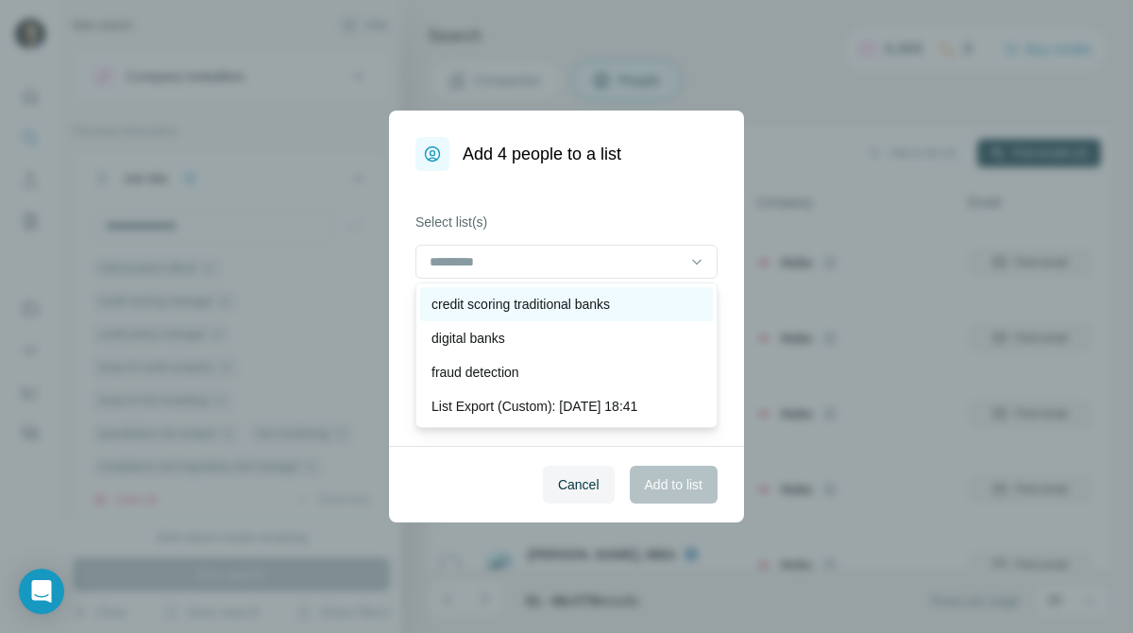
click at [610, 298] on p "credit scoring traditional banks" at bounding box center [521, 304] width 178 height 19
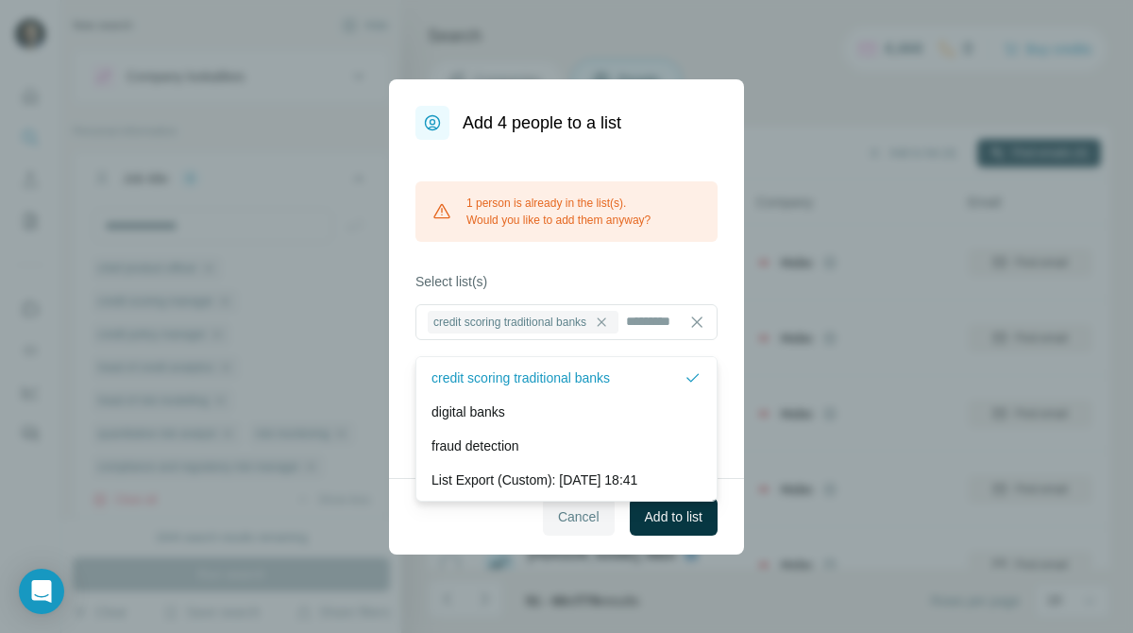
click at [587, 526] on span "Cancel" at bounding box center [579, 516] width 42 height 19
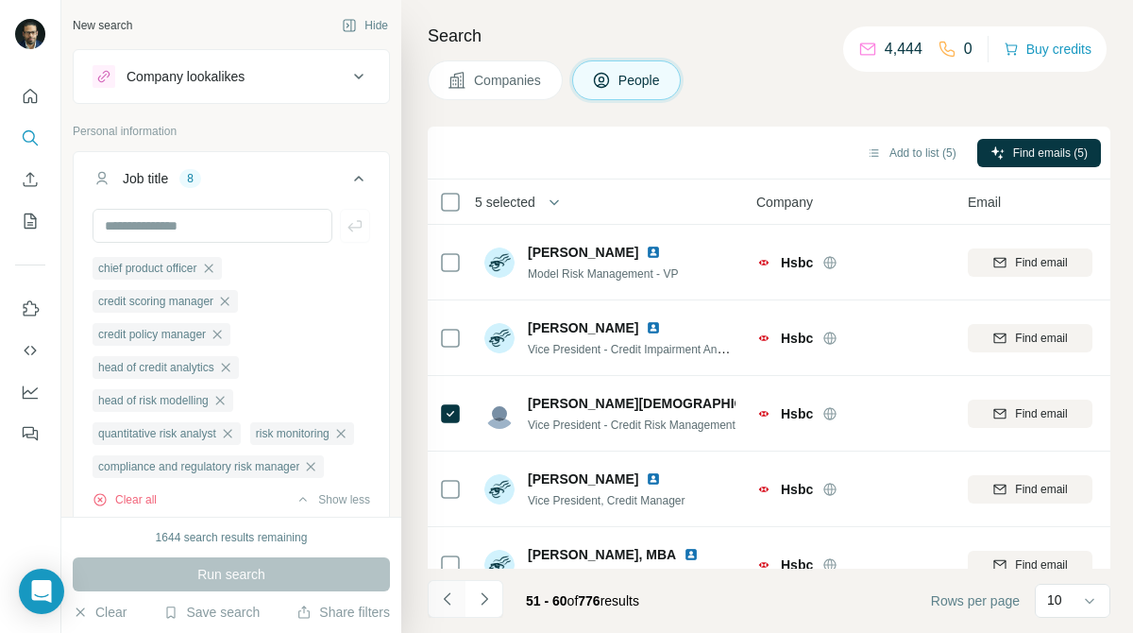
click at [438, 602] on icon "Navigate to previous page" at bounding box center [447, 598] width 19 height 19
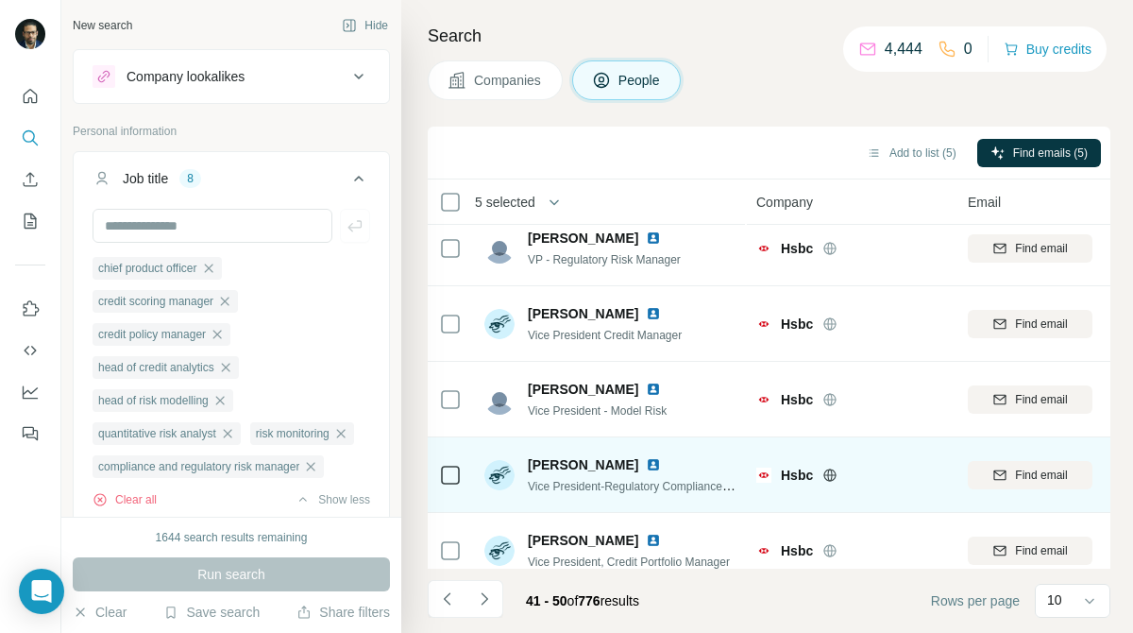
scroll to position [0, 0]
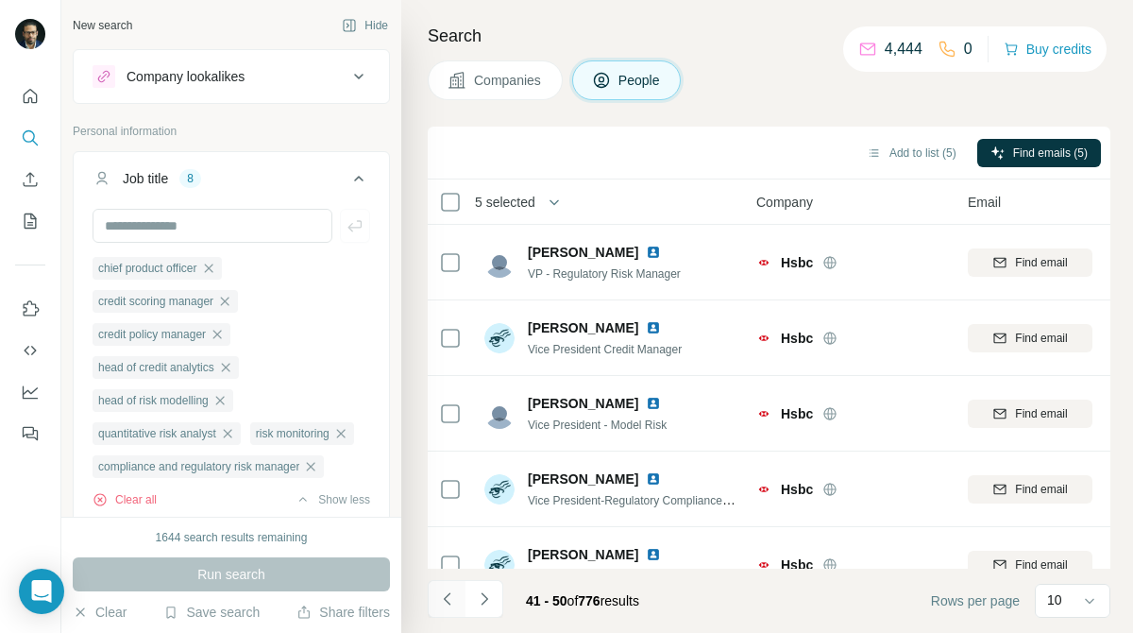
click at [448, 608] on button "Navigate to previous page" at bounding box center [447, 599] width 38 height 38
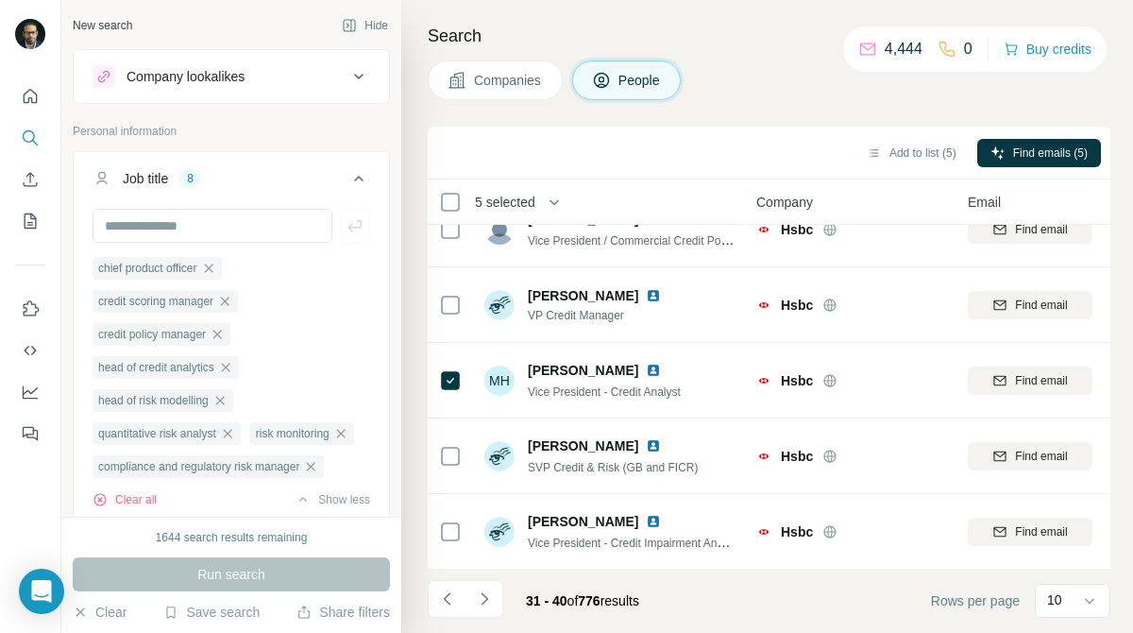
scroll to position [412, 0]
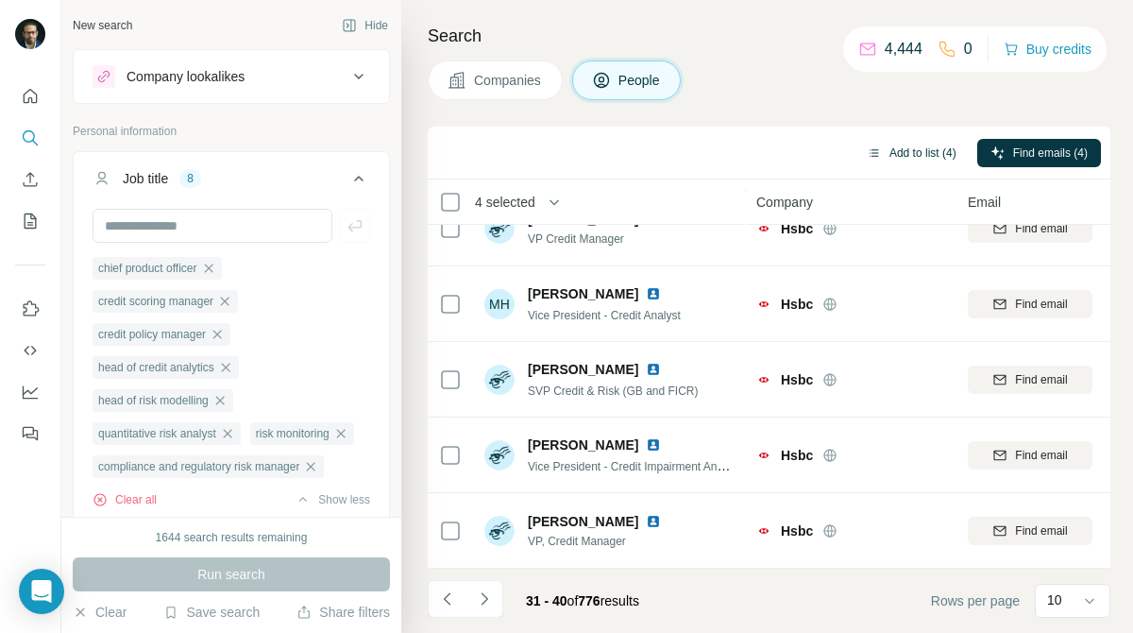
click at [891, 146] on button "Add to list (4)" at bounding box center [912, 153] width 116 height 28
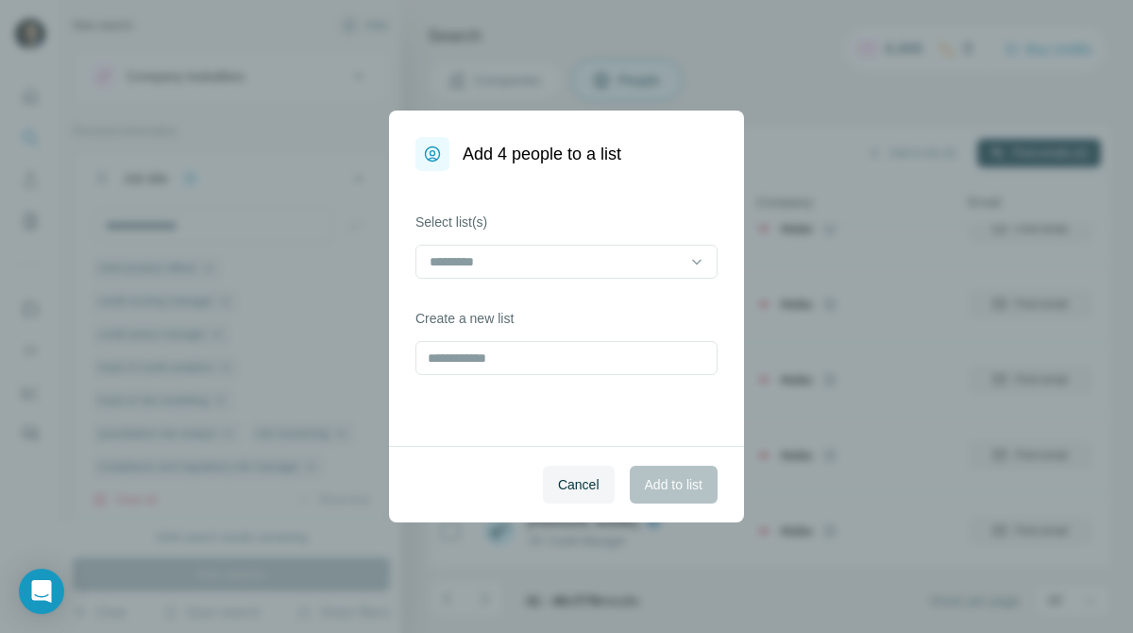
click at [690, 238] on div "Select list(s)" at bounding box center [567, 245] width 302 height 66
click at [683, 267] on input at bounding box center [555, 261] width 255 height 21
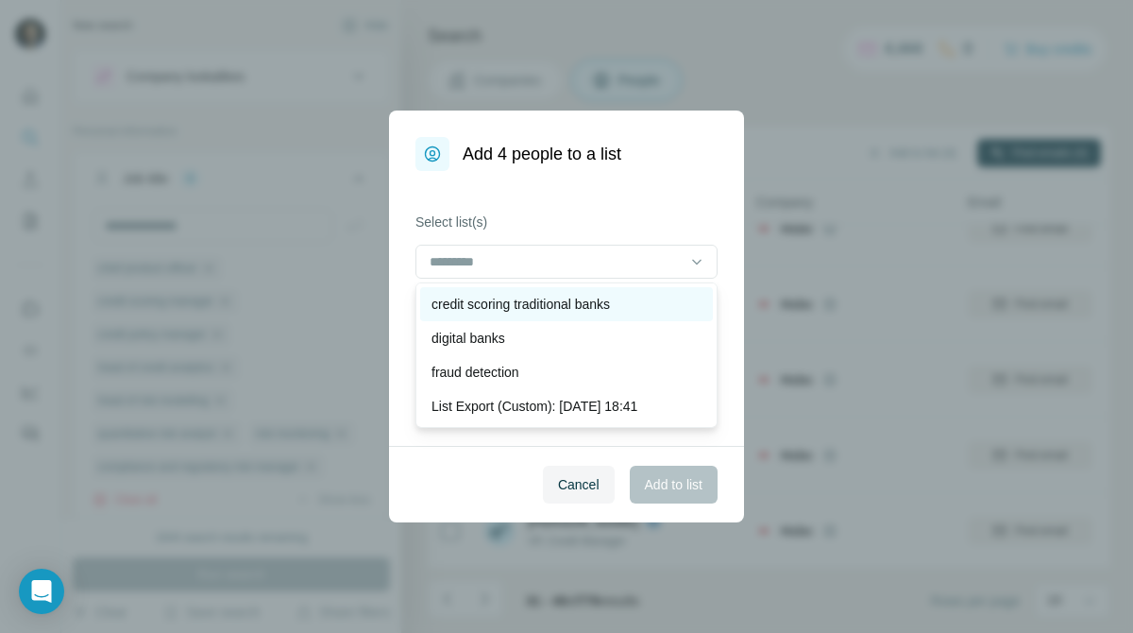
click at [657, 297] on div "credit scoring traditional banks" at bounding box center [567, 304] width 270 height 19
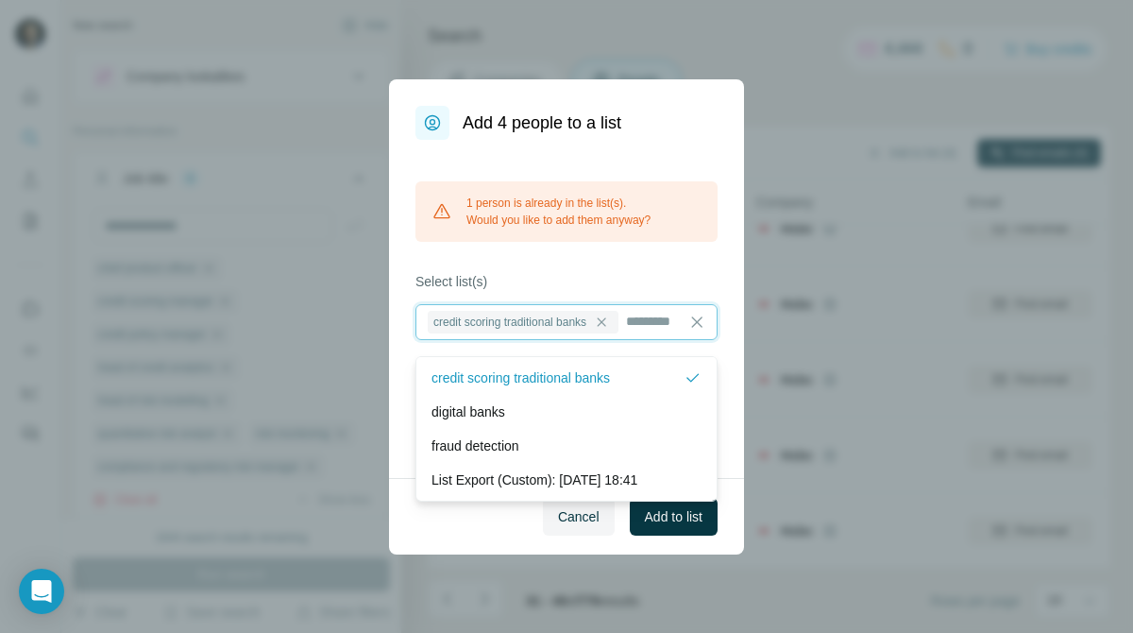
scroll to position [2, 0]
click at [594, 523] on button "Cancel" at bounding box center [579, 517] width 72 height 38
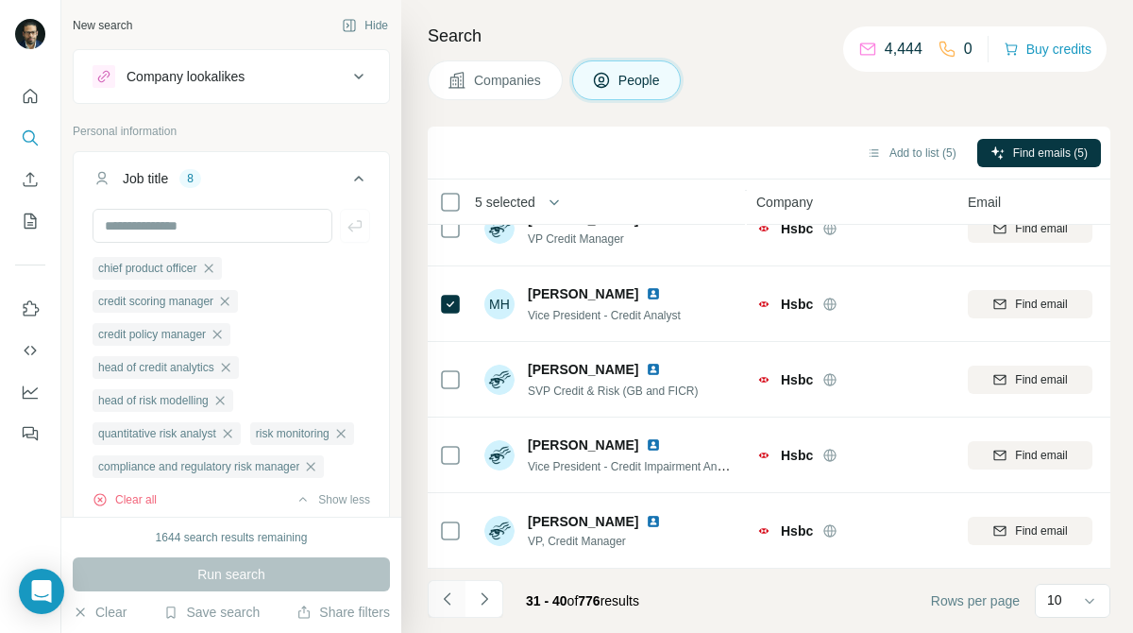
click at [448, 595] on icon "Navigate to previous page" at bounding box center [446, 598] width 7 height 12
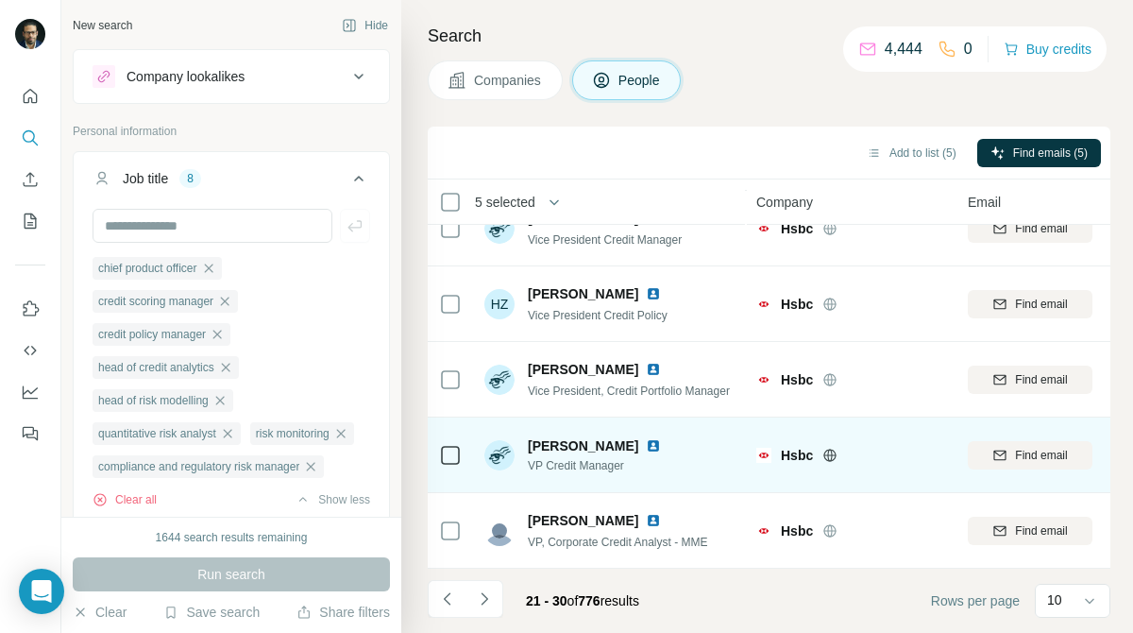
scroll to position [0, 0]
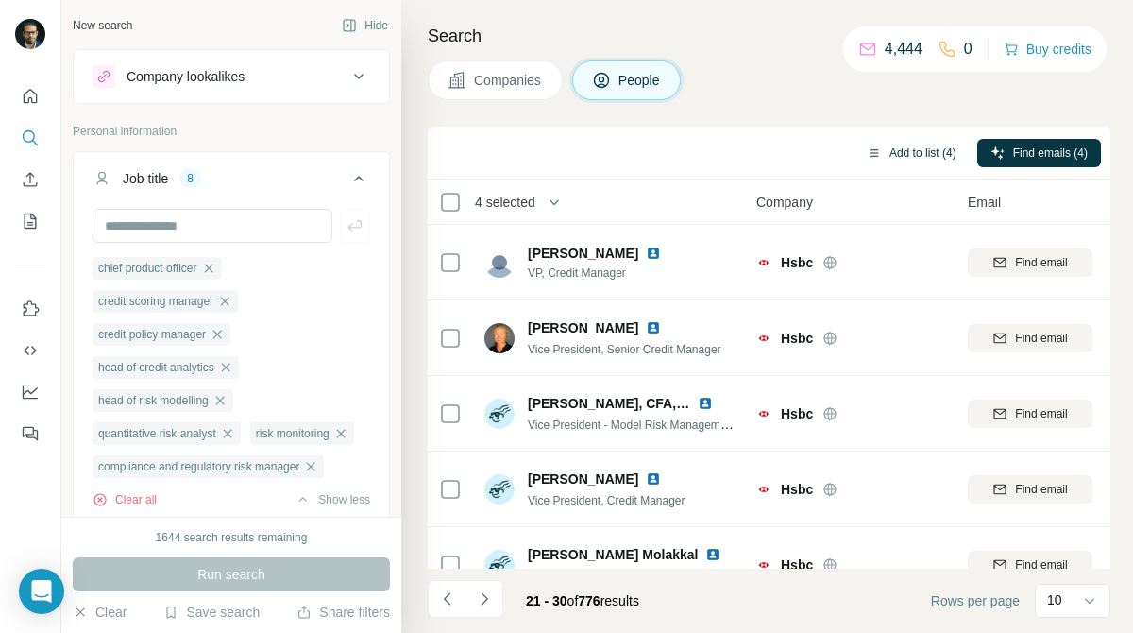
click at [919, 151] on button "Add to list (4)" at bounding box center [912, 153] width 116 height 28
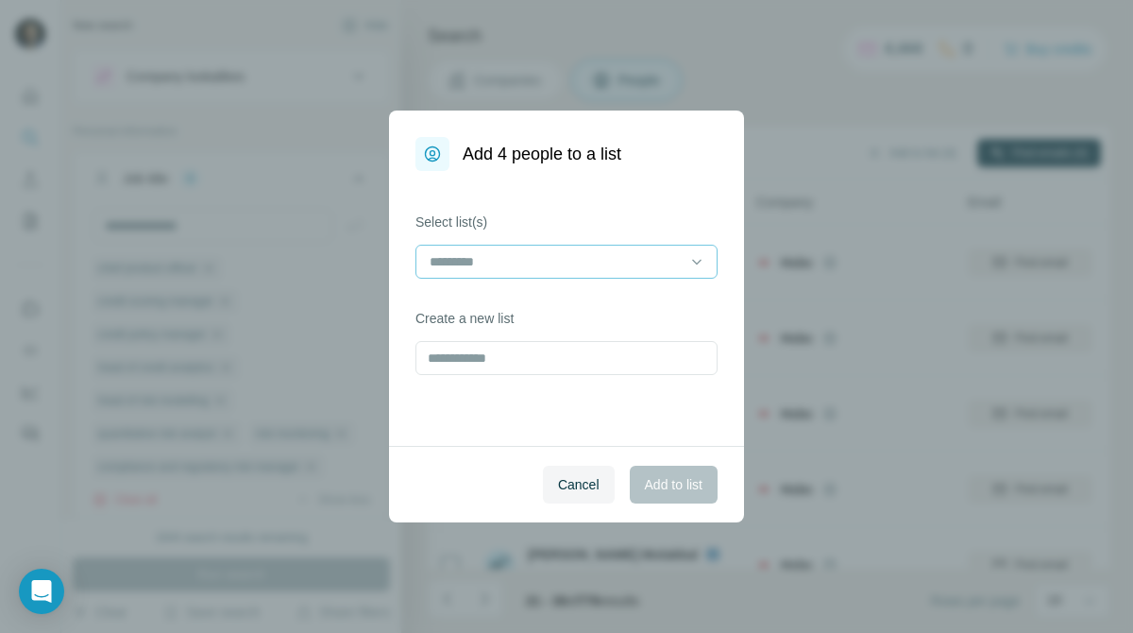
click at [643, 272] on div at bounding box center [555, 262] width 255 height 32
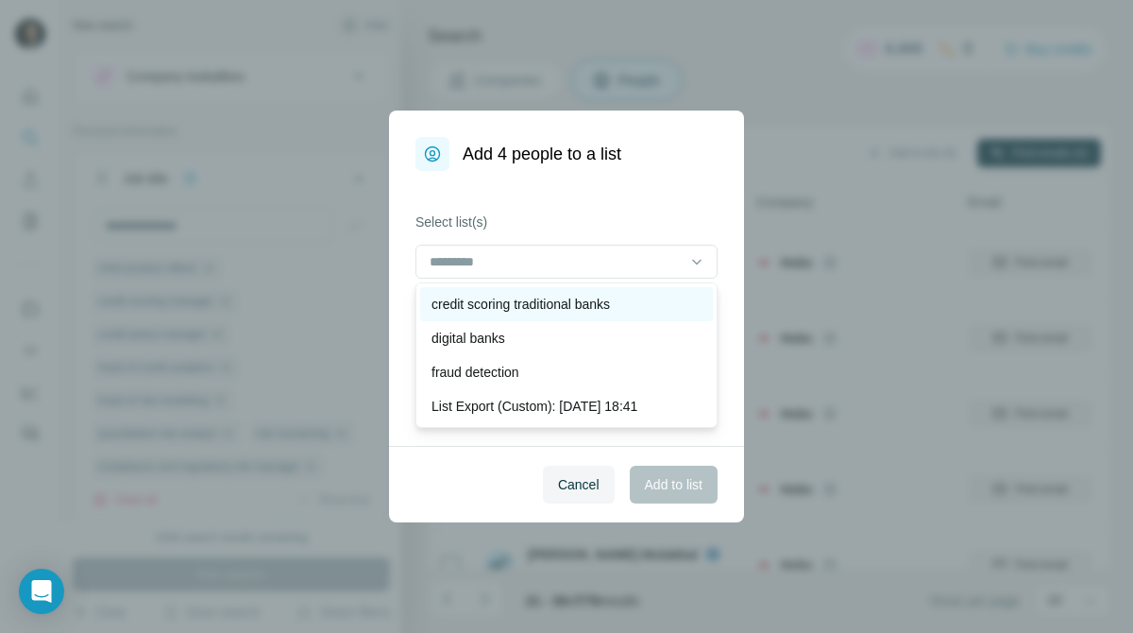
click at [627, 312] on div "credit scoring traditional banks" at bounding box center [567, 304] width 270 height 19
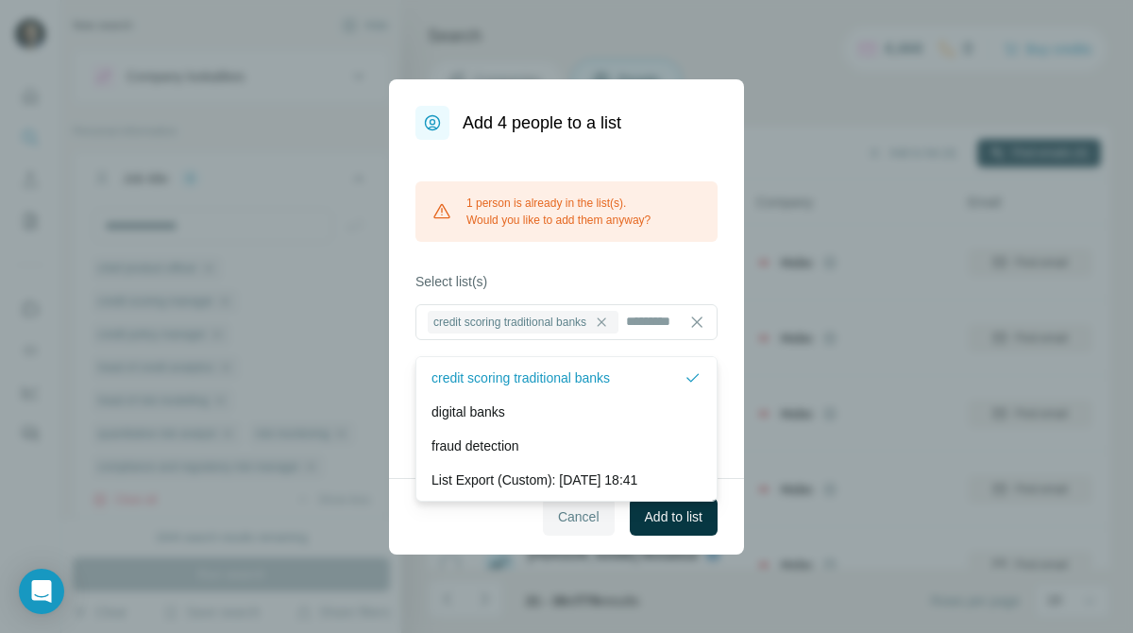
click at [592, 535] on button "Cancel" at bounding box center [579, 517] width 72 height 38
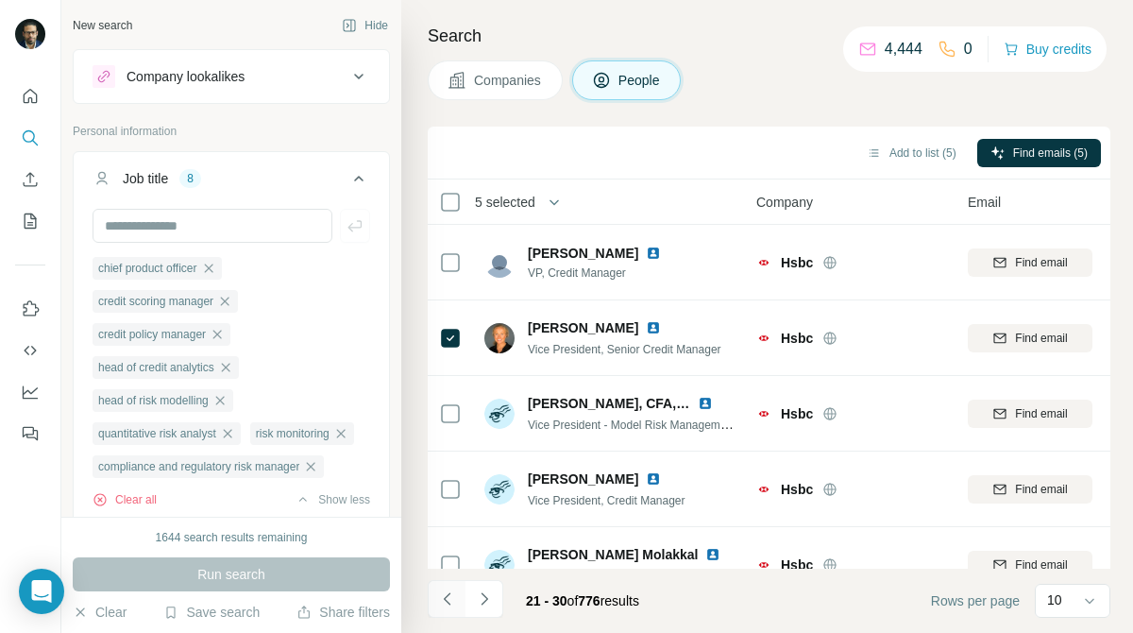
click at [449, 595] on icon "Navigate to previous page" at bounding box center [447, 598] width 19 height 19
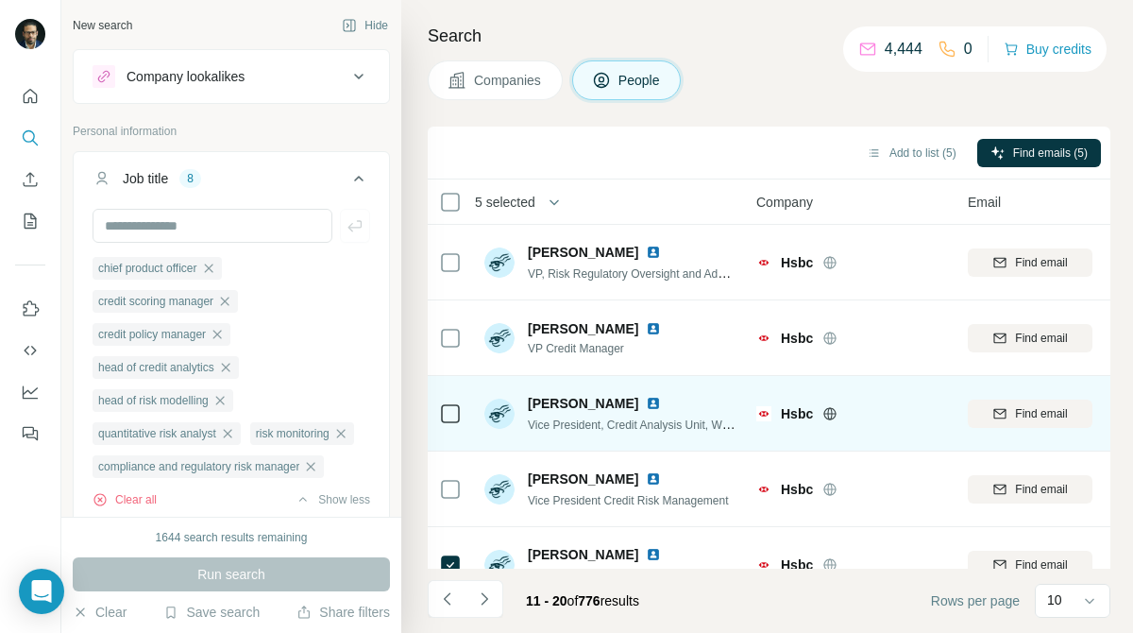
scroll to position [99, 0]
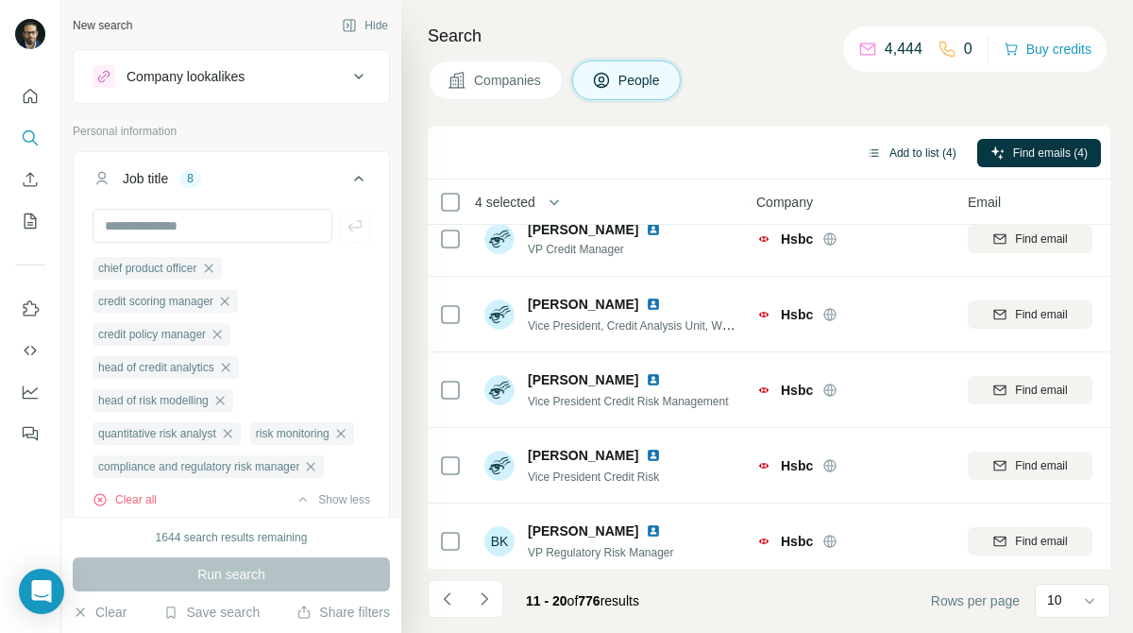
click at [891, 151] on button "Add to list (4)" at bounding box center [912, 153] width 116 height 28
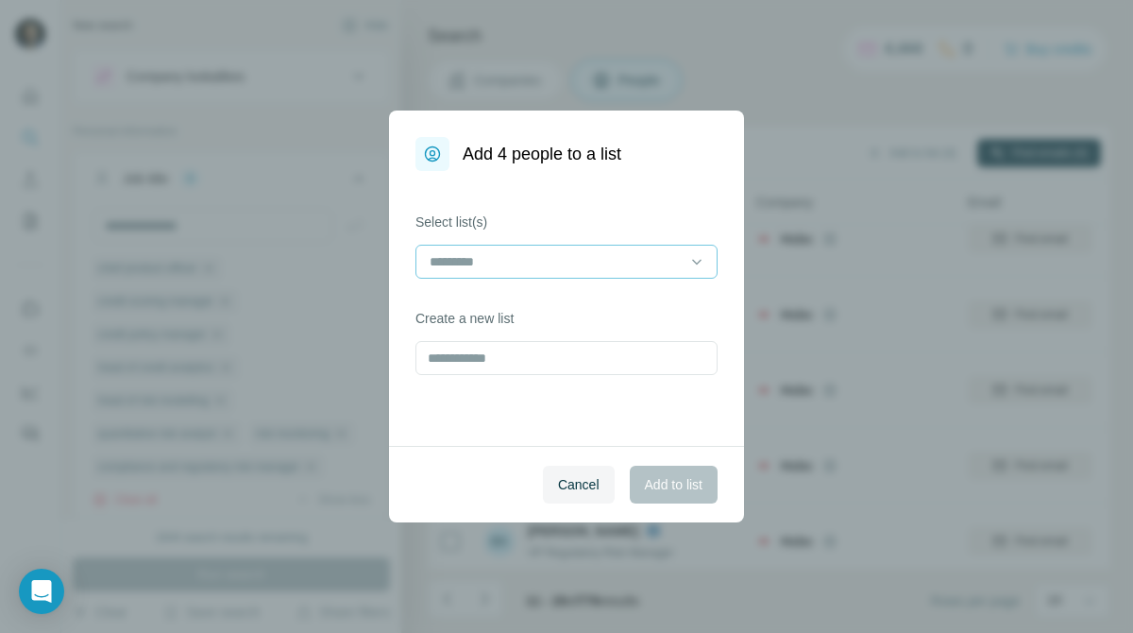
click at [680, 255] on input at bounding box center [555, 261] width 255 height 21
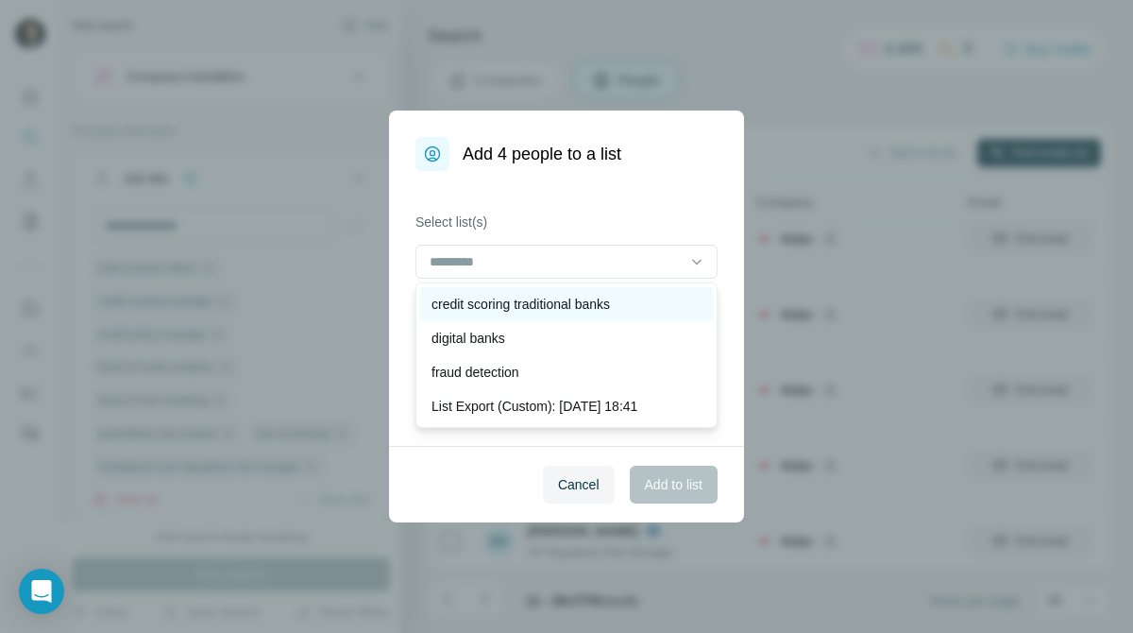
click at [634, 310] on div "credit scoring traditional banks" at bounding box center [567, 304] width 270 height 19
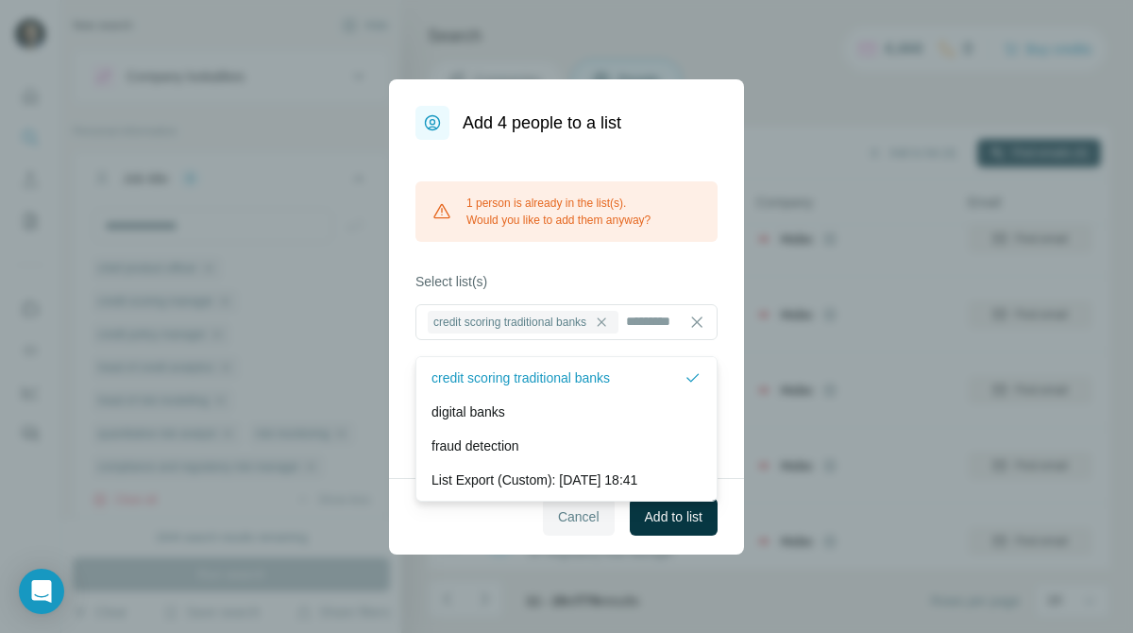
click at [592, 526] on span "Cancel" at bounding box center [579, 516] width 42 height 19
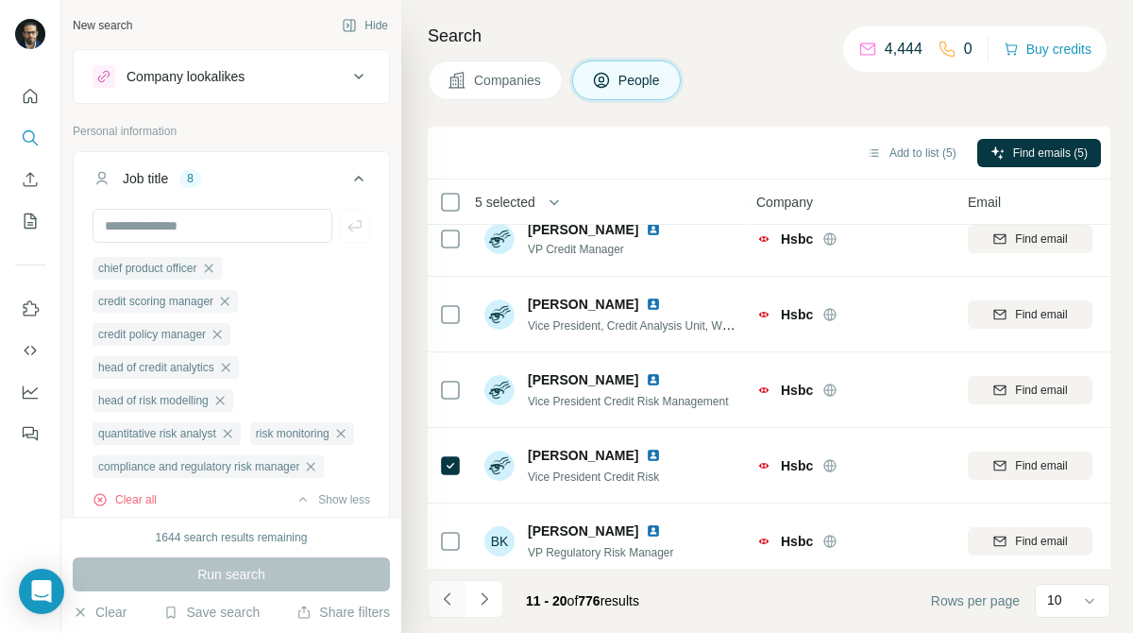
click at [452, 593] on icon "Navigate to previous page" at bounding box center [447, 598] width 19 height 19
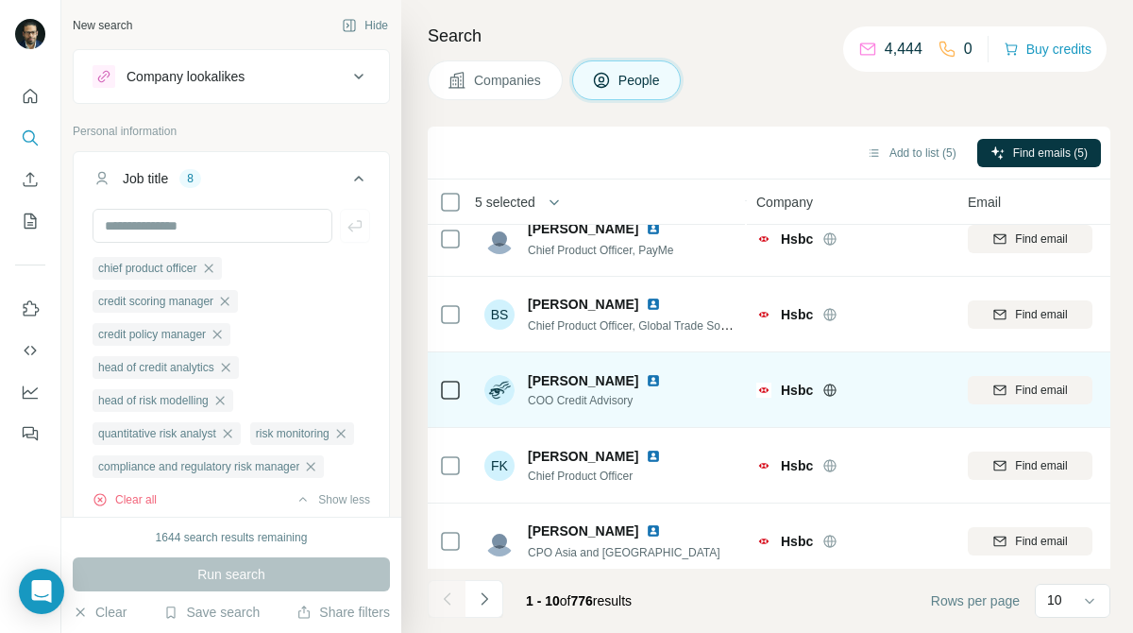
scroll to position [0, 0]
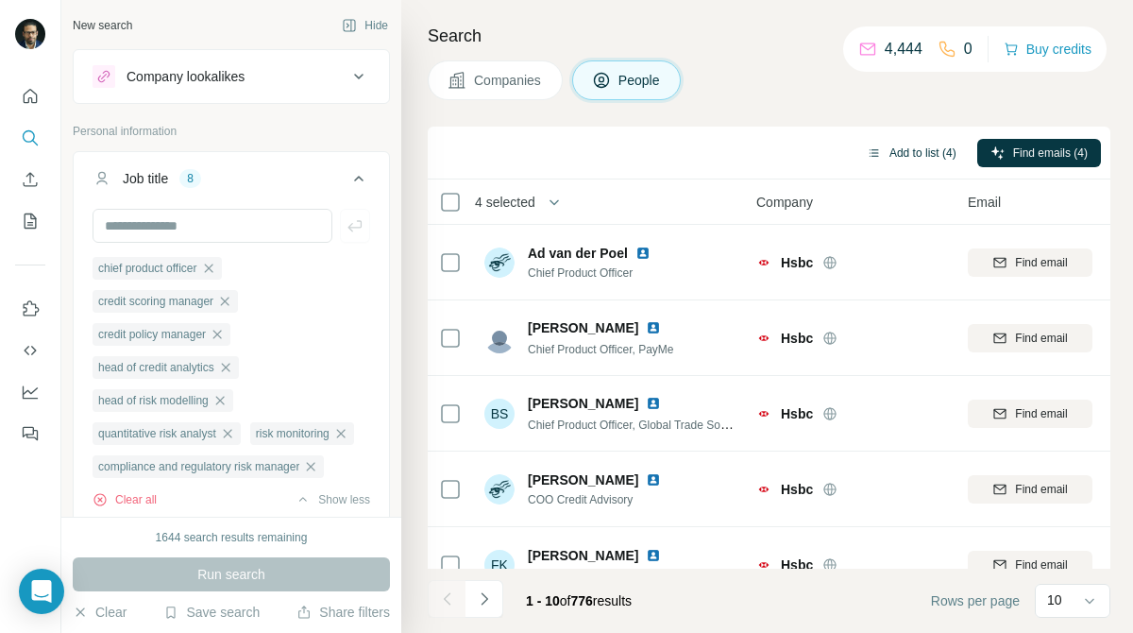
click at [920, 151] on button "Add to list (4)" at bounding box center [912, 153] width 116 height 28
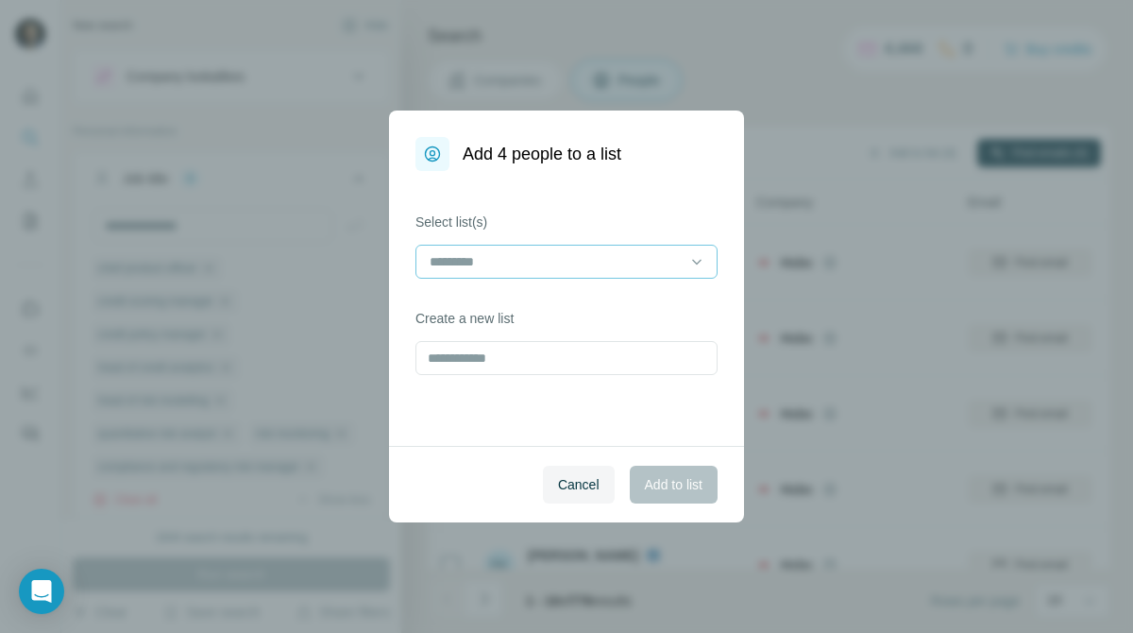
click at [578, 267] on input at bounding box center [555, 261] width 255 height 21
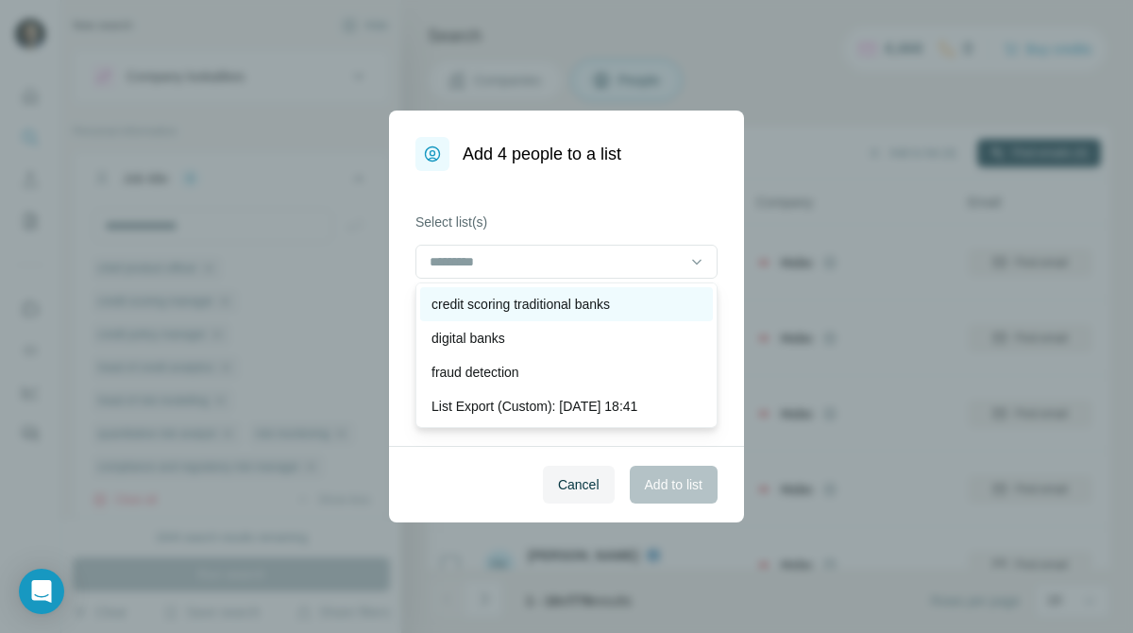
click at [572, 302] on p "credit scoring traditional banks" at bounding box center [521, 304] width 178 height 19
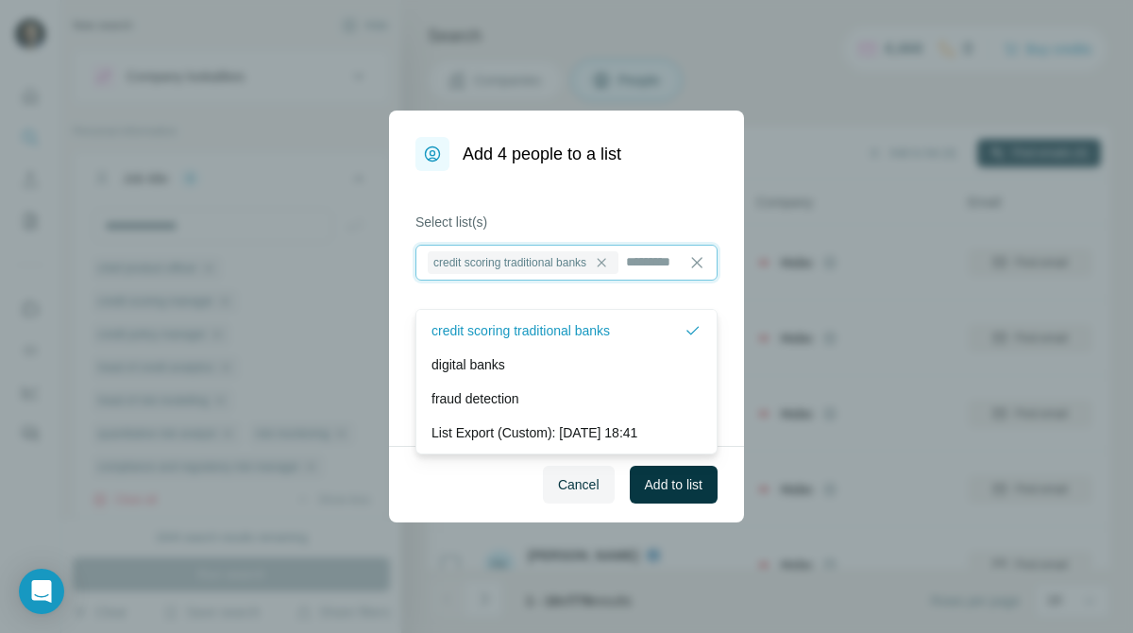
scroll to position [2, 0]
click at [687, 482] on span "Add to list" at bounding box center [674, 484] width 58 height 19
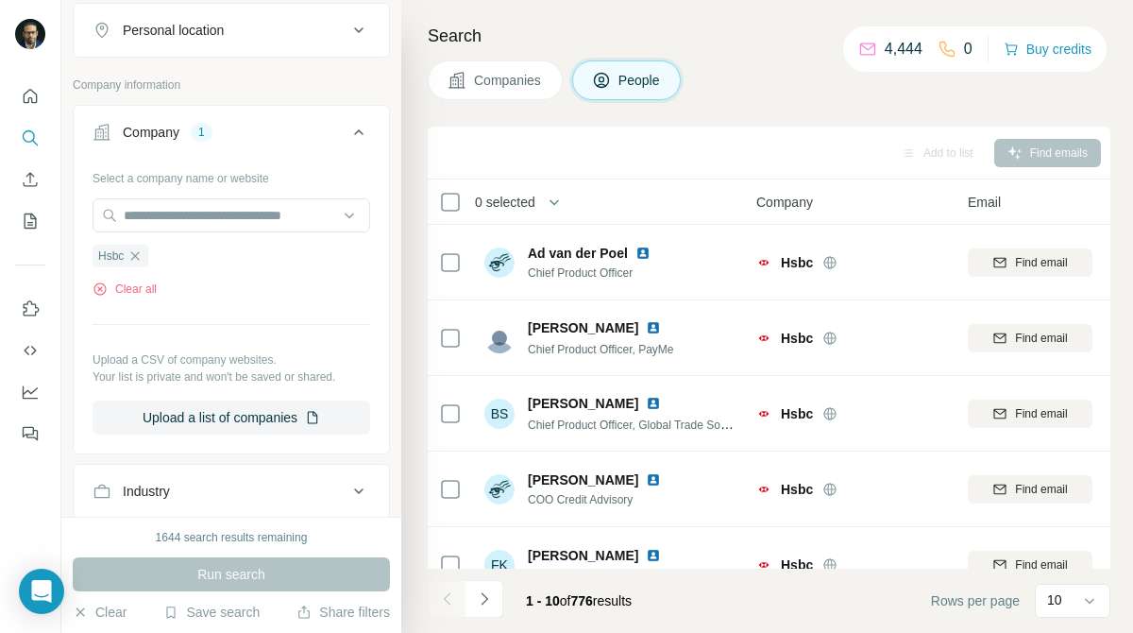
scroll to position [670, 0]
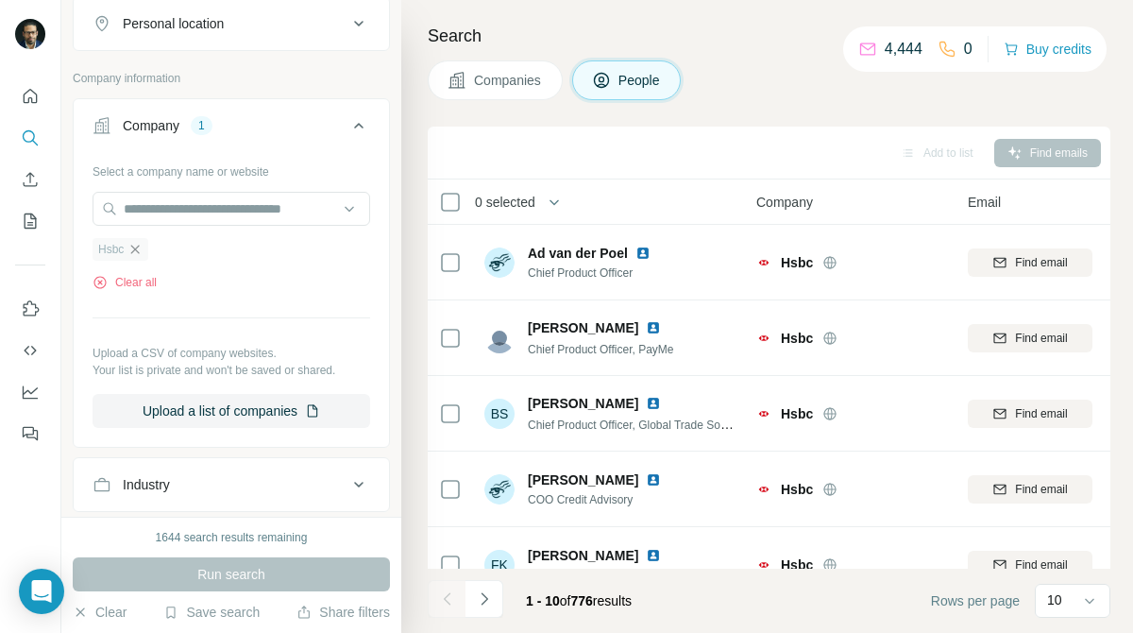
click at [133, 252] on icon "button" at bounding box center [134, 249] width 15 height 15
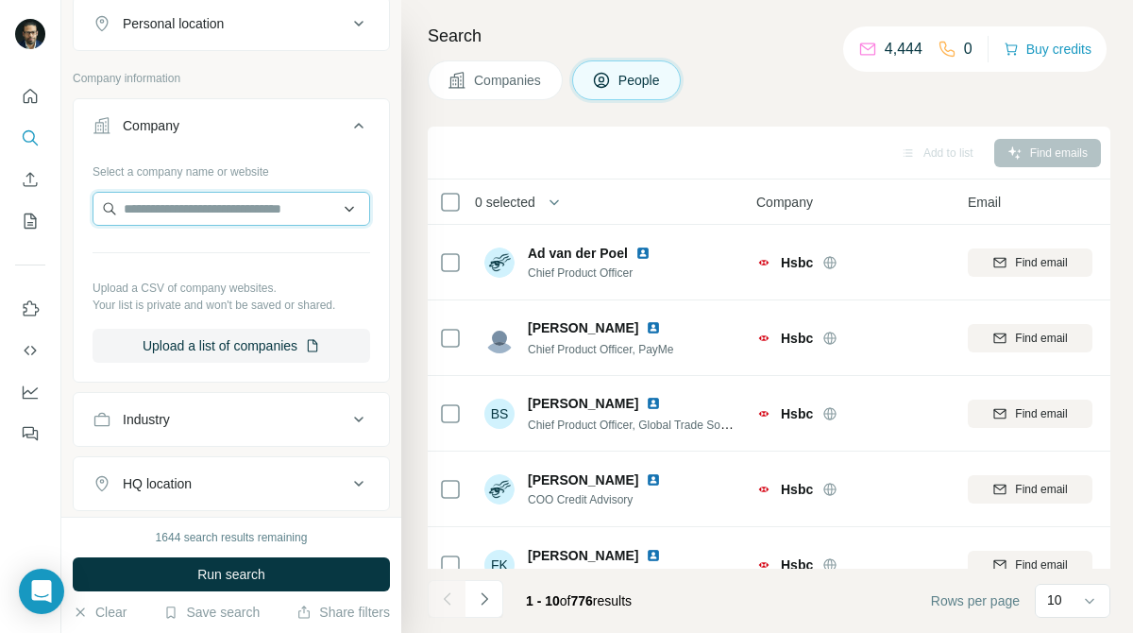
click at [314, 219] on input "text" at bounding box center [232, 209] width 278 height 34
paste input "********"
type input "********"
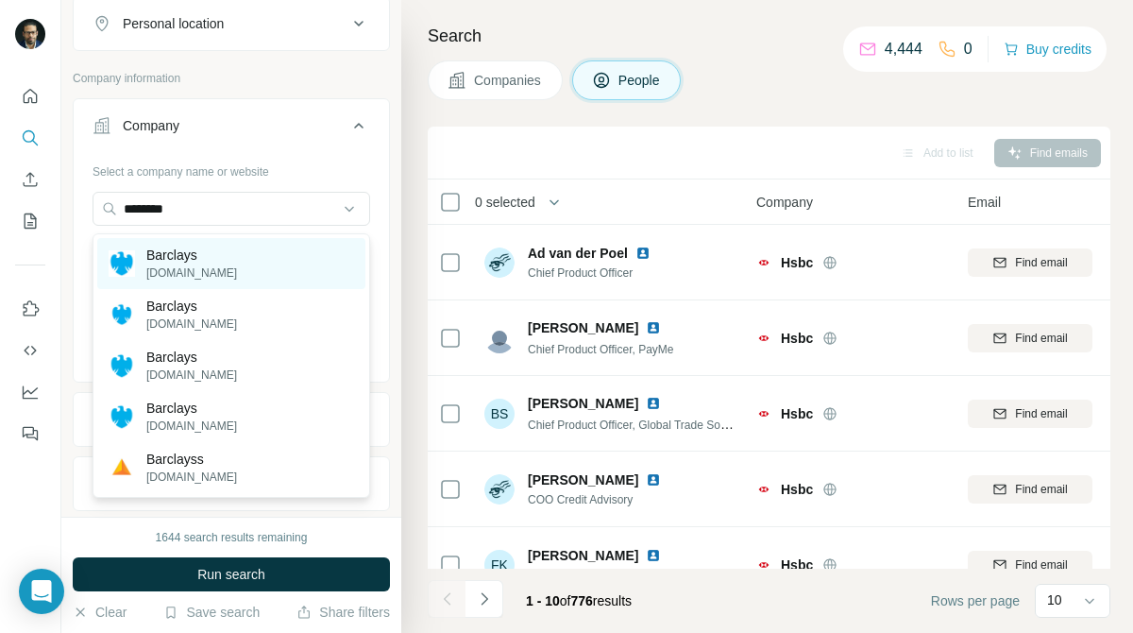
click at [206, 250] on p "Barclays" at bounding box center [191, 255] width 91 height 19
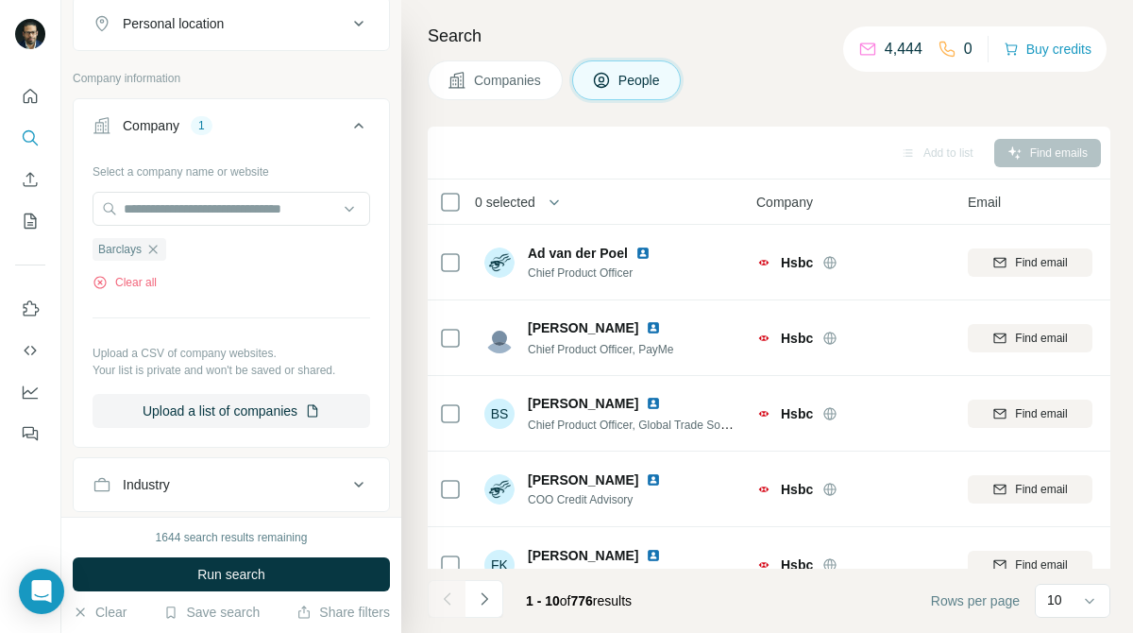
click at [543, 76] on span "Companies" at bounding box center [508, 80] width 69 height 19
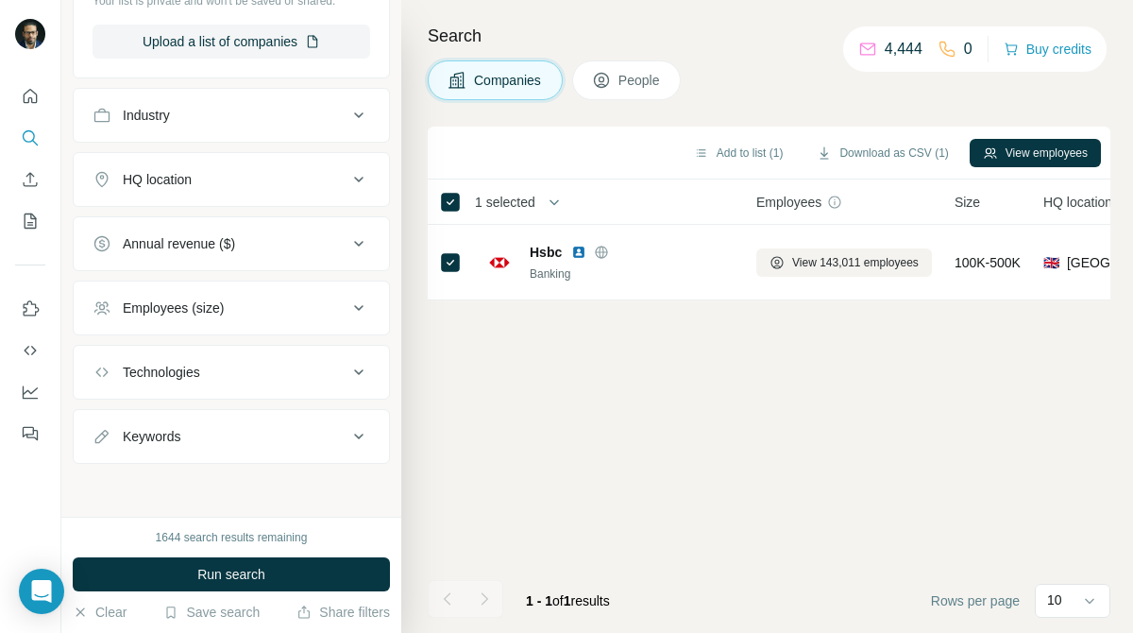
scroll to position [49, 0]
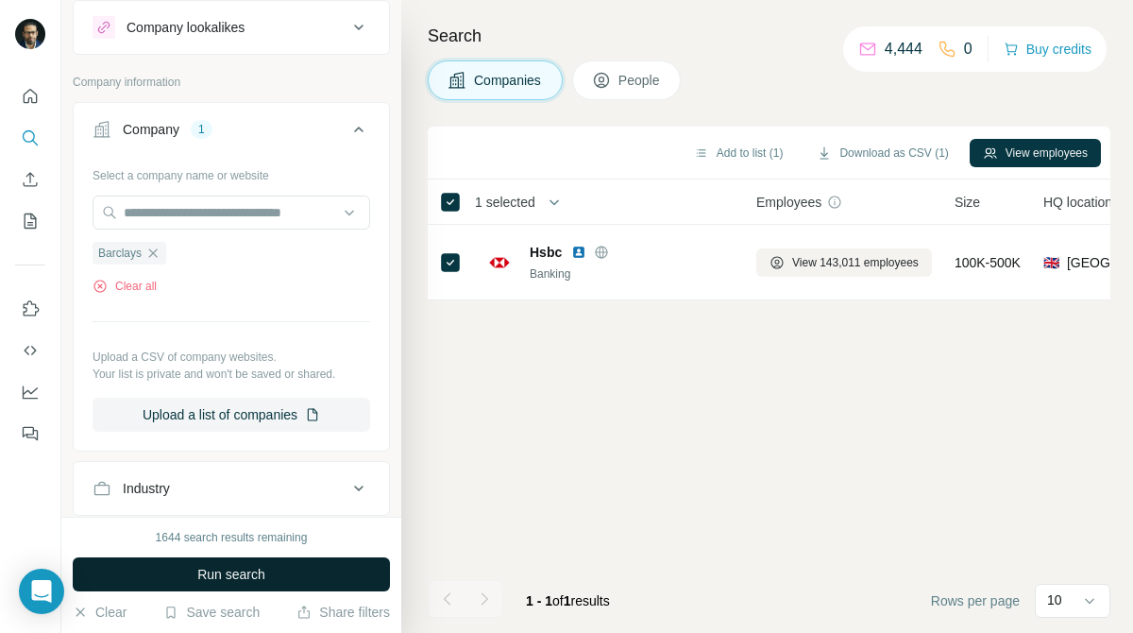
click at [273, 572] on button "Run search" at bounding box center [231, 574] width 317 height 34
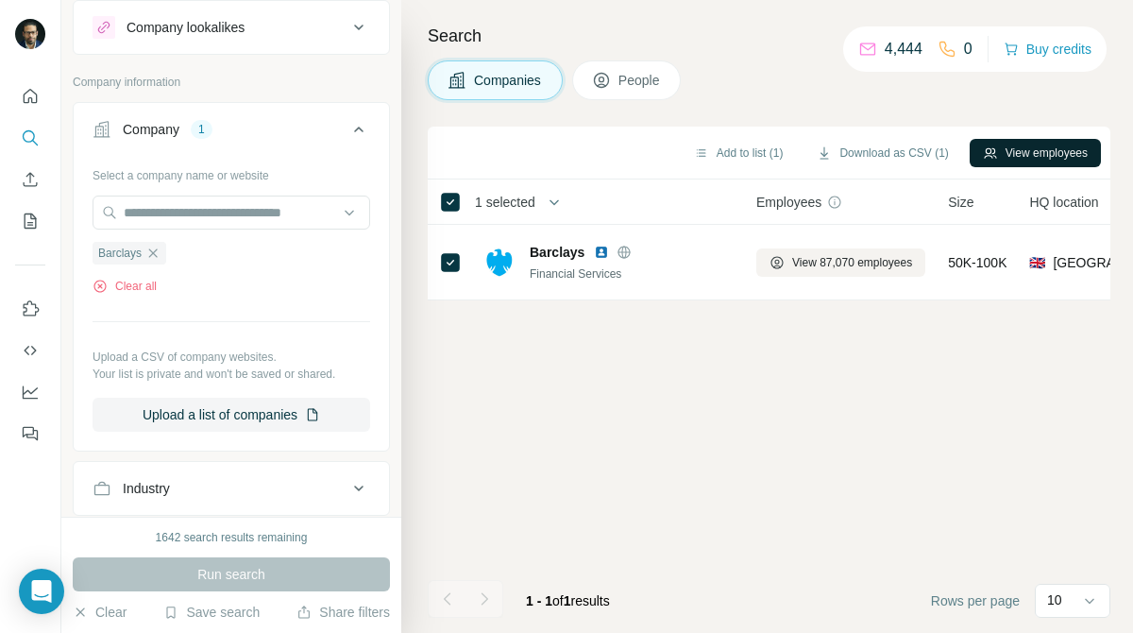
click at [995, 161] on button "View employees" at bounding box center [1035, 153] width 131 height 28
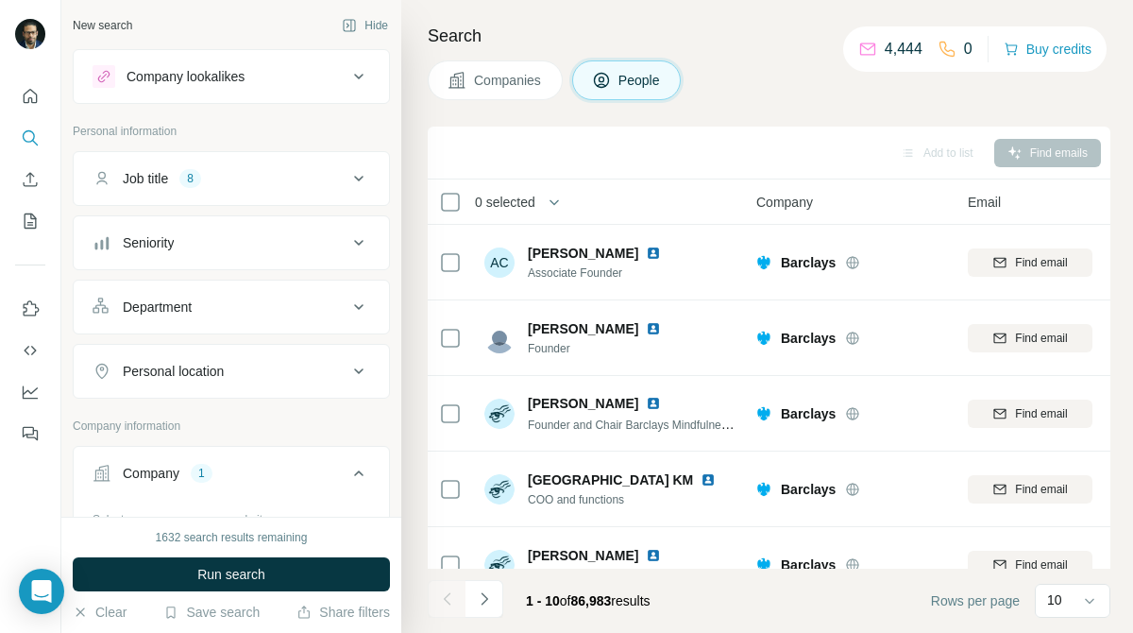
click at [229, 178] on div "Job title 8" at bounding box center [220, 178] width 255 height 19
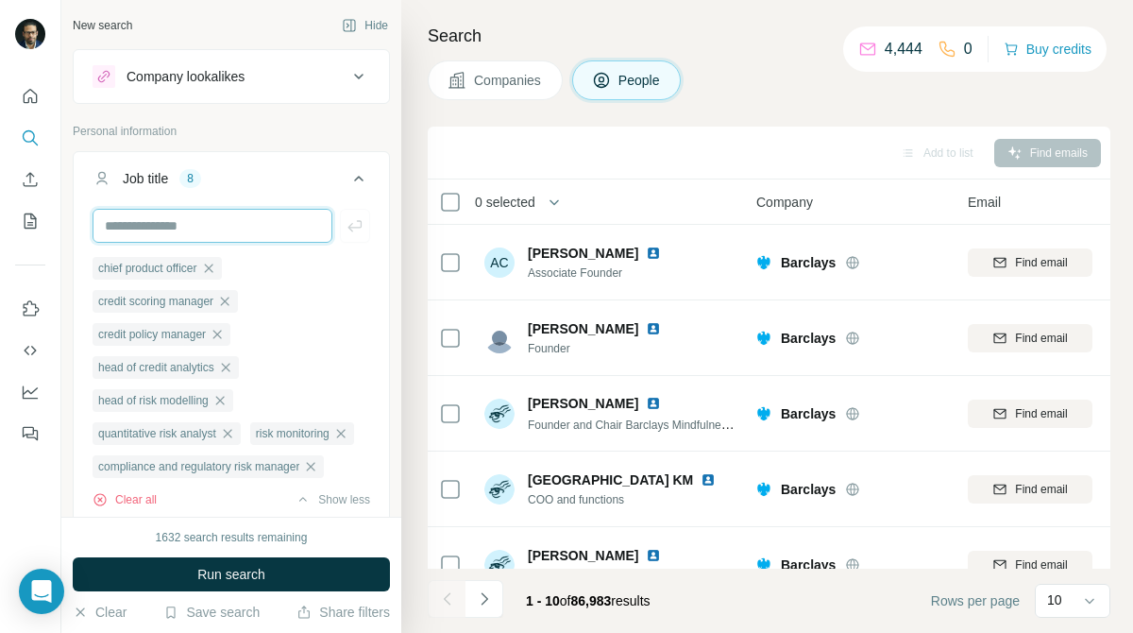
click at [239, 218] on input "text" at bounding box center [213, 226] width 240 height 34
type input "**********"
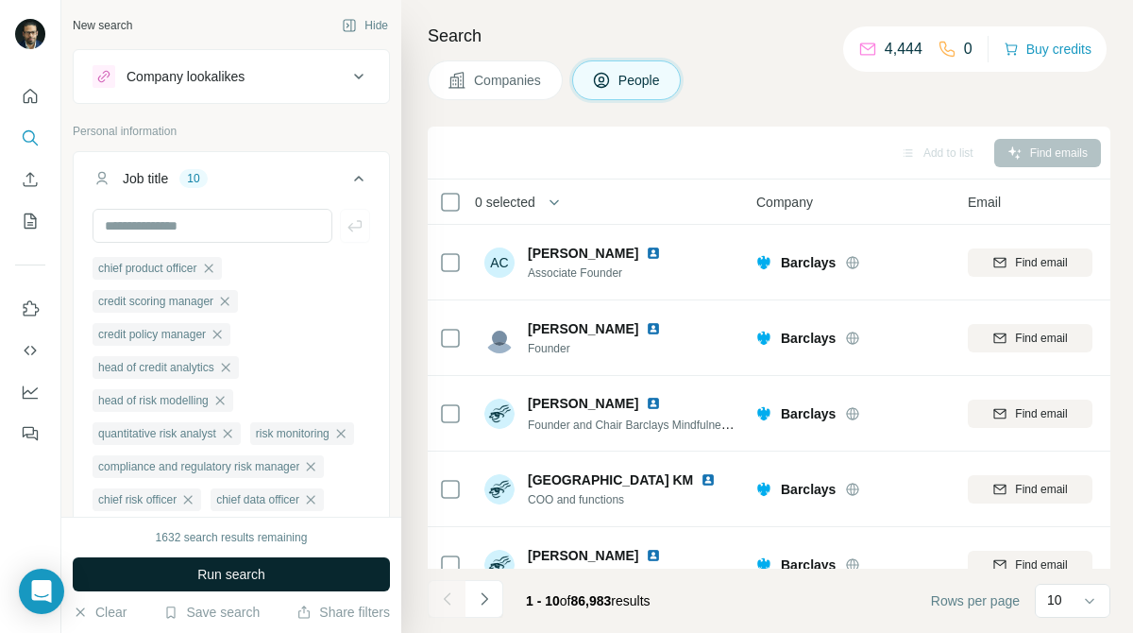
click at [326, 585] on button "Run search" at bounding box center [231, 574] width 317 height 34
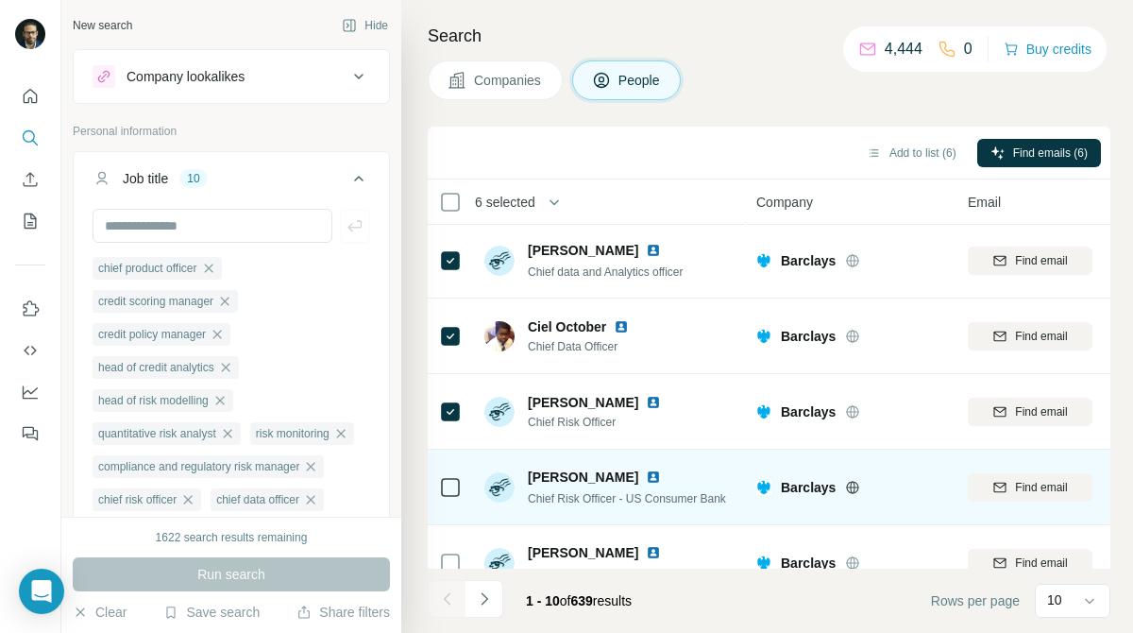
scroll to position [412, 0]
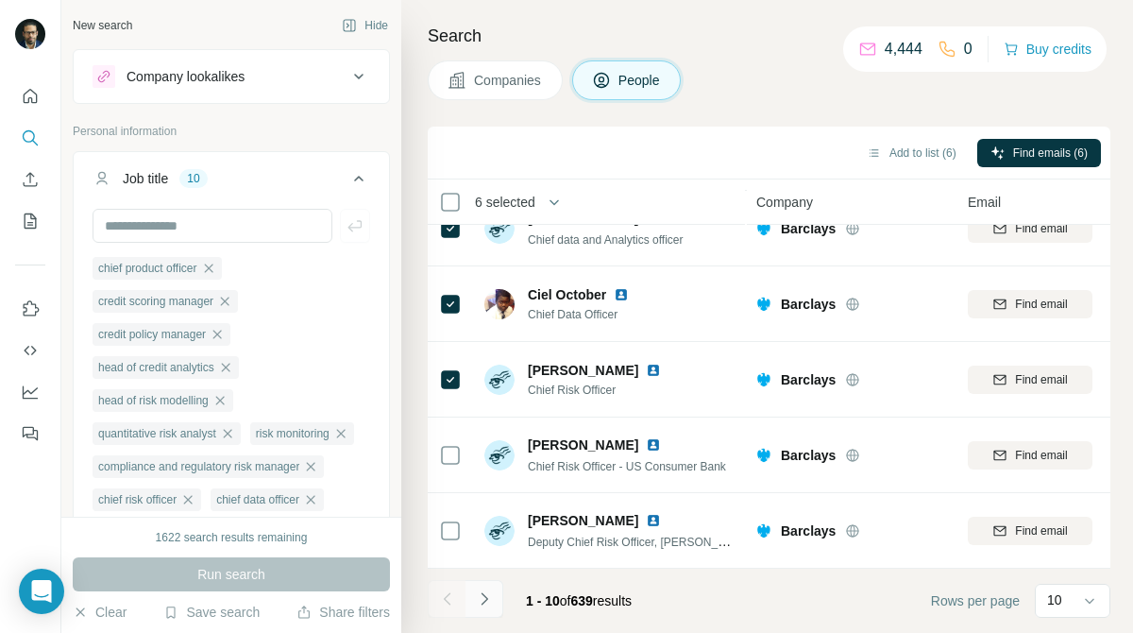
click at [493, 602] on button "Navigate to next page" at bounding box center [485, 599] width 38 height 38
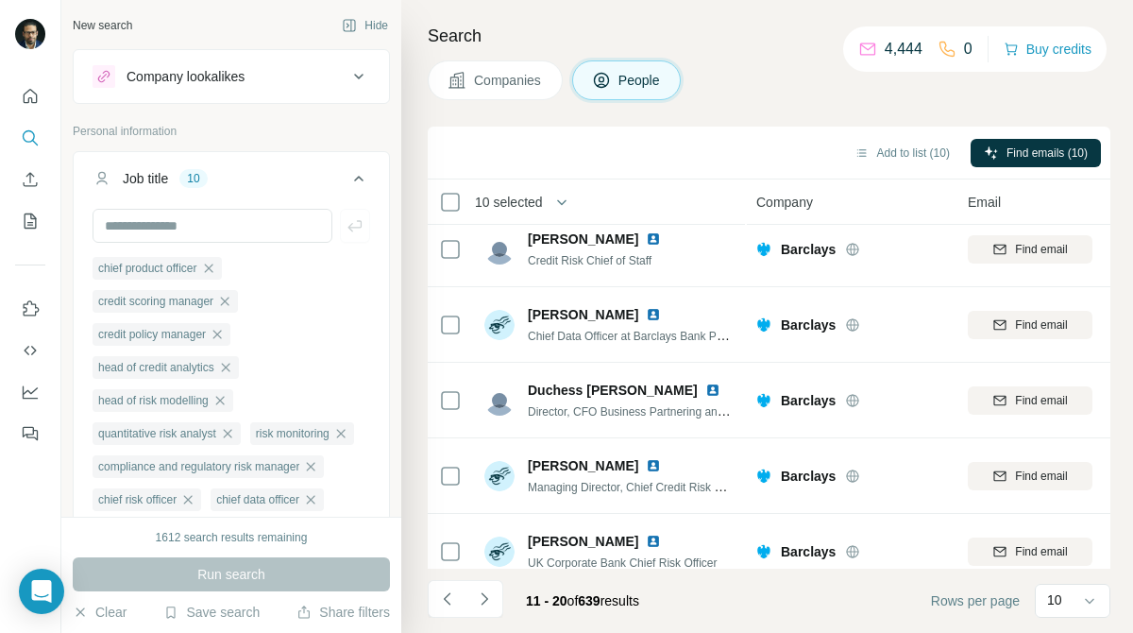
scroll to position [0, 0]
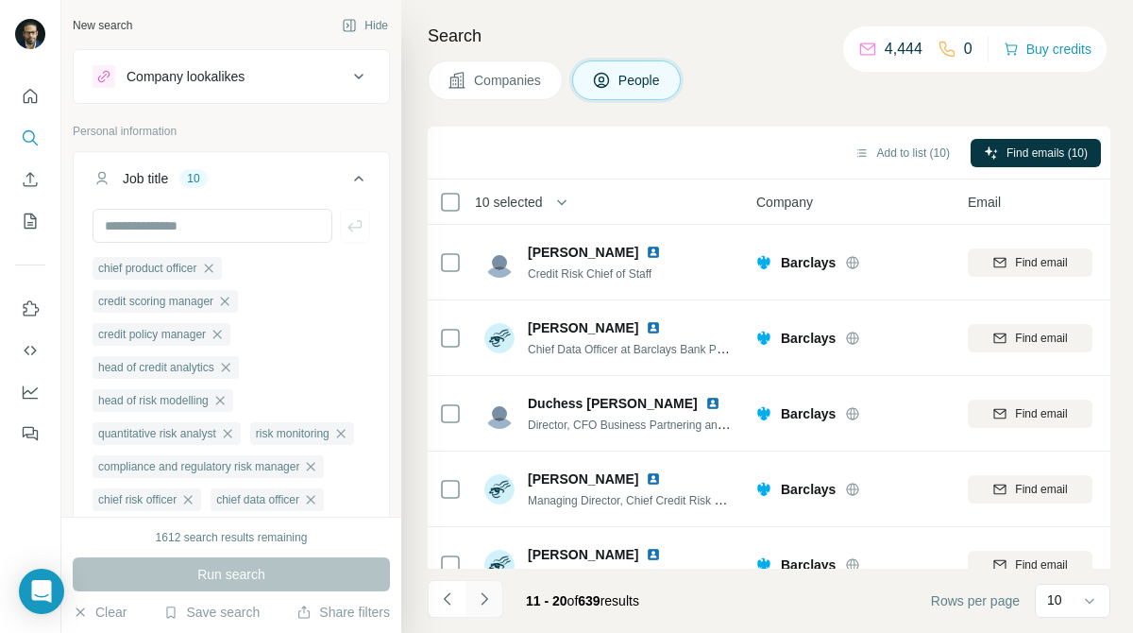
click at [494, 598] on button "Navigate to next page" at bounding box center [485, 599] width 38 height 38
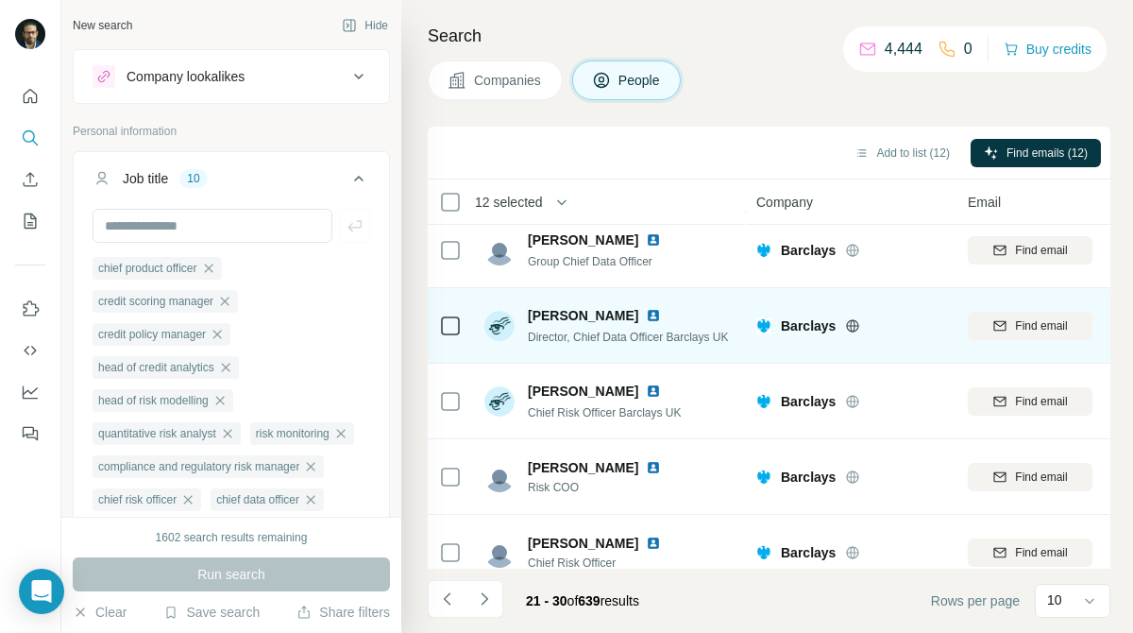
scroll to position [412, 0]
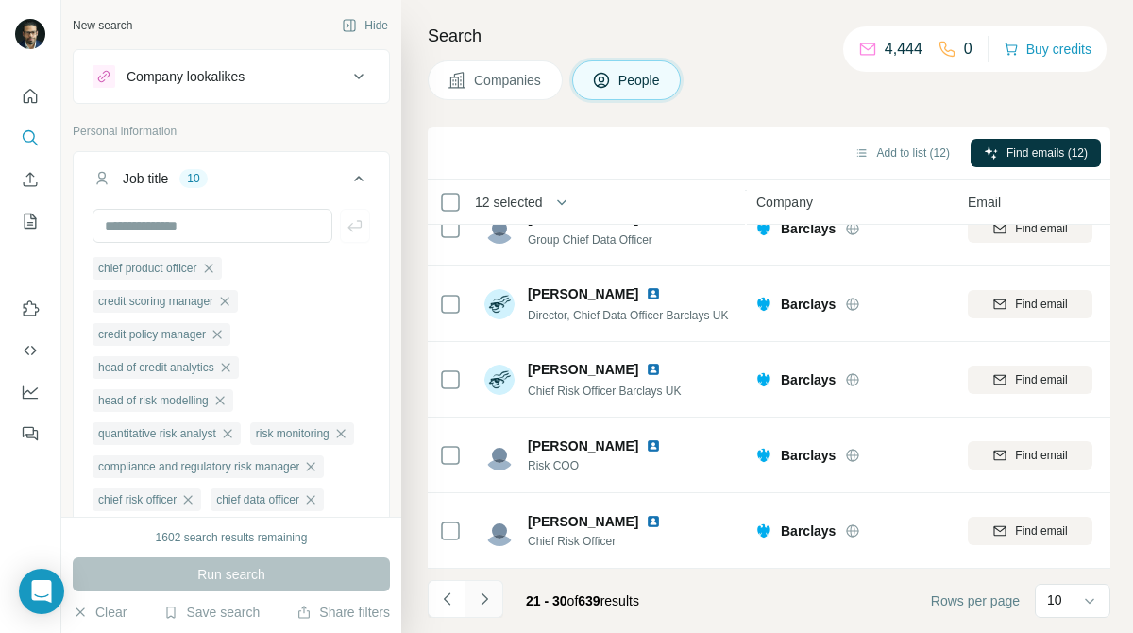
click at [488, 596] on icon "Navigate to next page" at bounding box center [484, 598] width 19 height 19
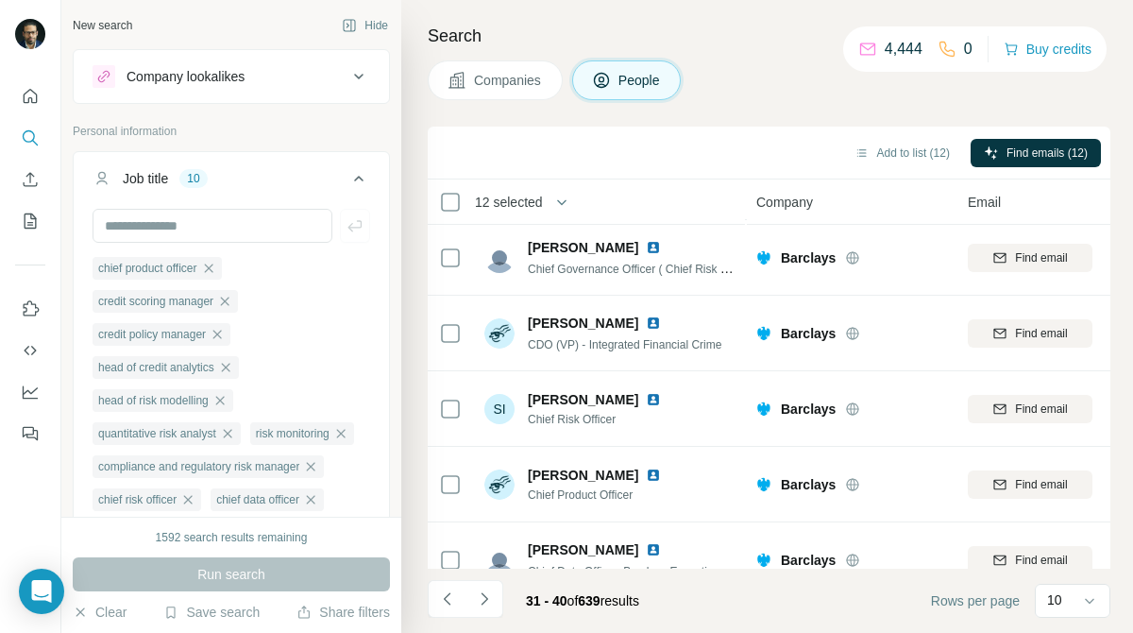
scroll to position [0, 0]
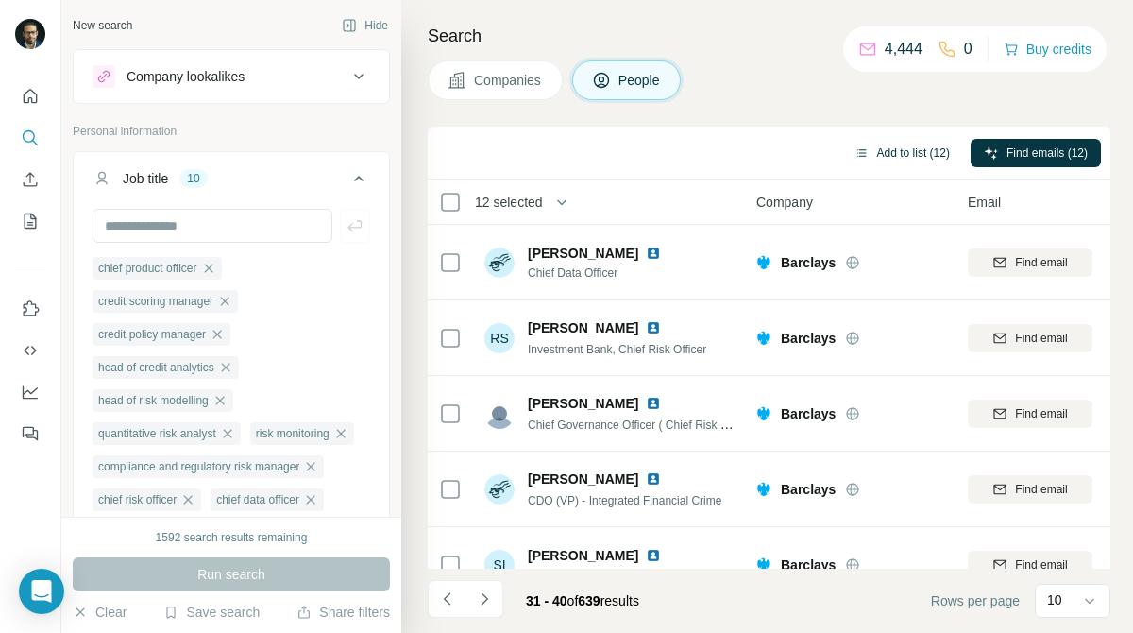
click at [919, 158] on button "Add to list (12)" at bounding box center [902, 153] width 122 height 28
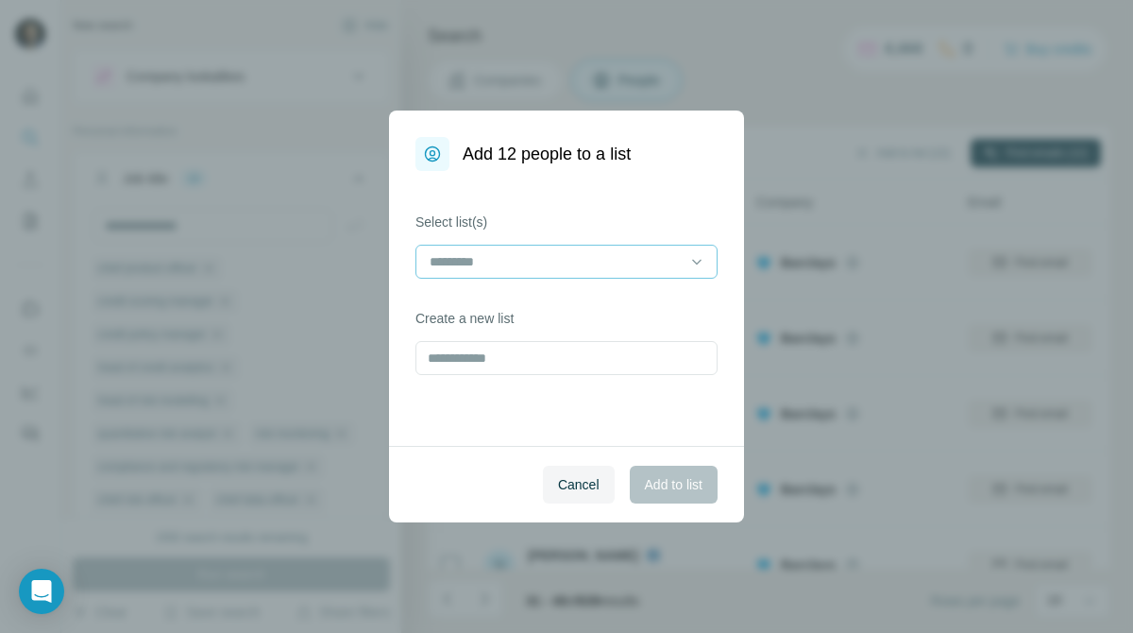
click at [622, 248] on div at bounding box center [555, 262] width 255 height 32
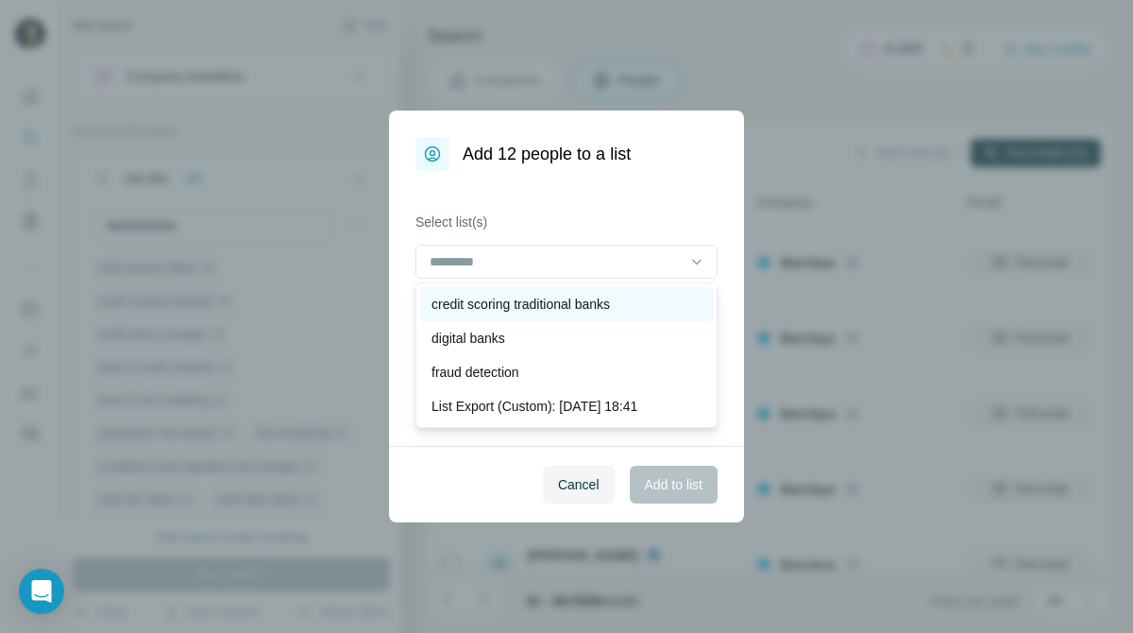
click at [610, 305] on p "credit scoring traditional banks" at bounding box center [521, 304] width 178 height 19
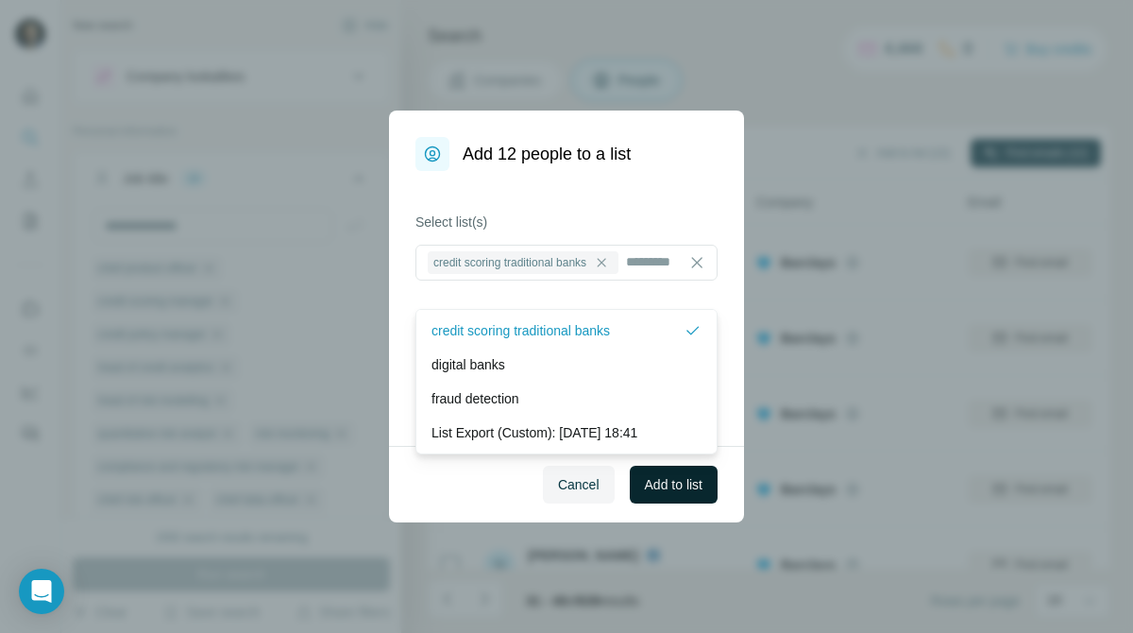
click at [687, 490] on span "Add to list" at bounding box center [674, 484] width 58 height 19
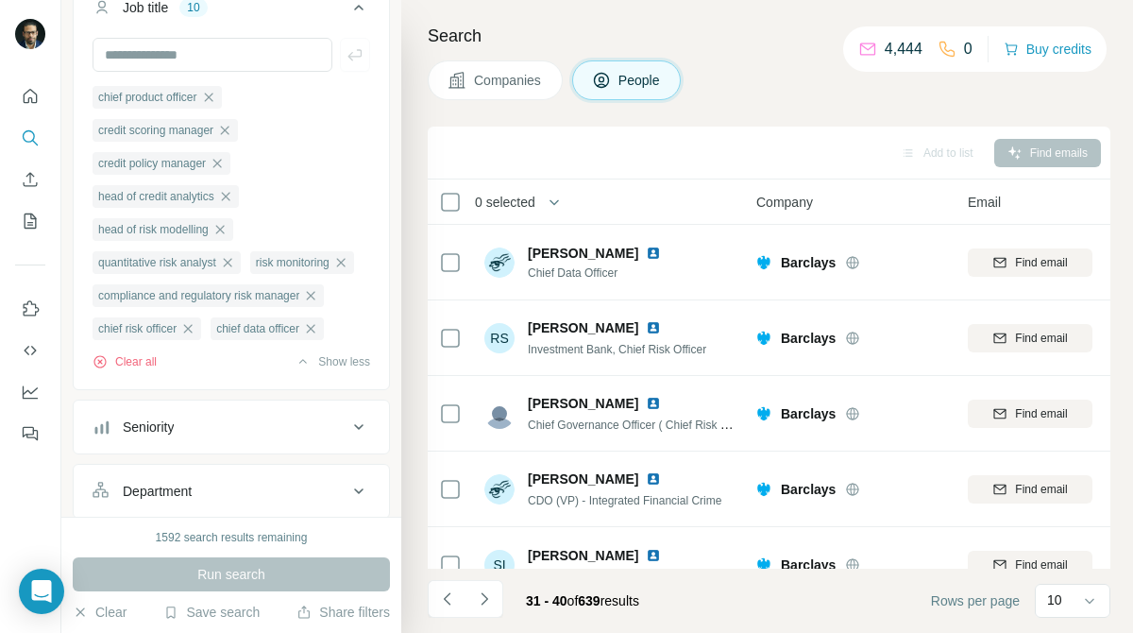
scroll to position [172, 0]
click at [195, 331] on icon "button" at bounding box center [187, 327] width 15 height 15
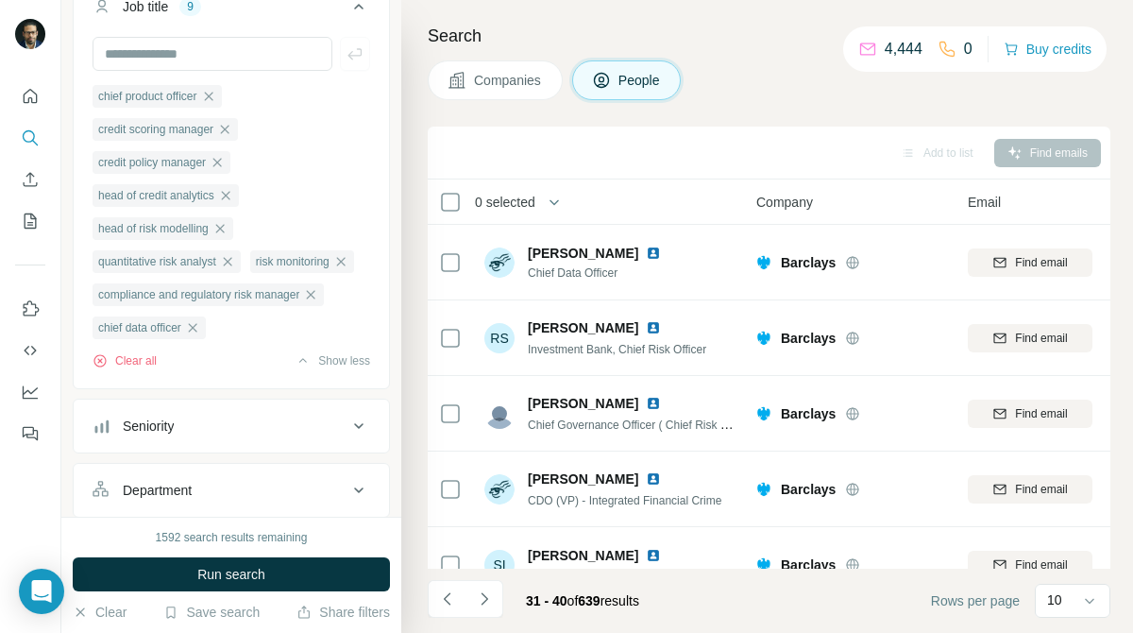
click at [197, 331] on icon "button" at bounding box center [192, 327] width 15 height 15
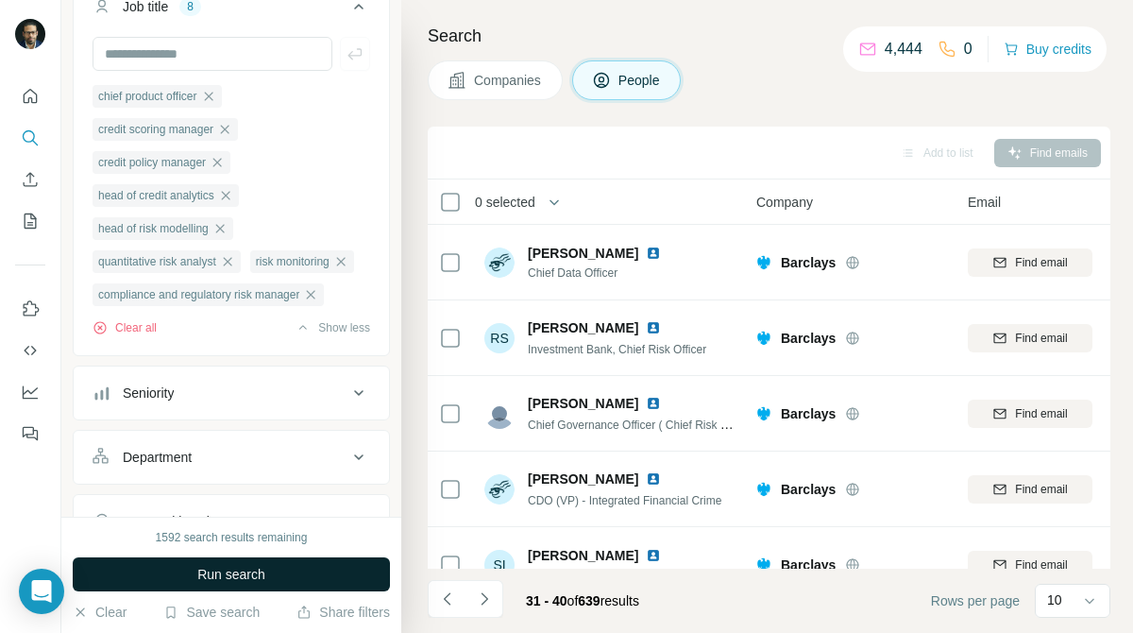
click at [317, 558] on button "Run search" at bounding box center [231, 574] width 317 height 34
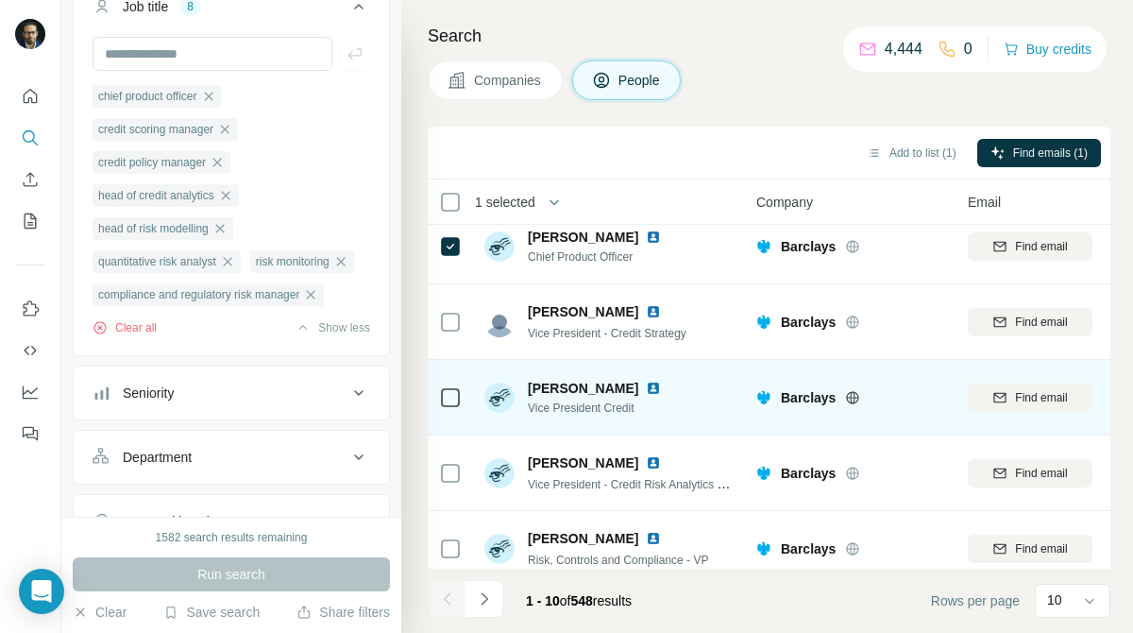
scroll to position [412, 0]
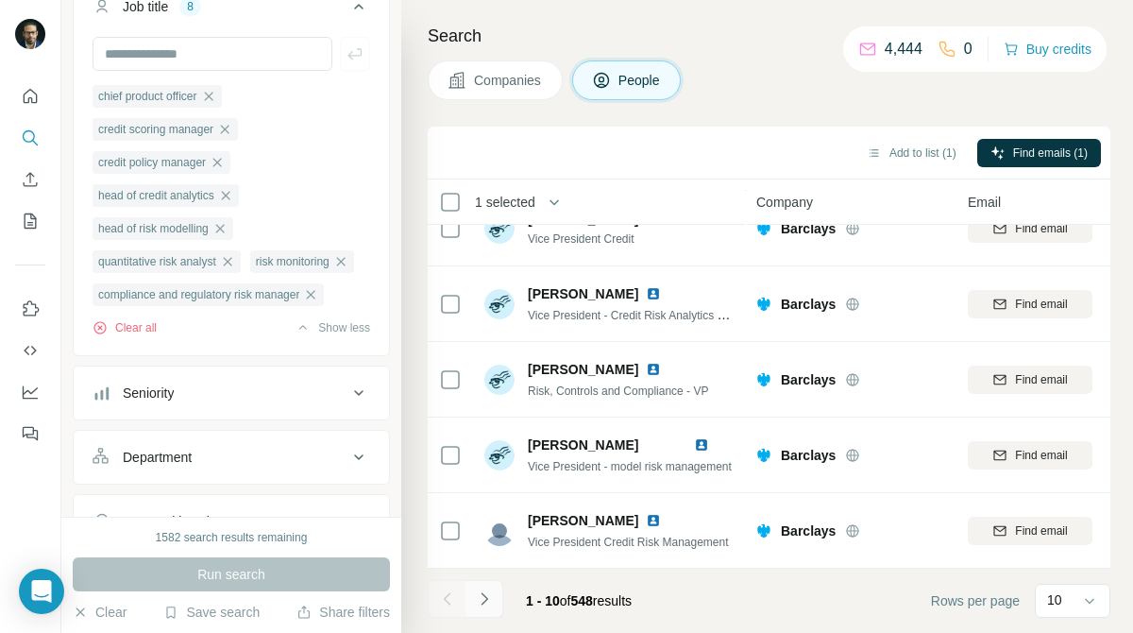
click at [488, 598] on icon "Navigate to next page" at bounding box center [484, 598] width 19 height 19
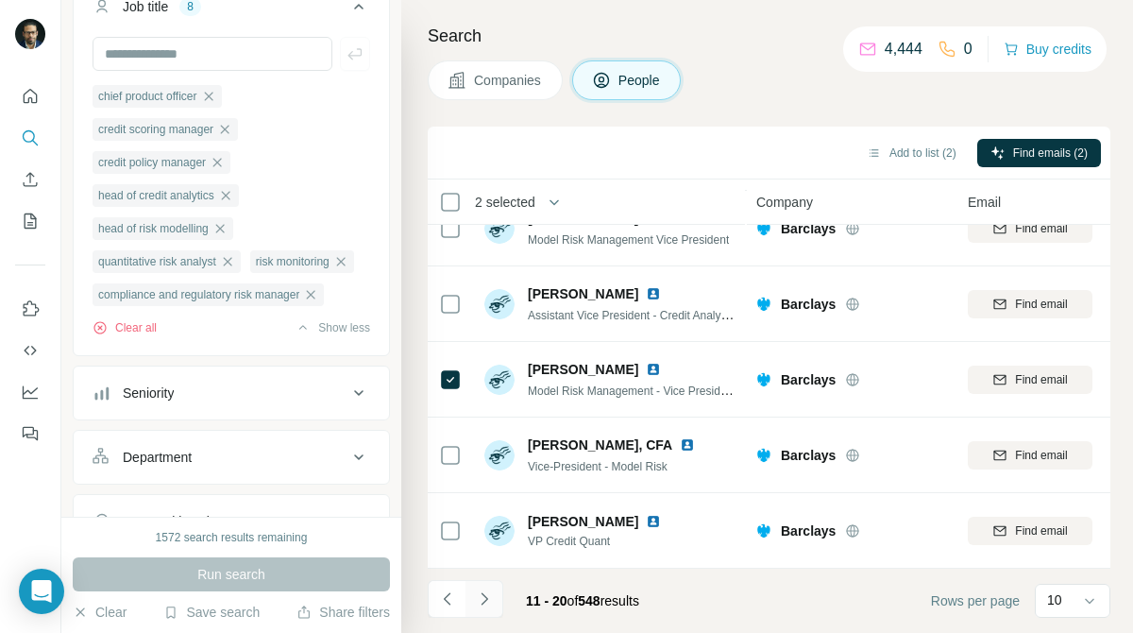
click at [482, 592] on icon "Navigate to next page" at bounding box center [484, 598] width 19 height 19
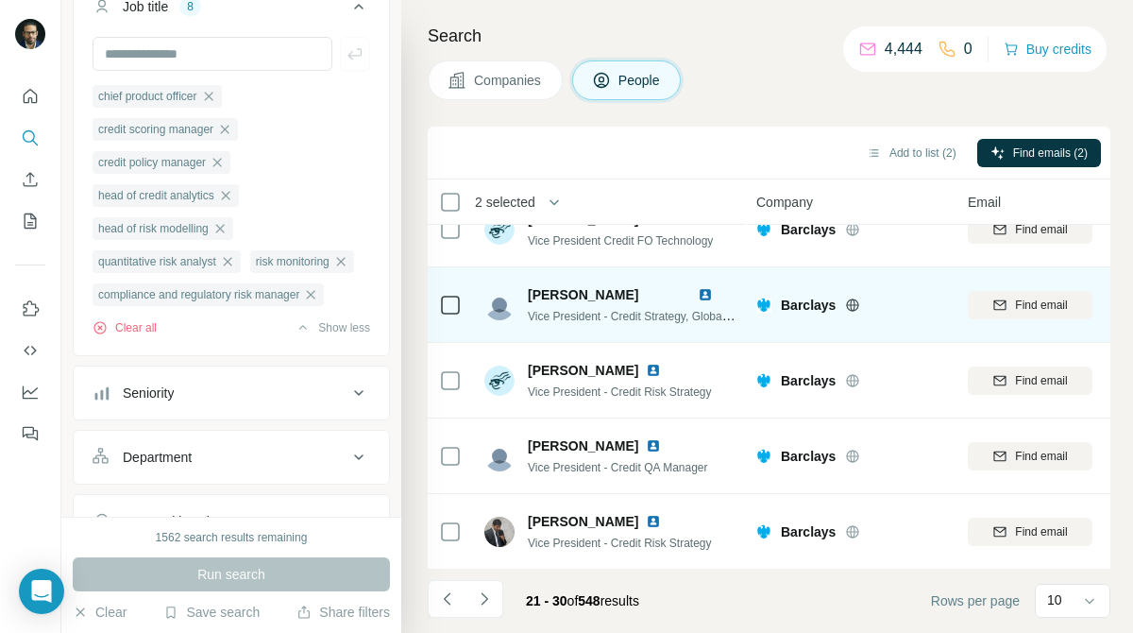
scroll to position [20, 0]
